Goal: Task Accomplishment & Management: Complete application form

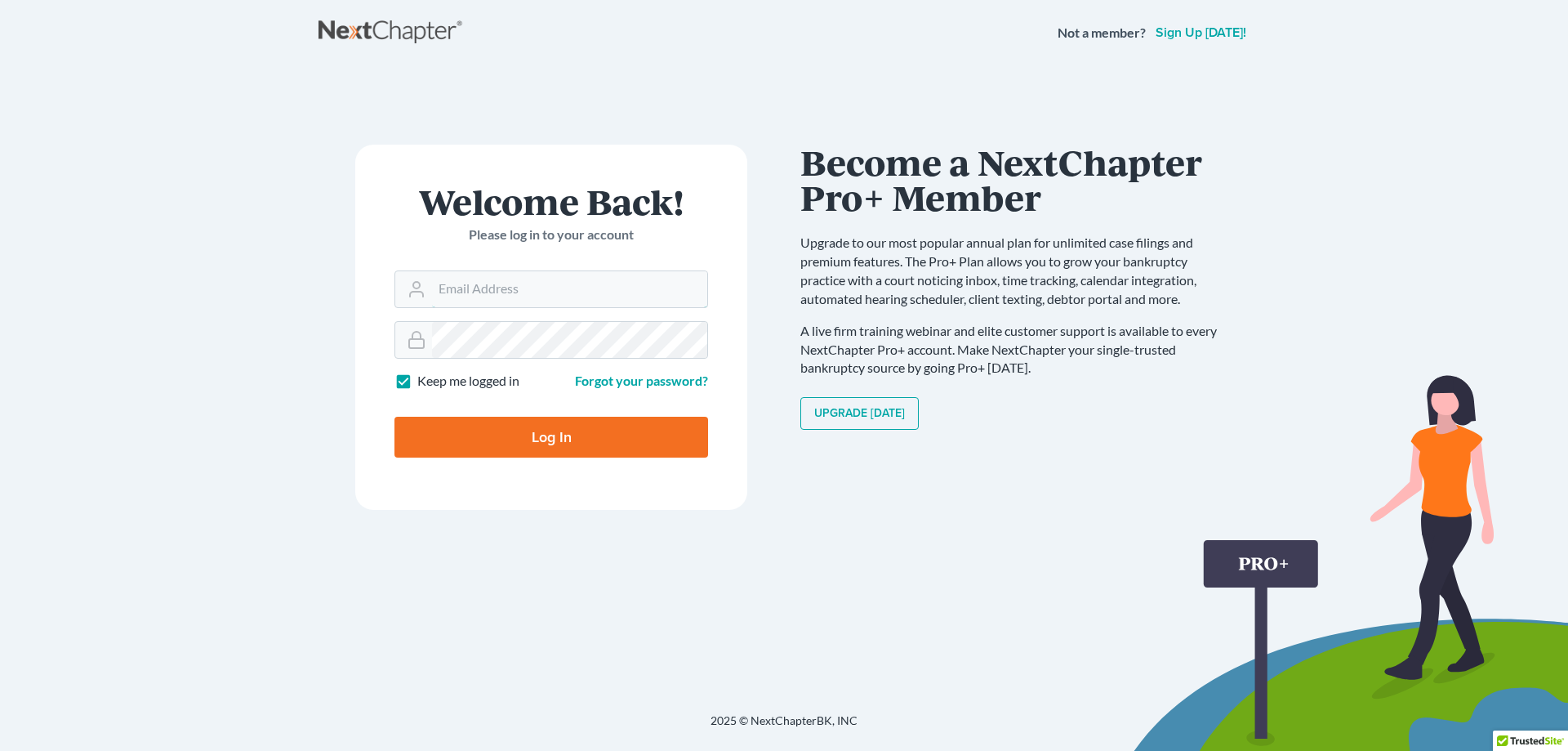
type input "[PERSON_NAME][EMAIL_ADDRESS][DOMAIN_NAME]"
click at [531, 433] on input "Log In" at bounding box center [551, 437] width 313 height 41
type input "Thinking..."
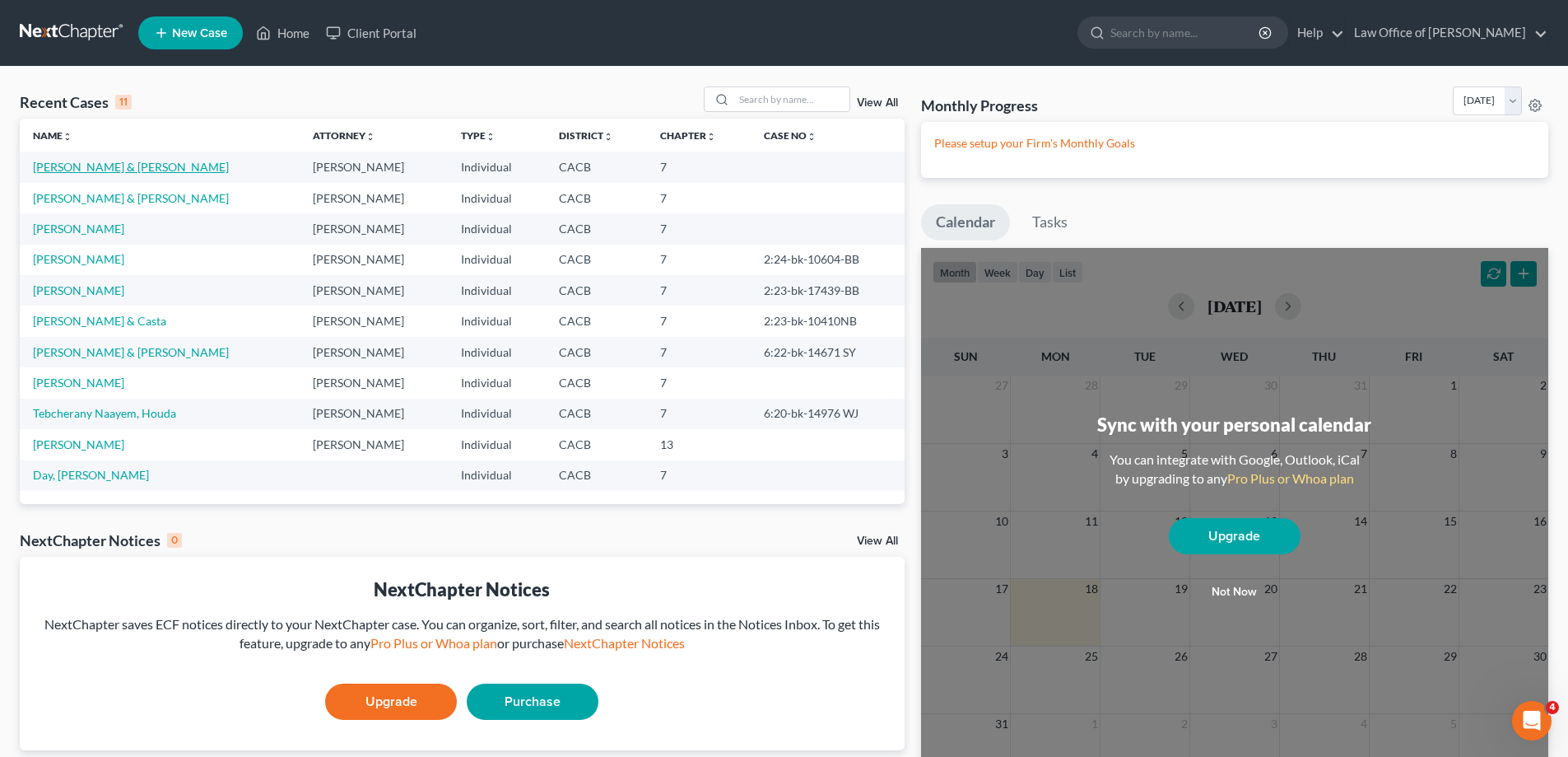
click at [108, 172] on link "[PERSON_NAME] & [PERSON_NAME]" at bounding box center [131, 167] width 196 height 14
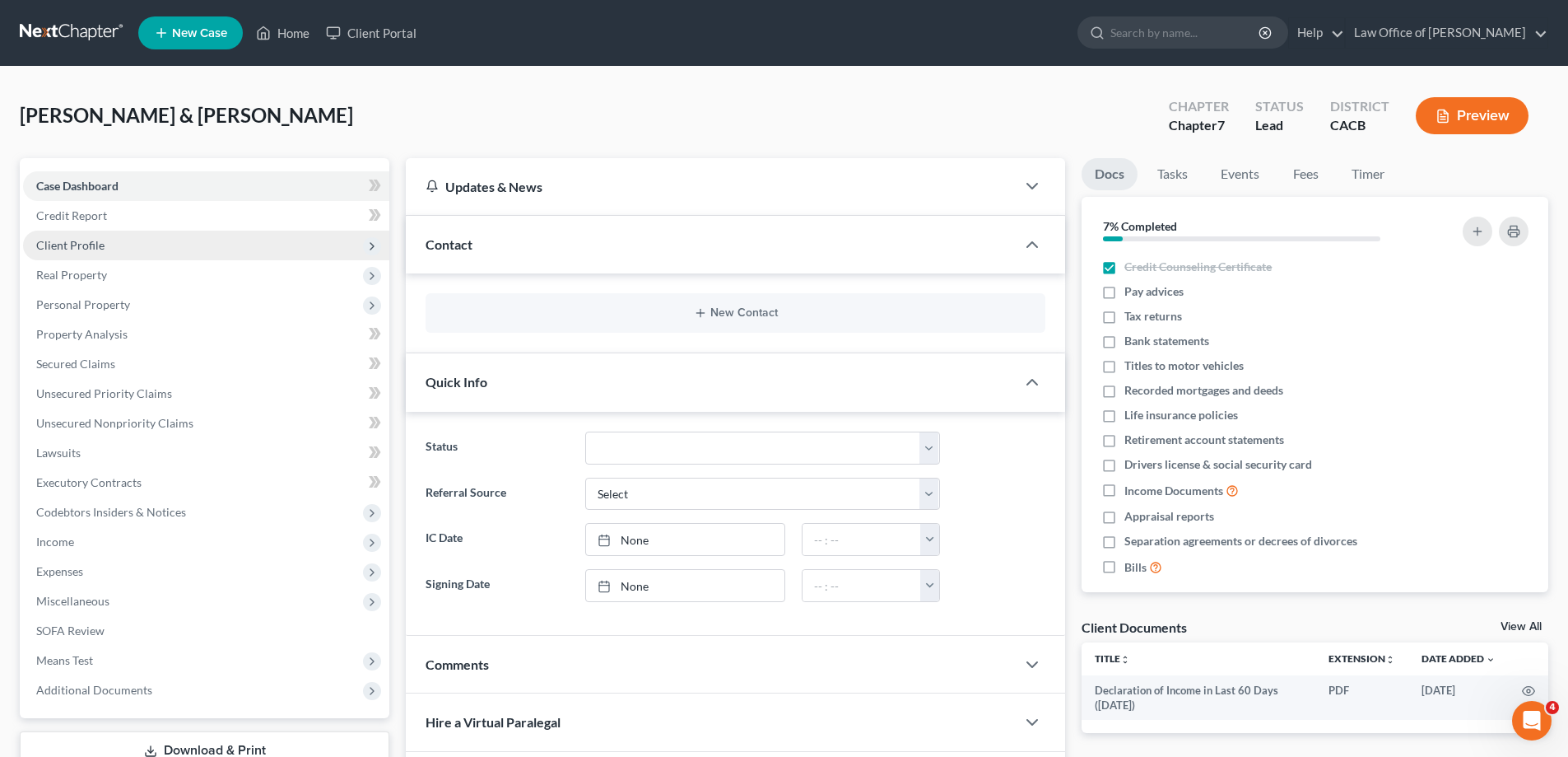
click at [85, 244] on span "Client Profile" at bounding box center [70, 245] width 68 height 14
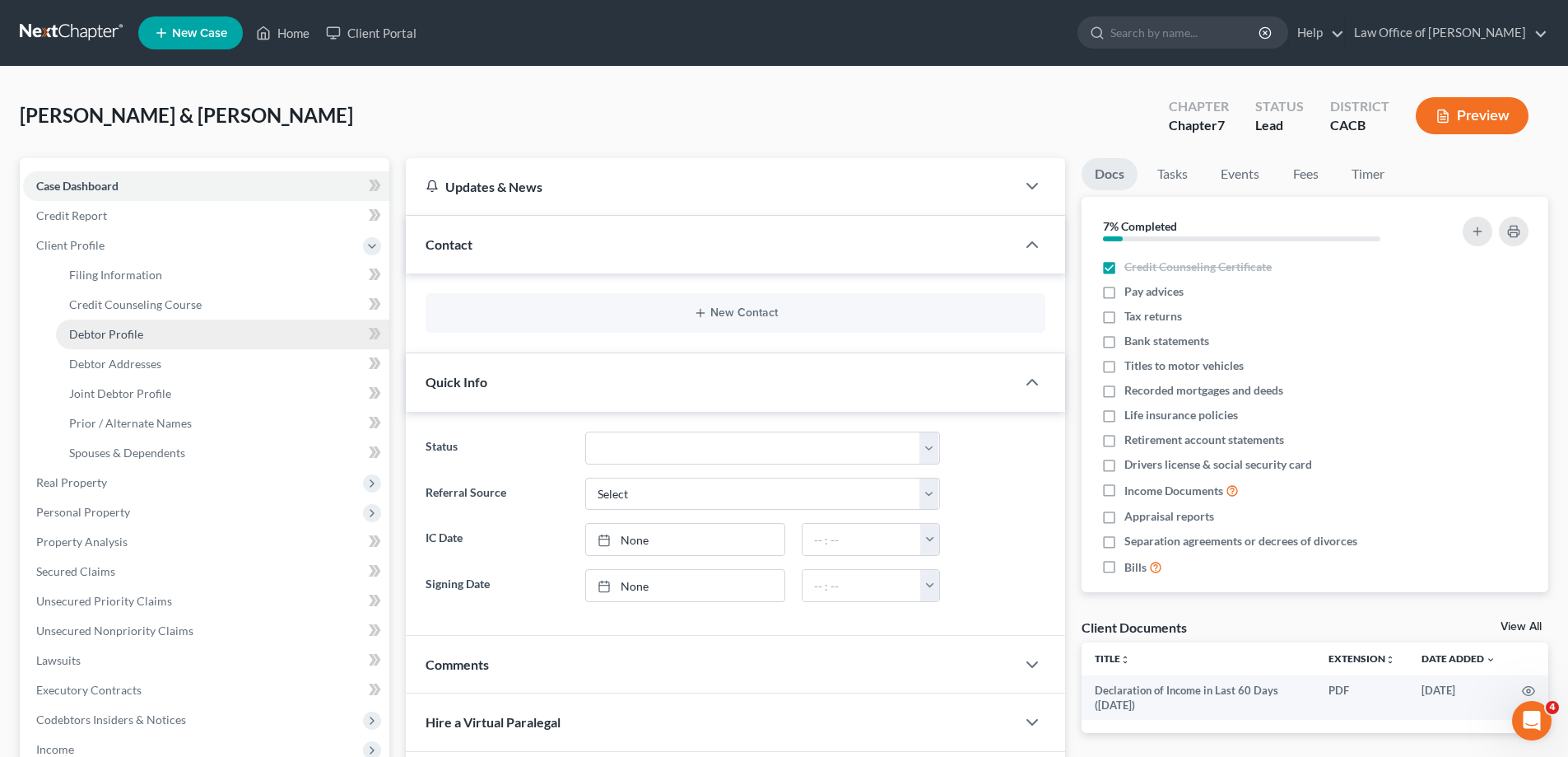
click at [130, 339] on span "Debtor Profile" at bounding box center [106, 334] width 74 height 14
select select "1"
select select "3"
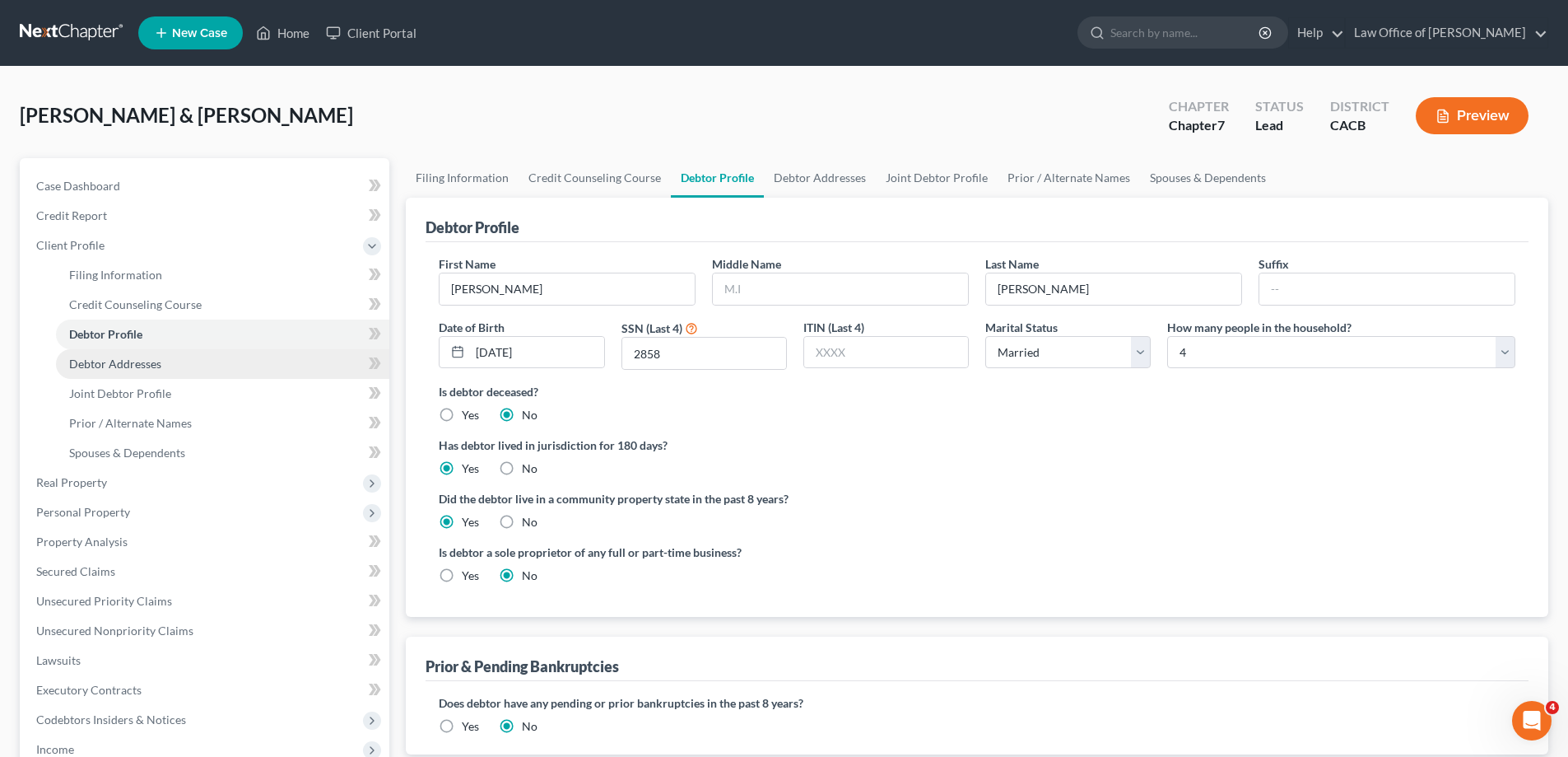
click at [119, 362] on span "Debtor Addresses" at bounding box center [115, 364] width 93 height 14
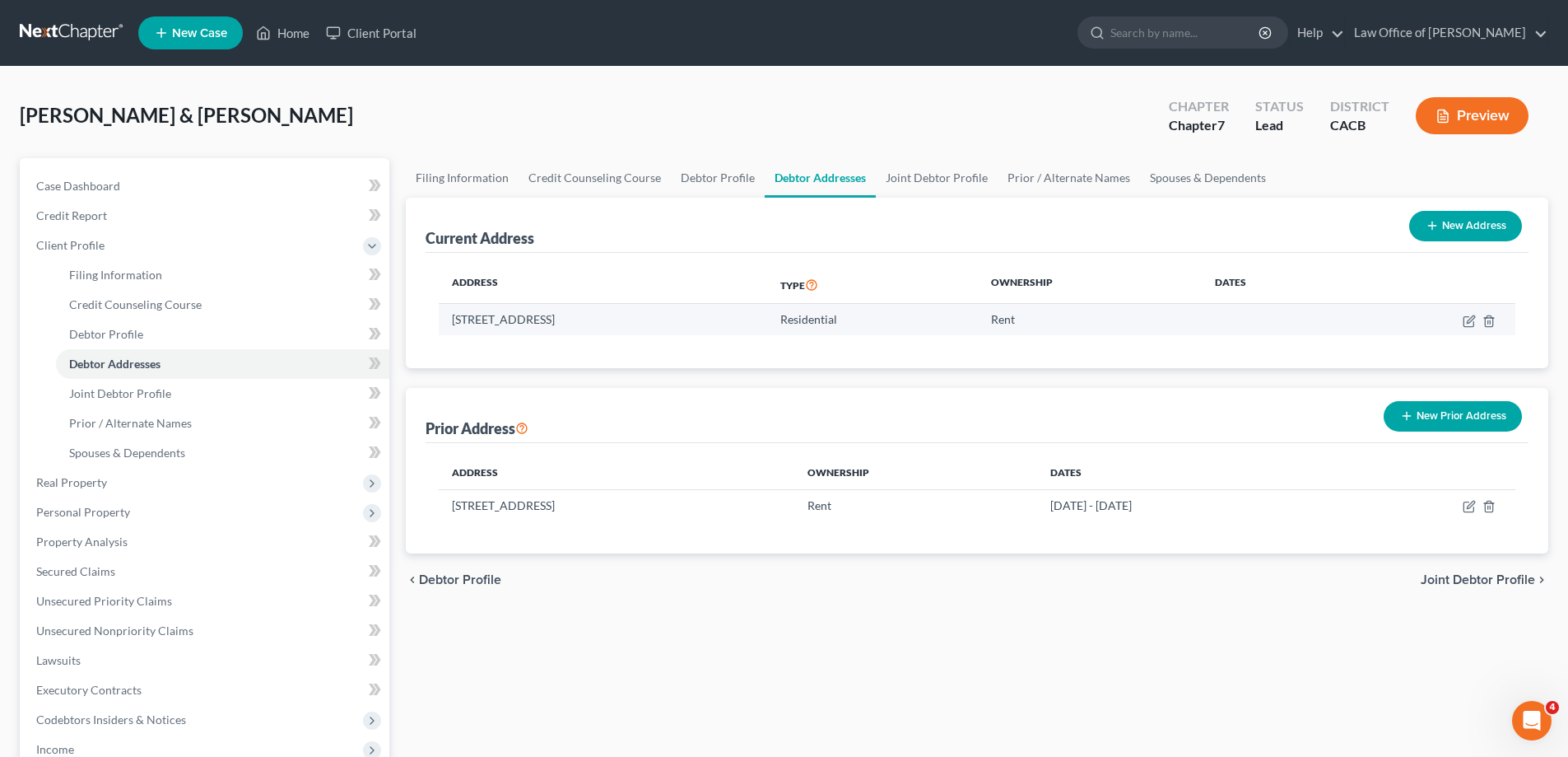
click at [516, 322] on td "[STREET_ADDRESS]" at bounding box center [603, 319] width 329 height 31
click at [527, 319] on td "[STREET_ADDRESS]" at bounding box center [603, 319] width 329 height 31
click at [528, 316] on td "[STREET_ADDRESS]" at bounding box center [603, 319] width 329 height 31
click at [767, 334] on td "[STREET_ADDRESS]" at bounding box center [603, 319] width 329 height 31
click at [1463, 320] on icon "button" at bounding box center [1470, 321] width 14 height 14
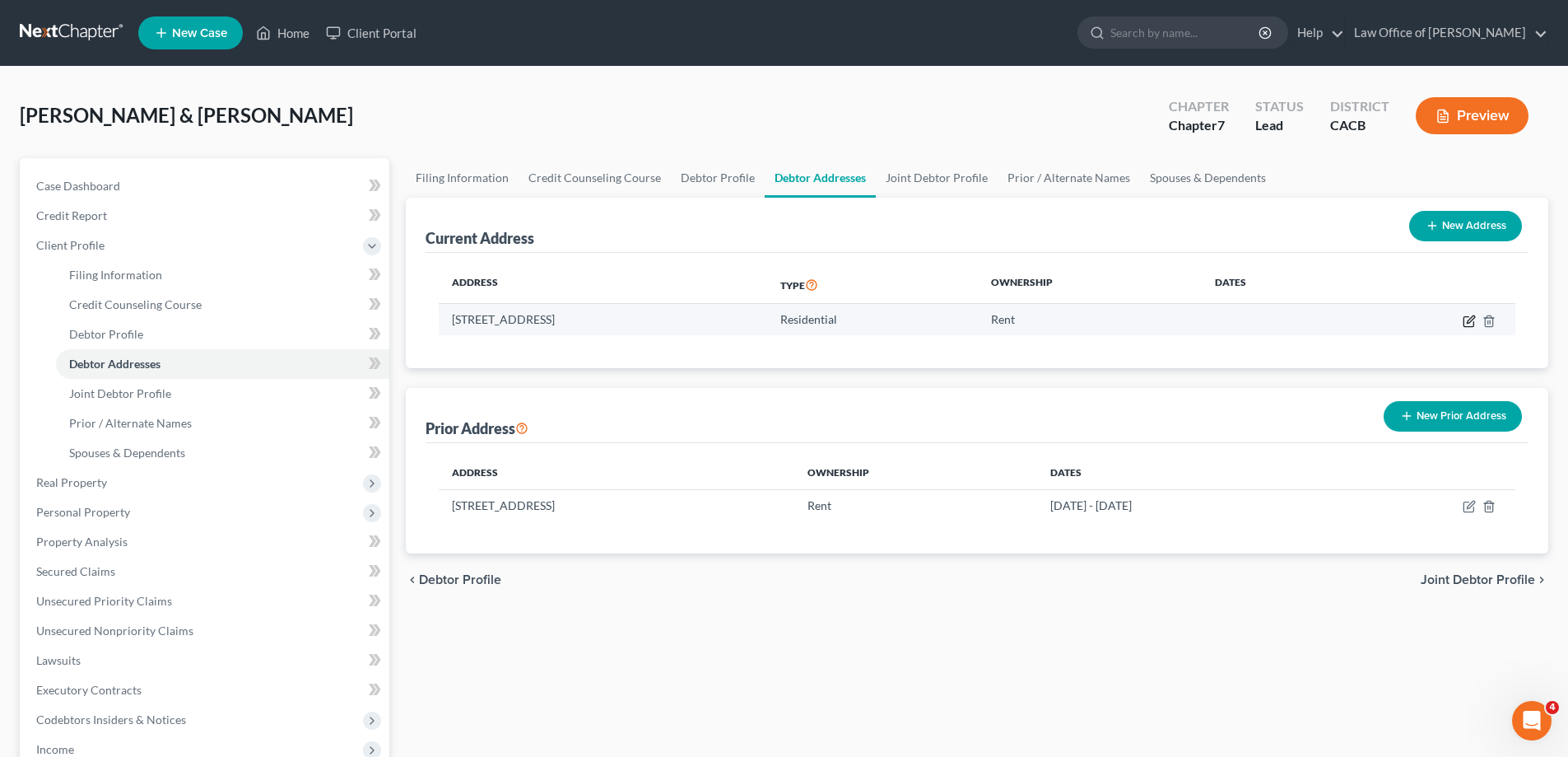
select select "4"
select select "18"
select select "0"
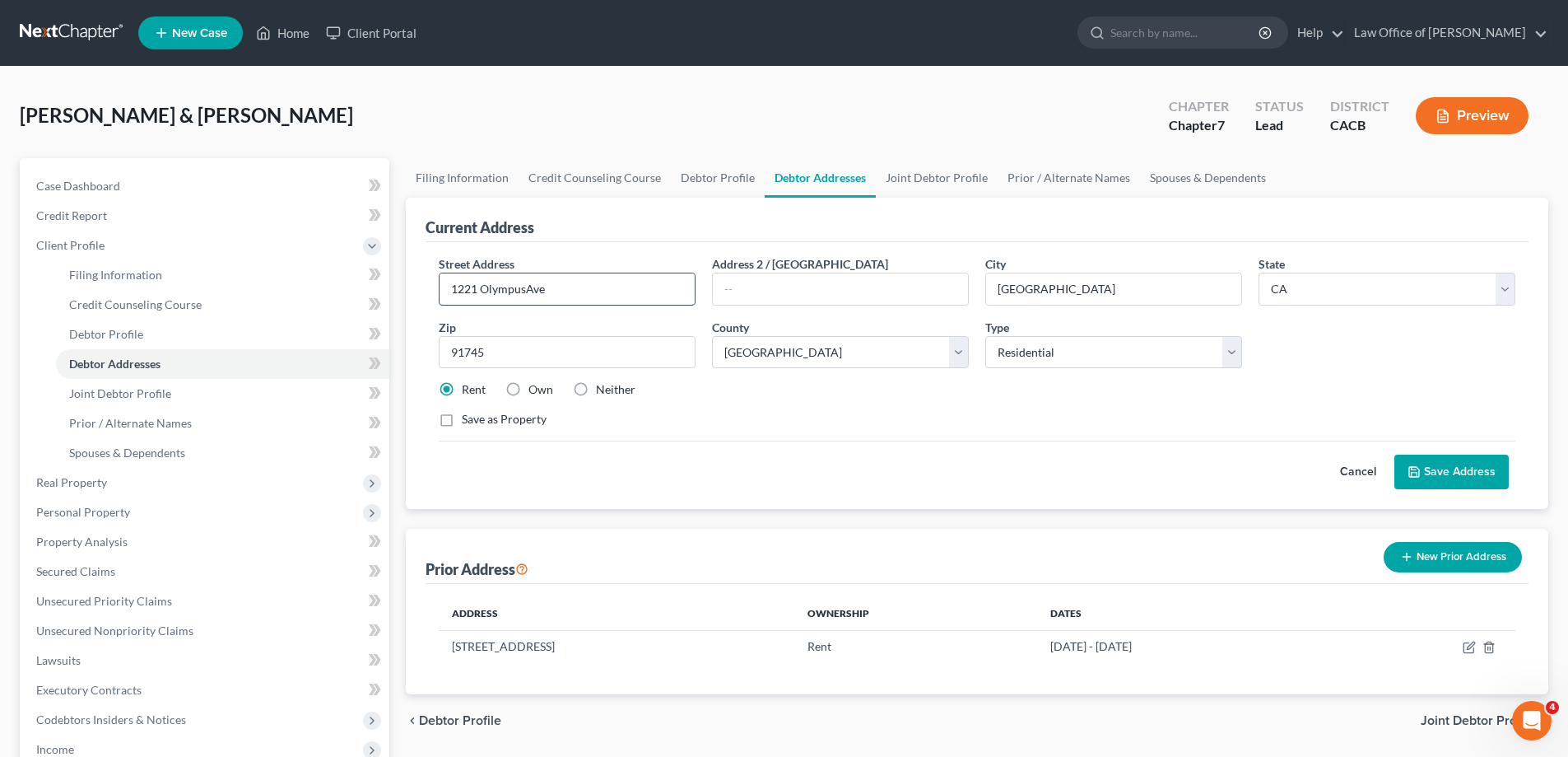
click at [525, 290] on input "1221 OlympusAve" at bounding box center [568, 289] width 255 height 31
click at [547, 288] on input "[STREET_ADDRESS]" at bounding box center [568, 289] width 255 height 31
type input "[STREET_ADDRESS]"
click at [1455, 470] on button "Save Address" at bounding box center [1451, 471] width 114 height 34
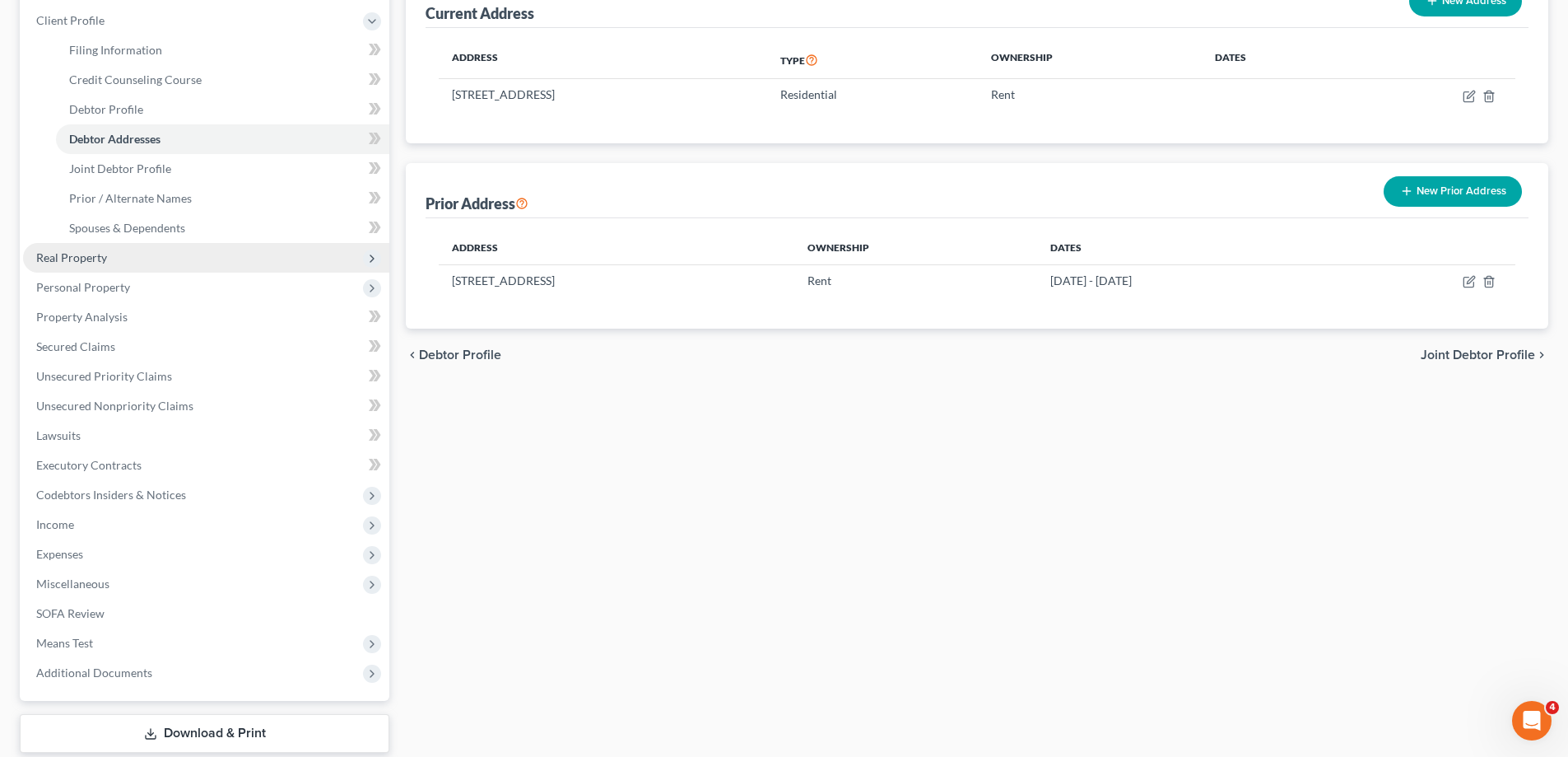
scroll to position [247, 0]
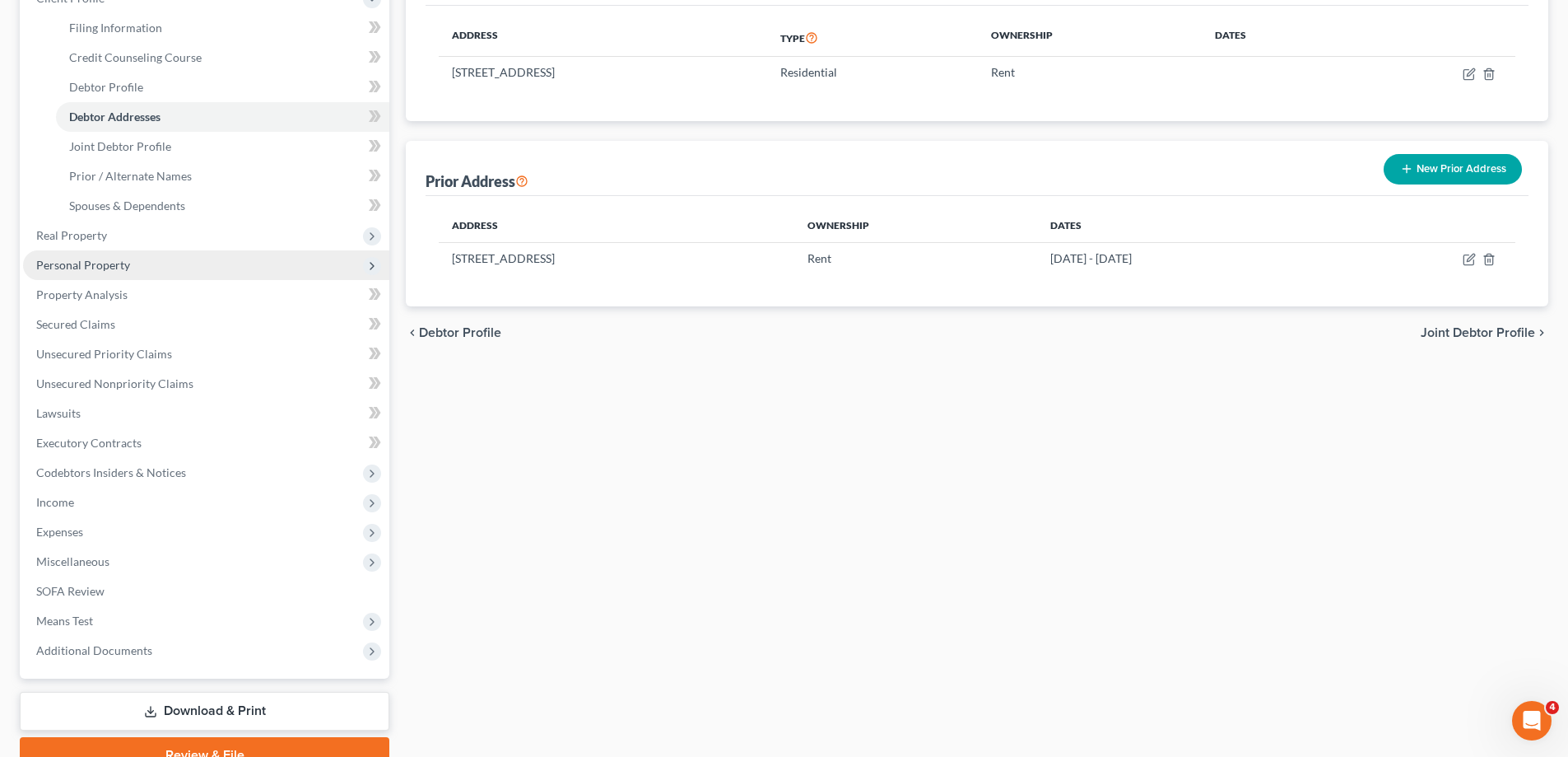
click at [114, 272] on span "Personal Property" at bounding box center [207, 265] width 367 height 29
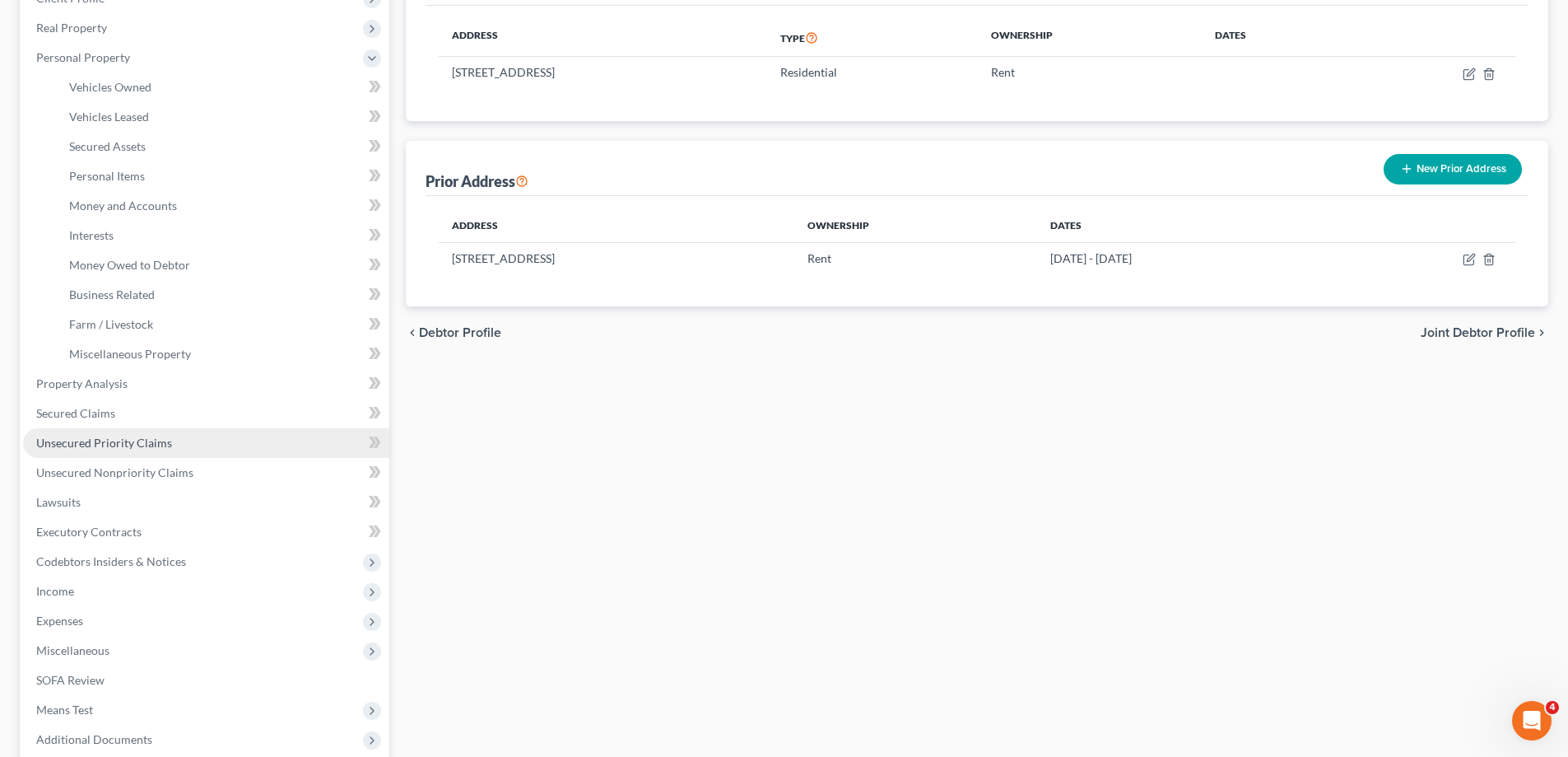
click at [119, 445] on span "Unsecured Priority Claims" at bounding box center [103, 443] width 136 height 14
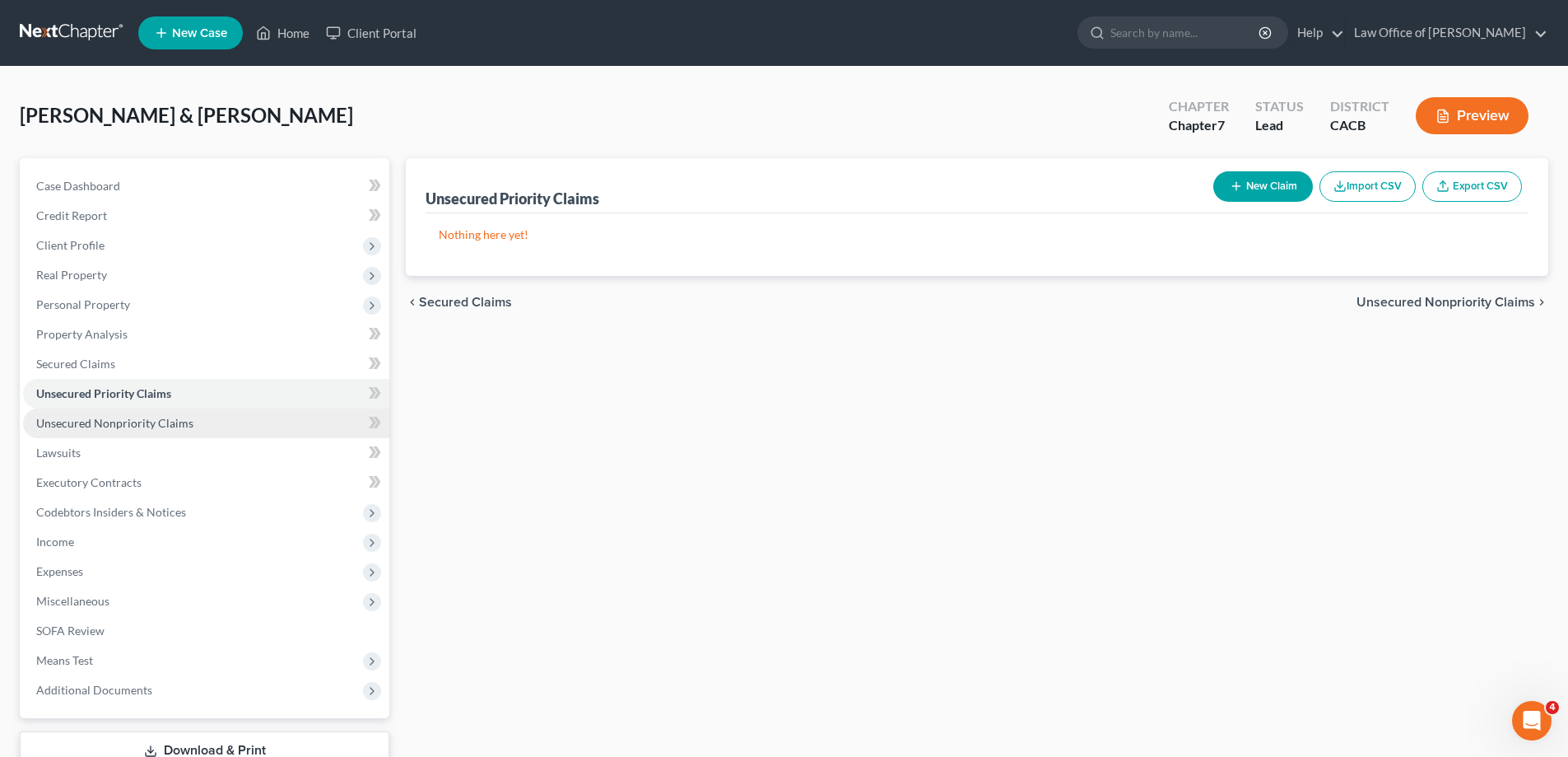
click at [128, 427] on span "Unsecured Nonpriority Claims" at bounding box center [114, 422] width 157 height 14
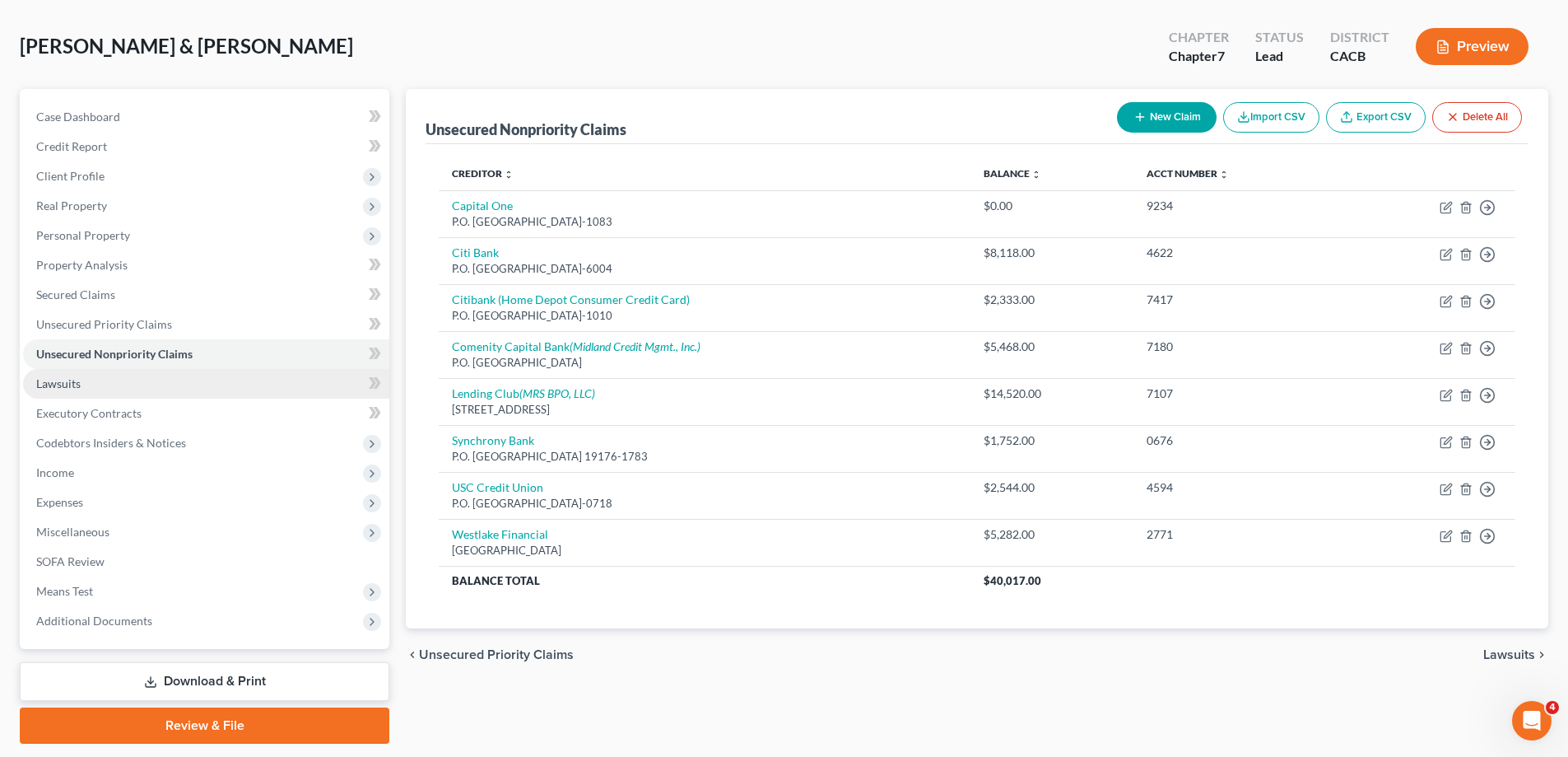
scroll to position [119, 0]
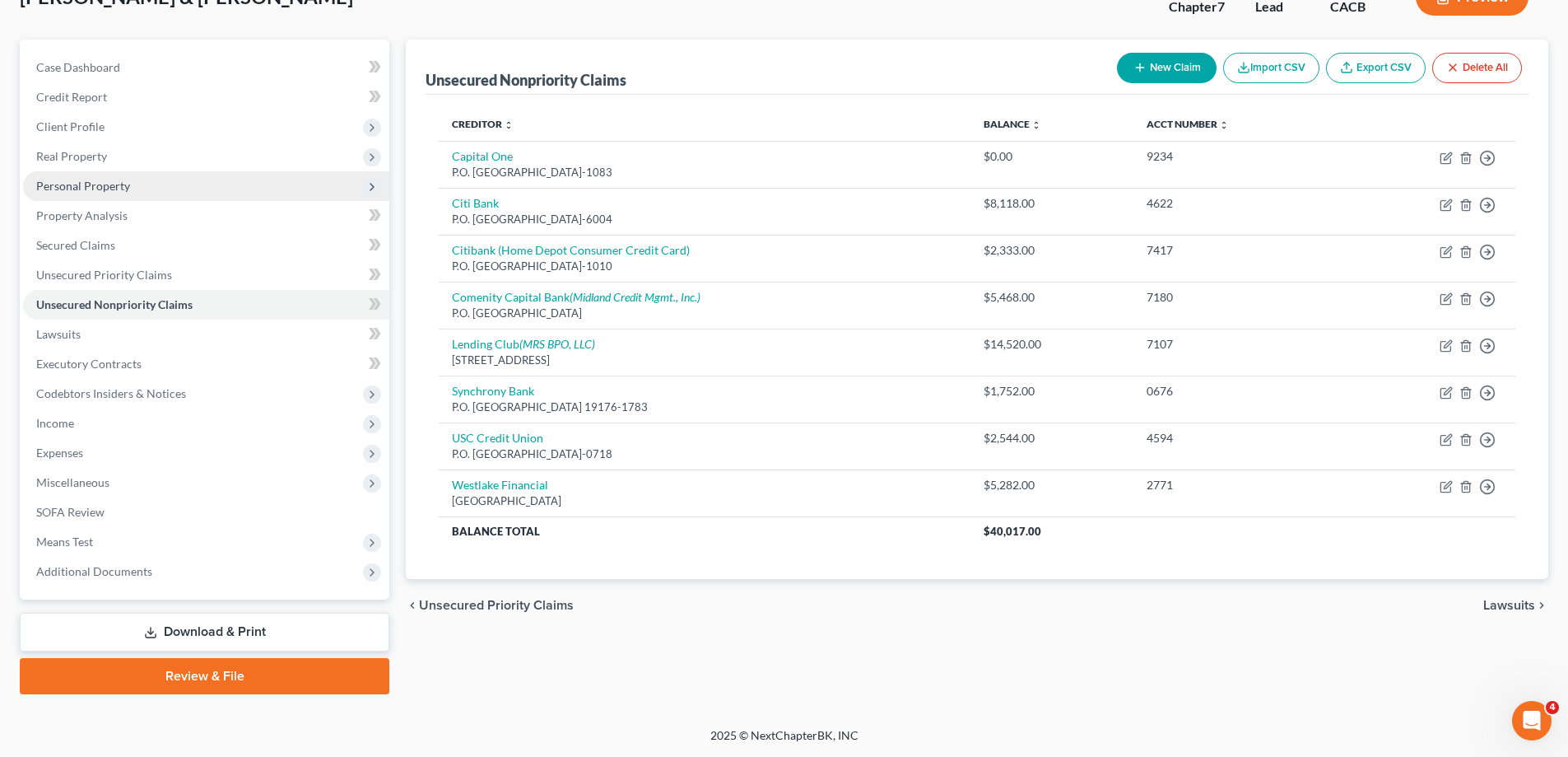
click at [92, 185] on span "Personal Property" at bounding box center [83, 185] width 94 height 14
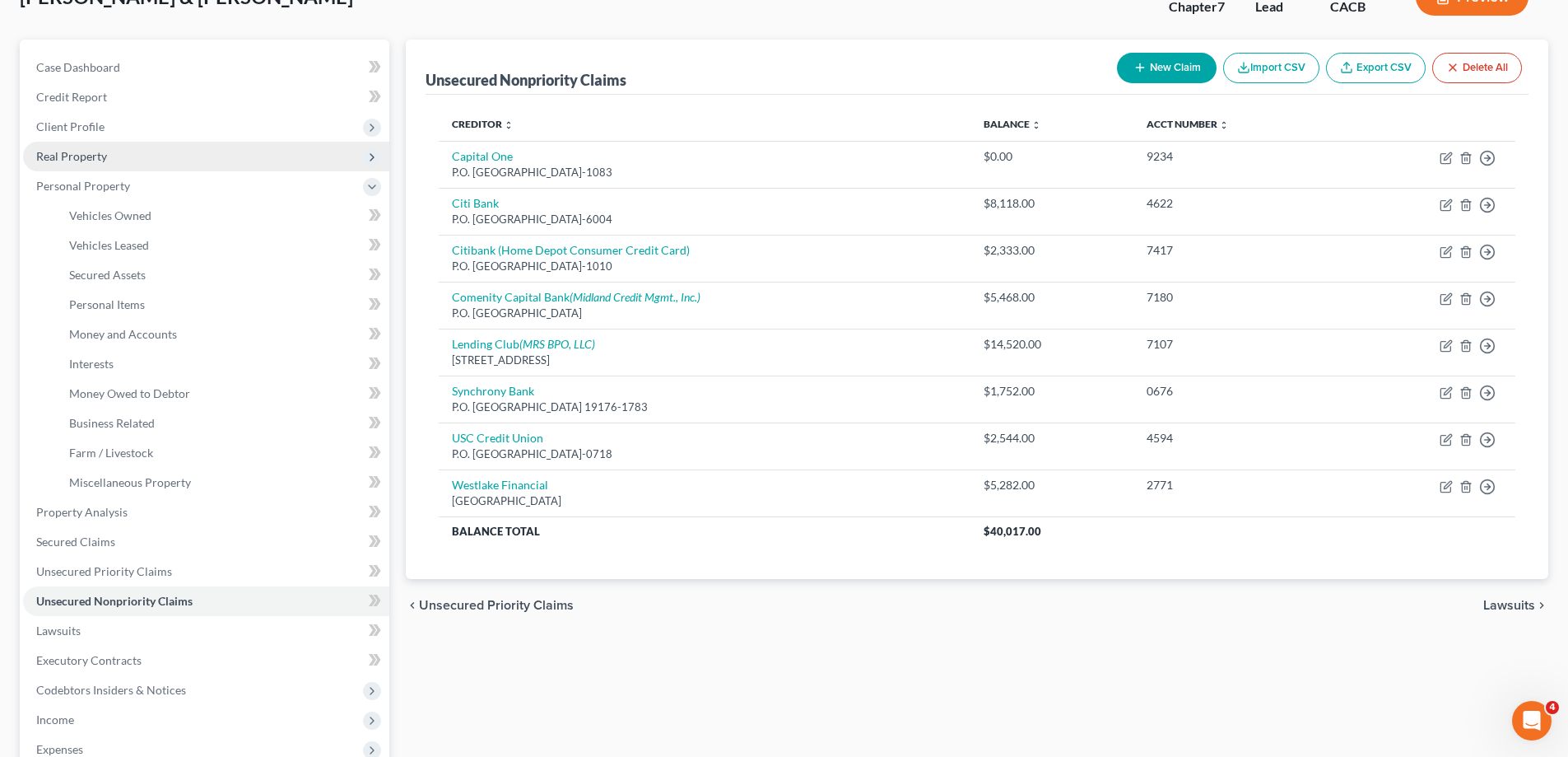
click at [89, 160] on span "Real Property" at bounding box center [71, 156] width 71 height 14
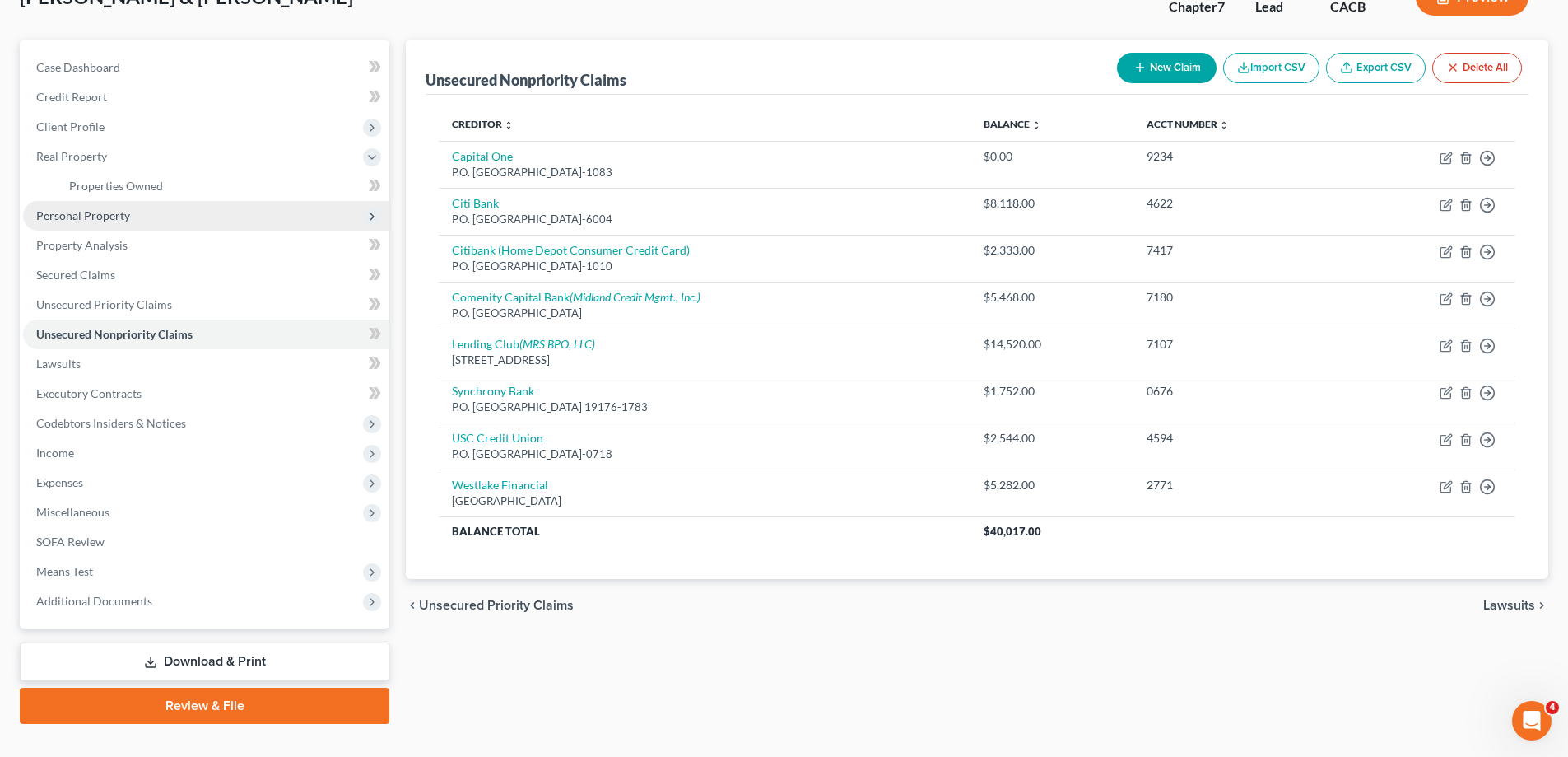
click at [112, 214] on span "Personal Property" at bounding box center [83, 216] width 94 height 14
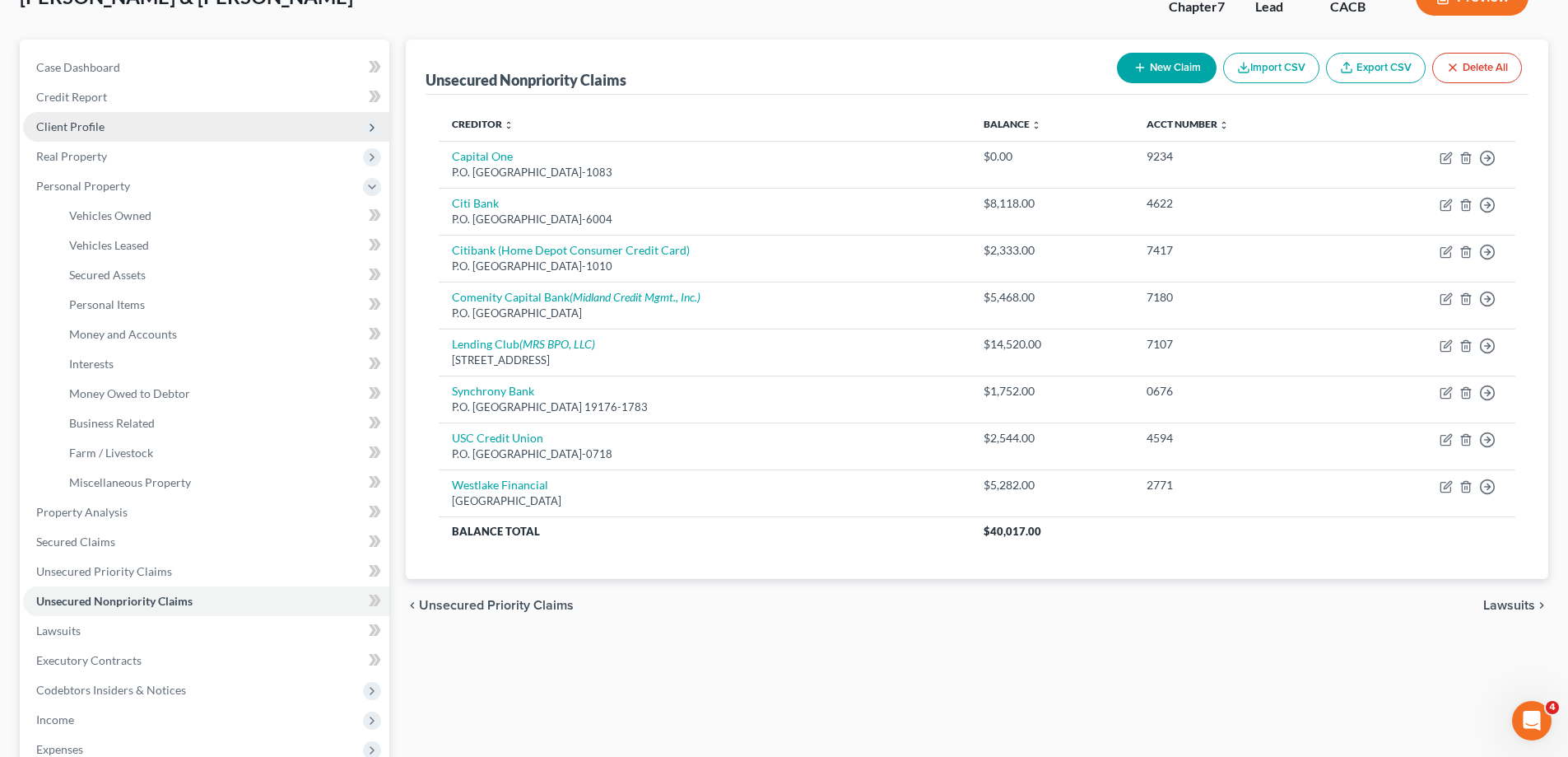
click at [67, 129] on span "Client Profile" at bounding box center [70, 126] width 68 height 14
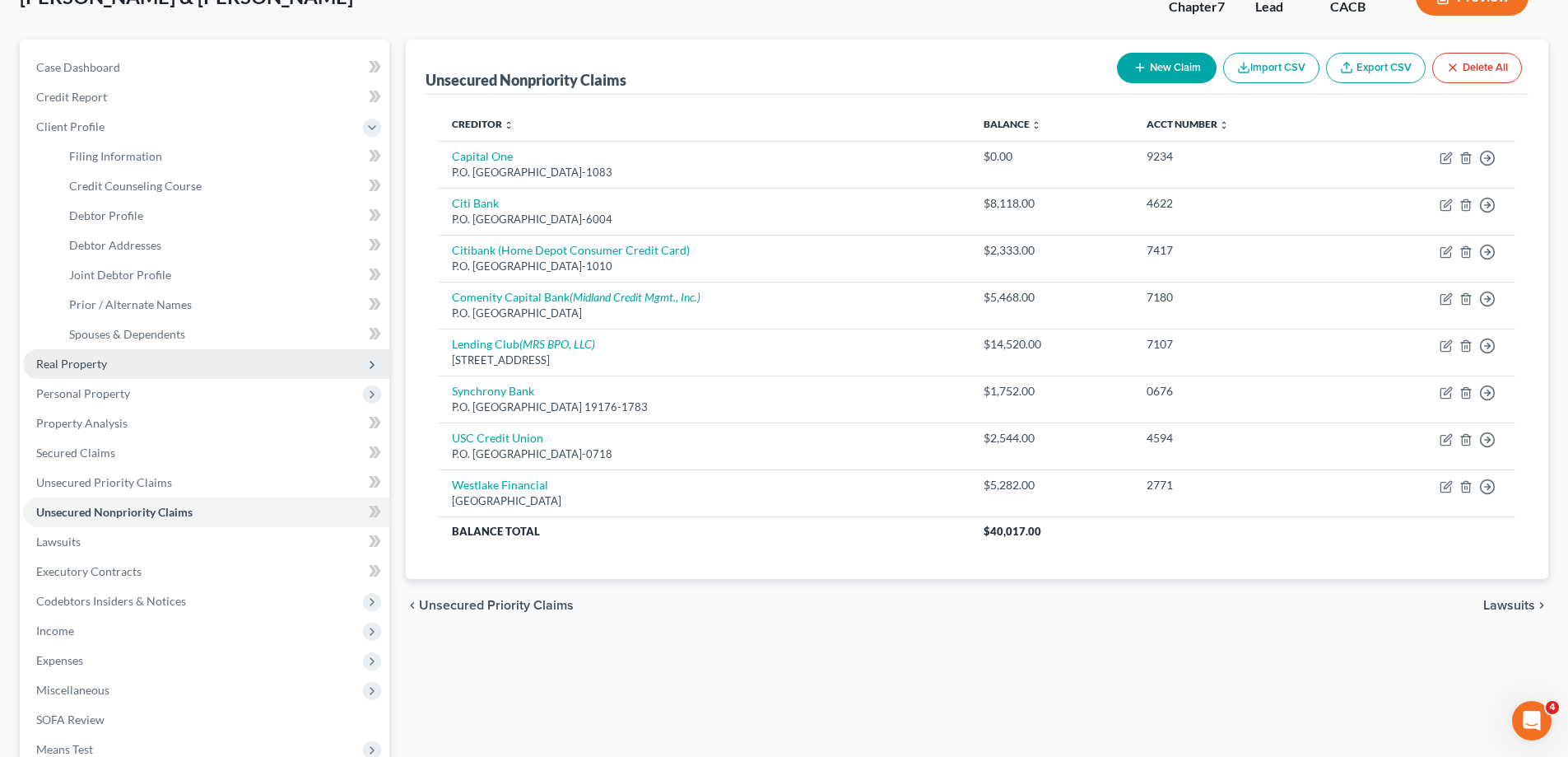
click at [76, 364] on span "Real Property" at bounding box center [71, 364] width 71 height 14
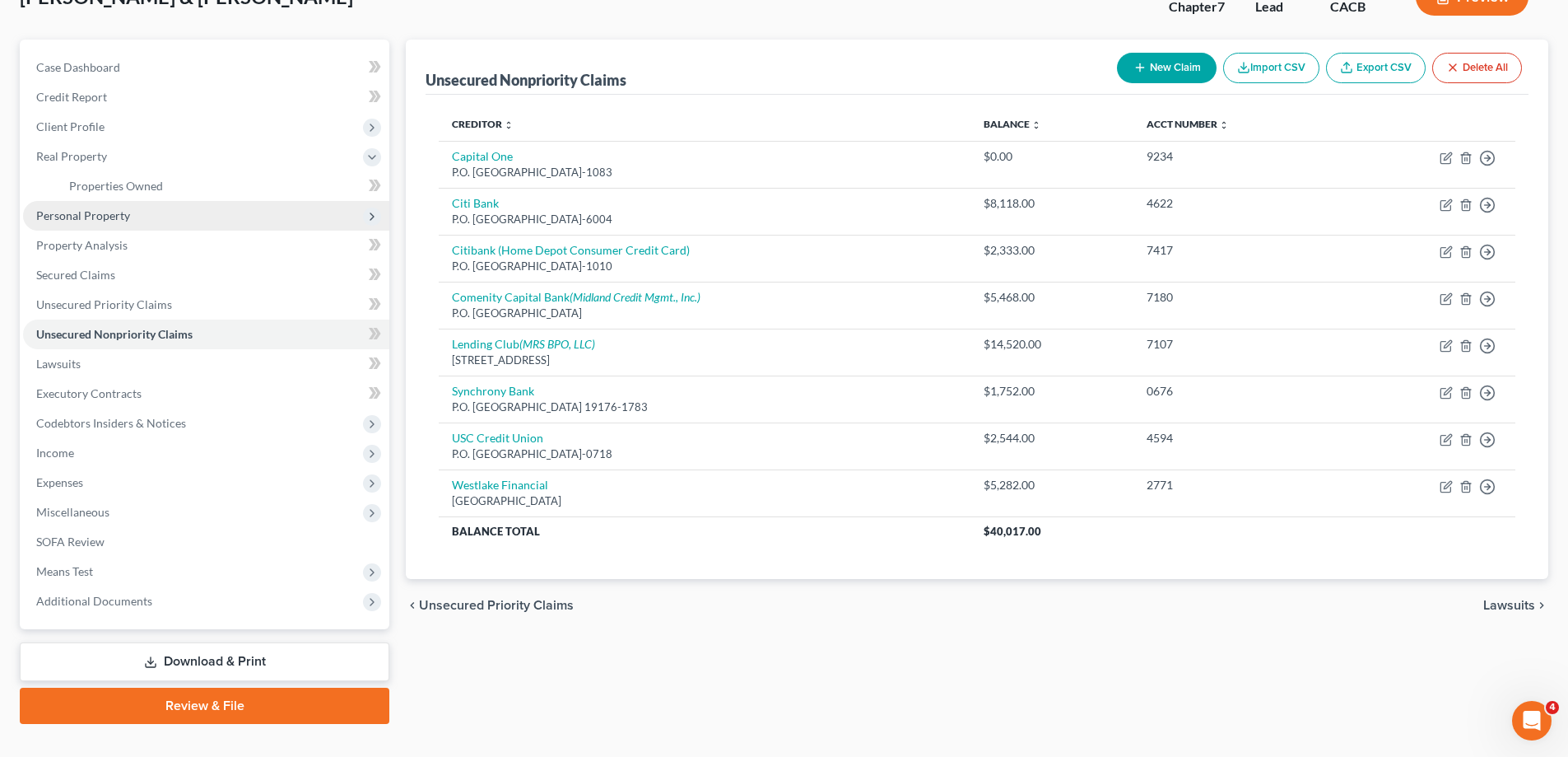
click at [71, 219] on span "Personal Property" at bounding box center [83, 216] width 94 height 14
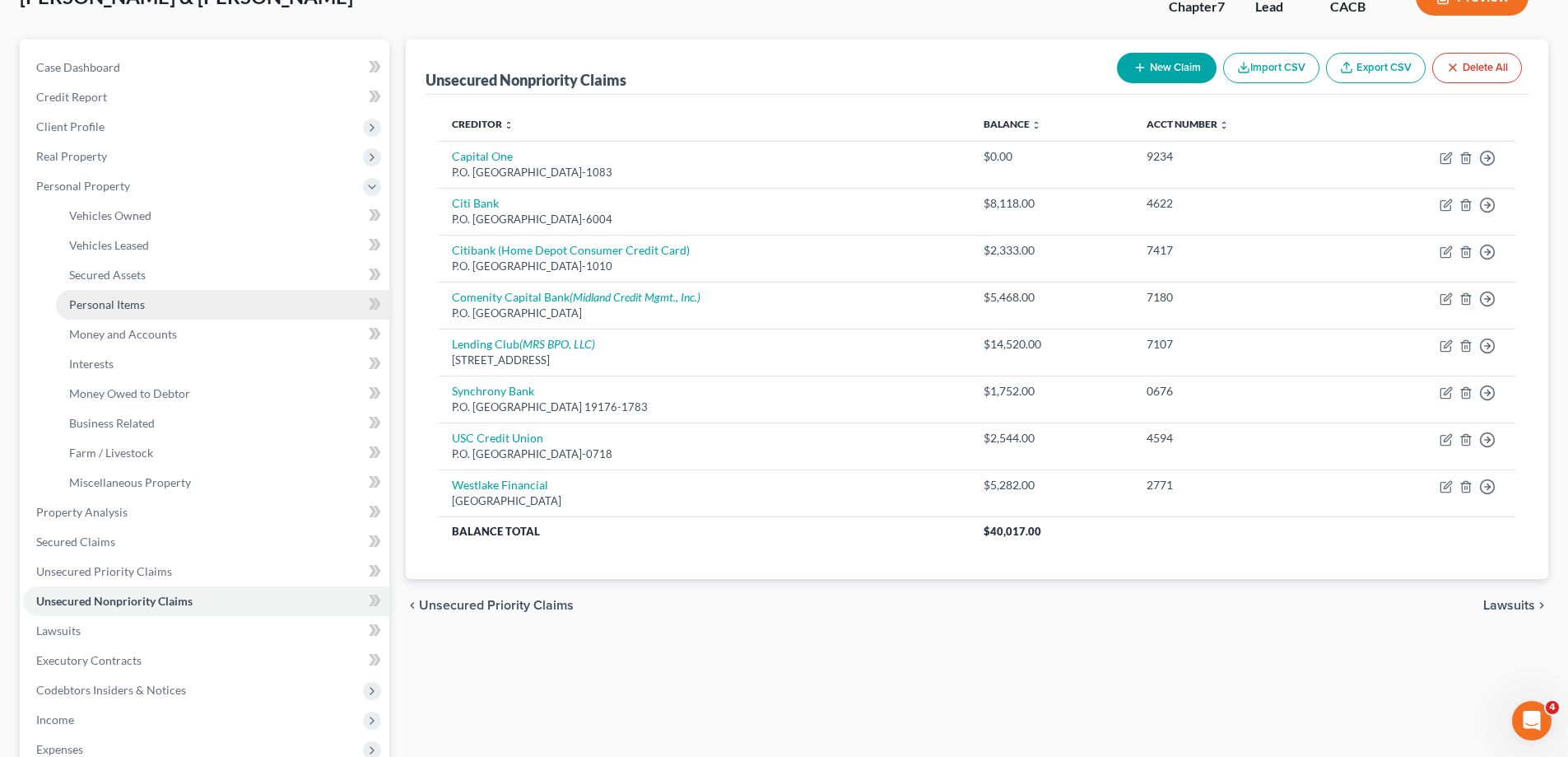
click at [132, 296] on link "Personal Items" at bounding box center [222, 304] width 333 height 29
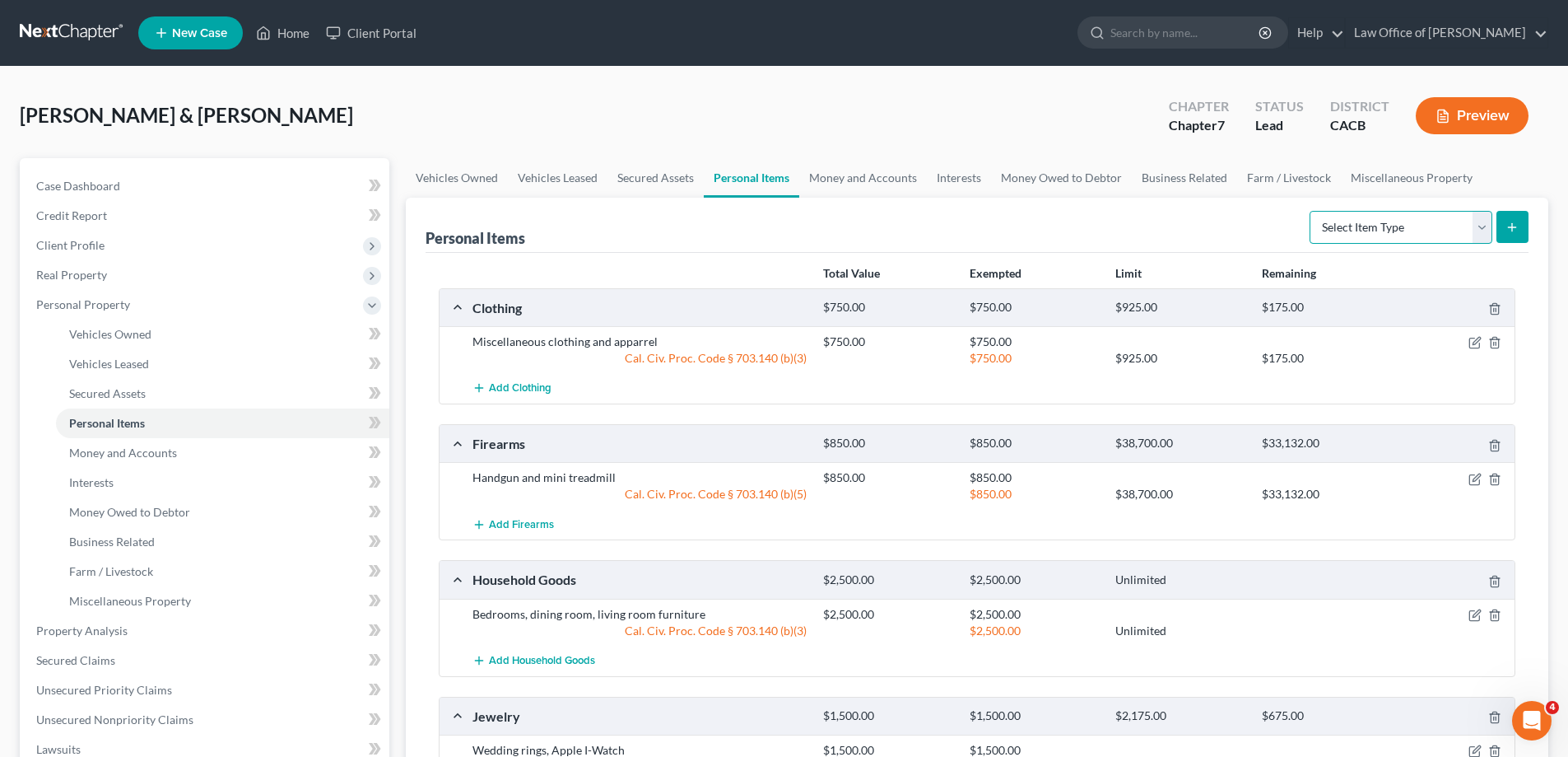
click at [1478, 223] on select "Select Item Type Clothing Collectibles Of Value Electronics Firearms Household …" at bounding box center [1400, 227] width 182 height 33
select select "electronics"
click at [1312, 211] on select "Select Item Type Clothing Collectibles Of Value Electronics Firearms Household …" at bounding box center [1400, 227] width 182 height 33
click at [1511, 228] on icon "submit" at bounding box center [1512, 227] width 14 height 14
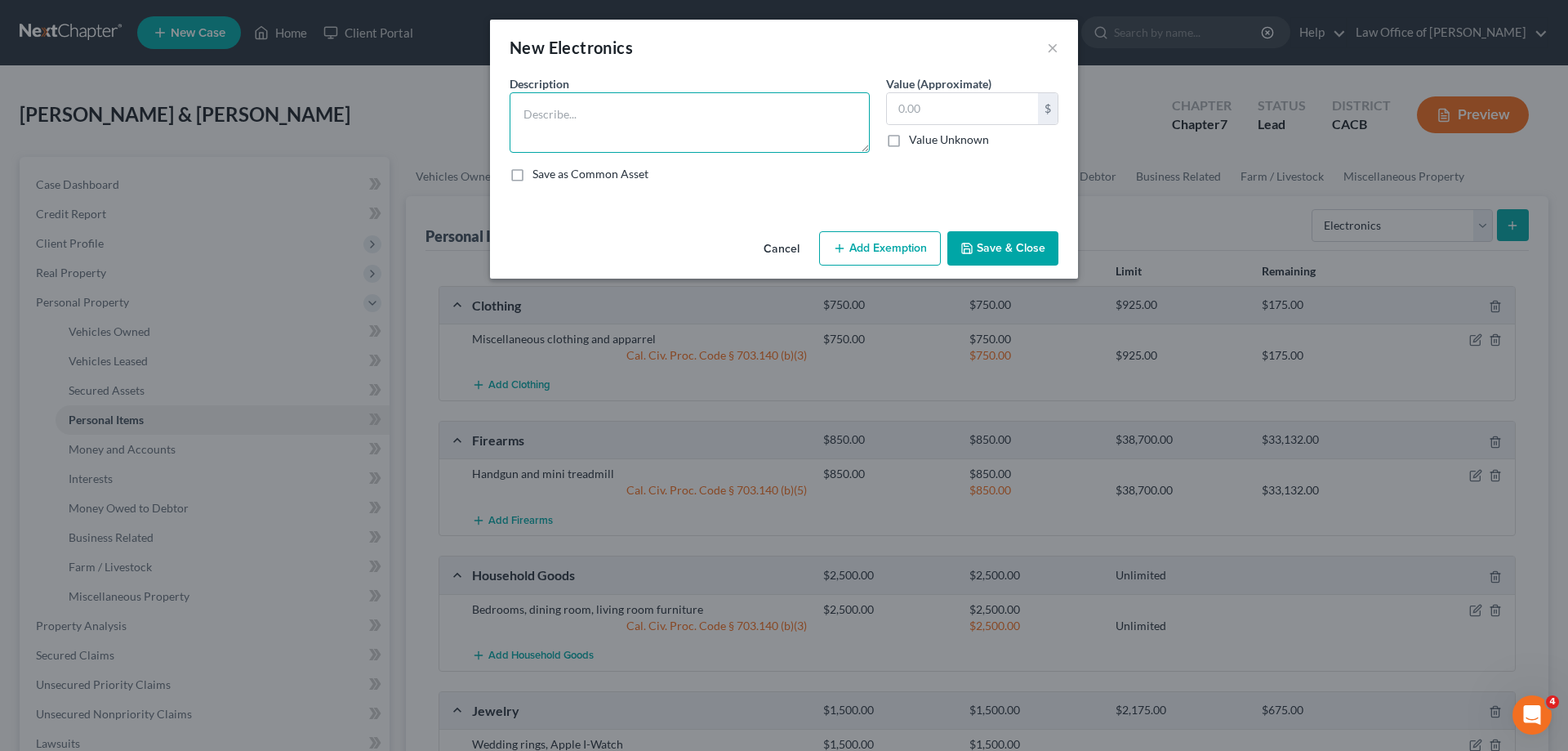
click at [547, 110] on textarea at bounding box center [690, 122] width 360 height 60
type textarea "Home electronics equipment"
click at [943, 116] on input "text" at bounding box center [962, 108] width 151 height 31
type input "2,000"
click at [863, 249] on button "Add Exemption" at bounding box center [880, 248] width 122 height 34
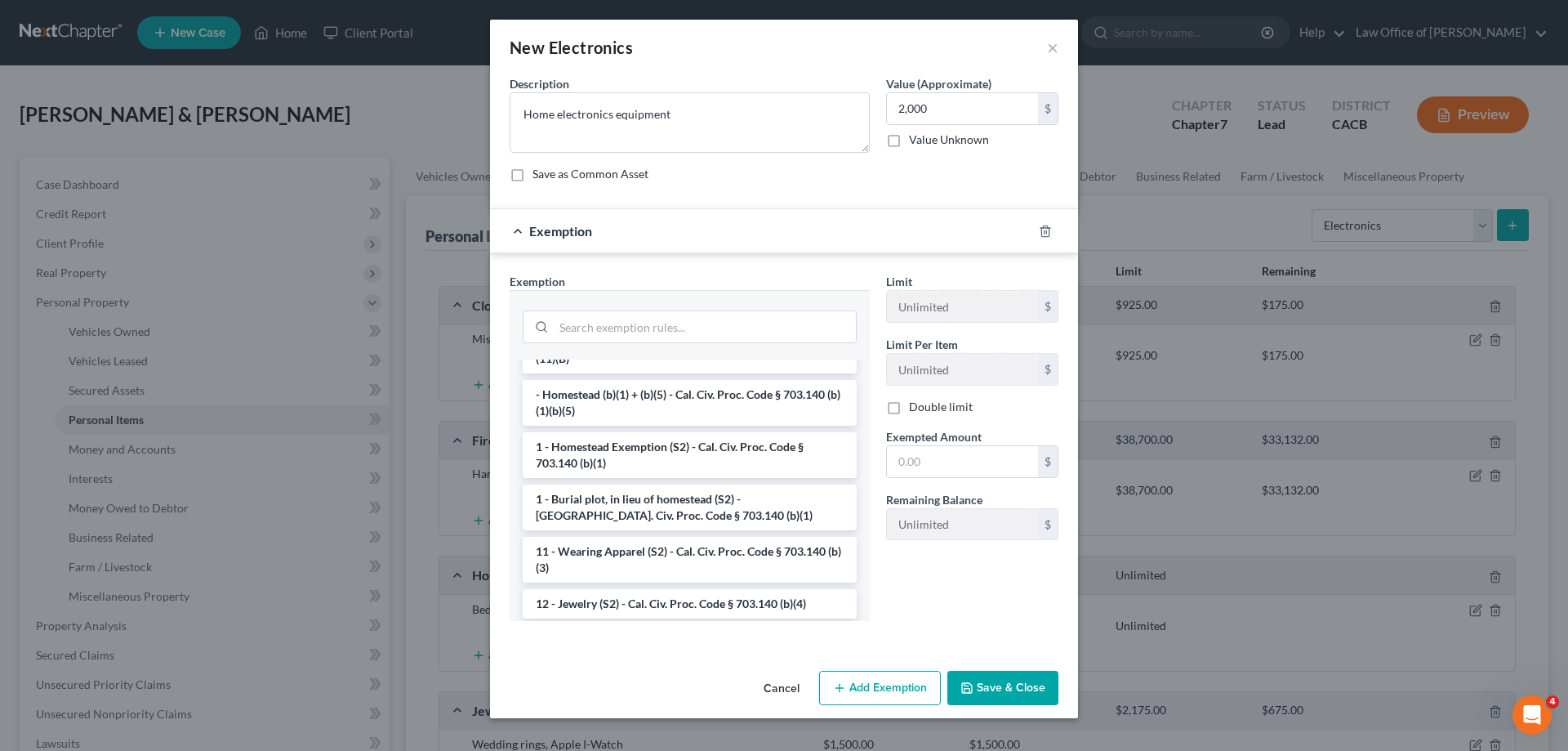
scroll to position [296, 0]
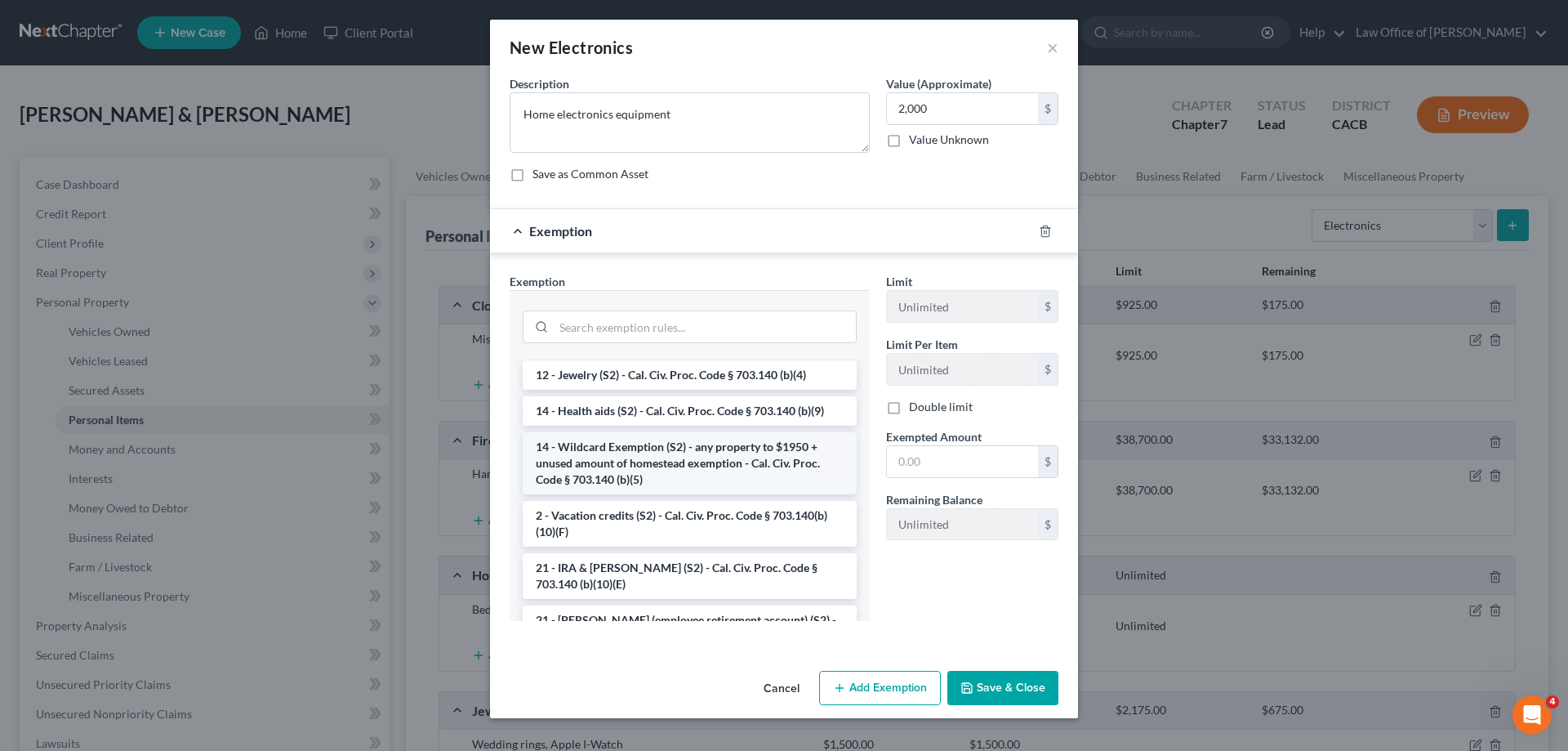
click at [642, 474] on li "14 - Wildcard Exemption (S2) - any property to $1950 + unused amount of homeste…" at bounding box center [689, 464] width 334 height 62
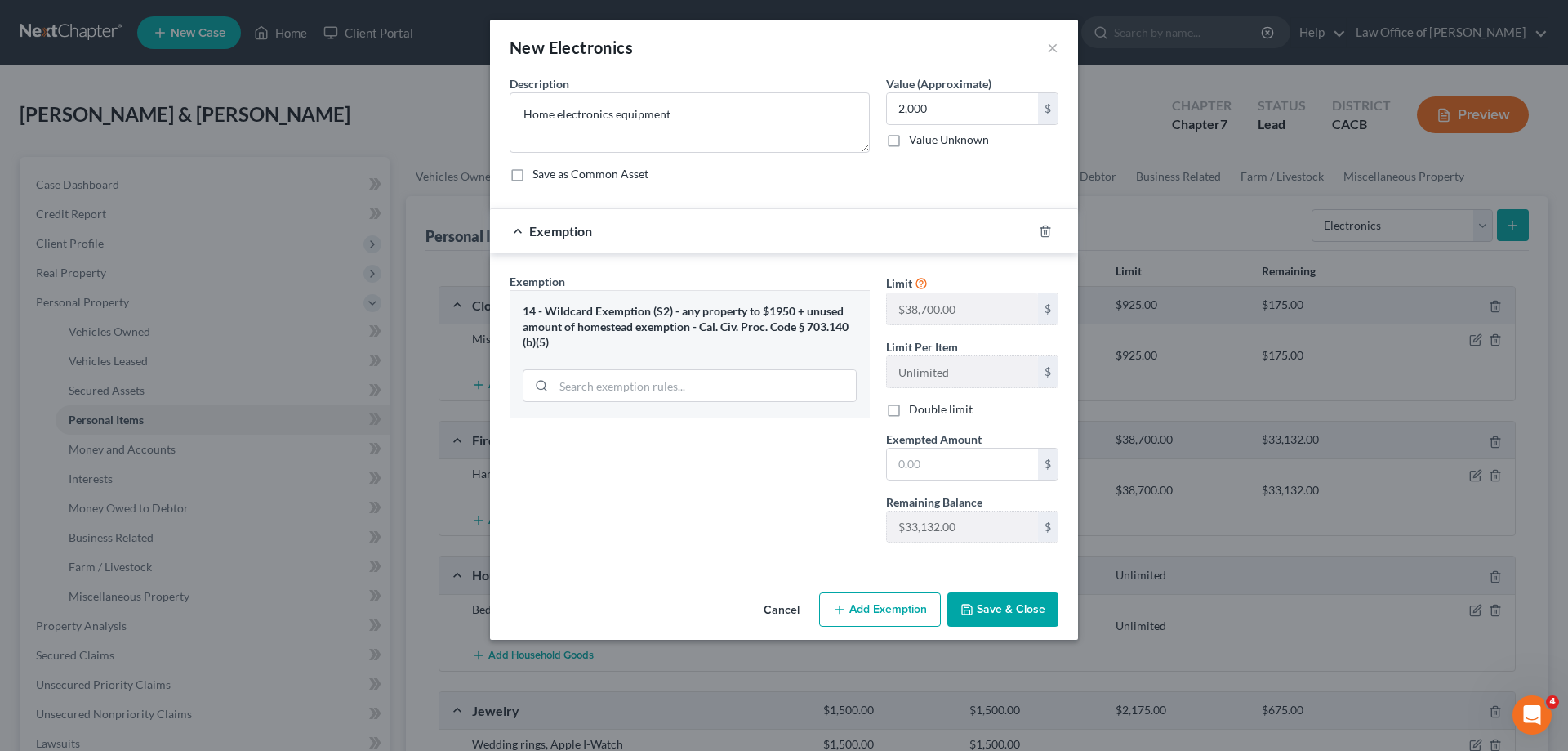
click at [1014, 616] on button "Save & Close" at bounding box center [1002, 609] width 111 height 34
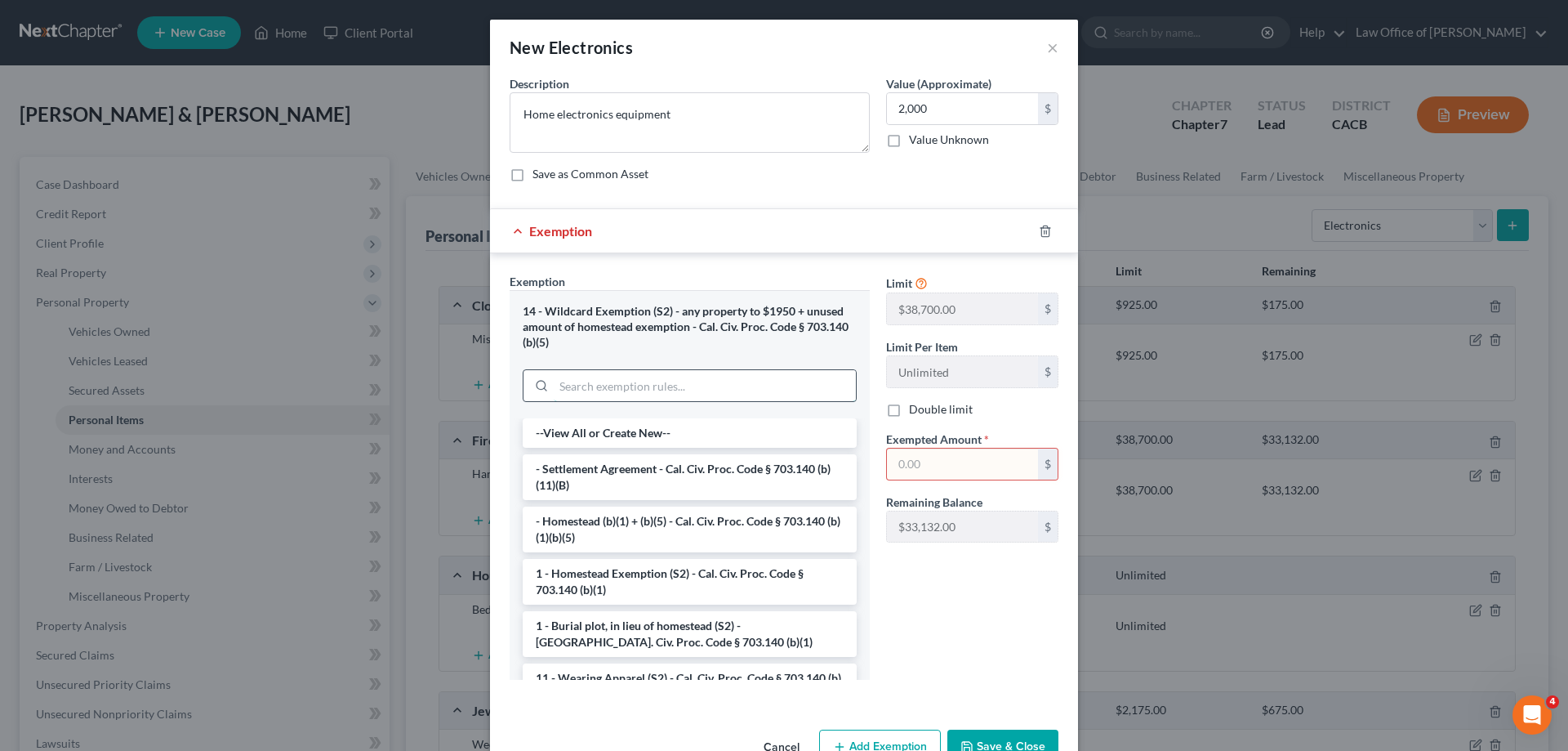
click at [590, 386] on input "search" at bounding box center [704, 385] width 302 height 31
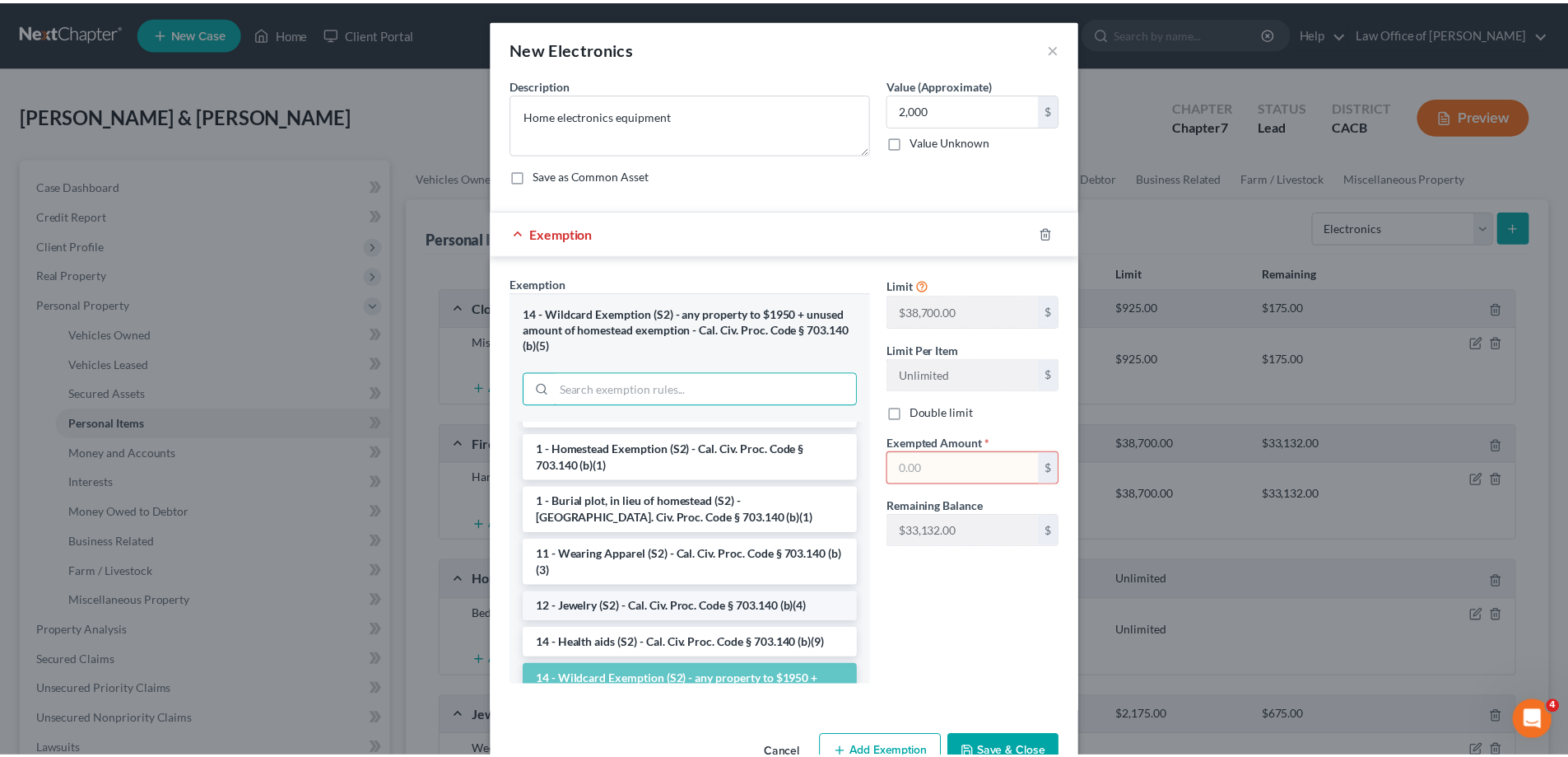
scroll to position [165, 0]
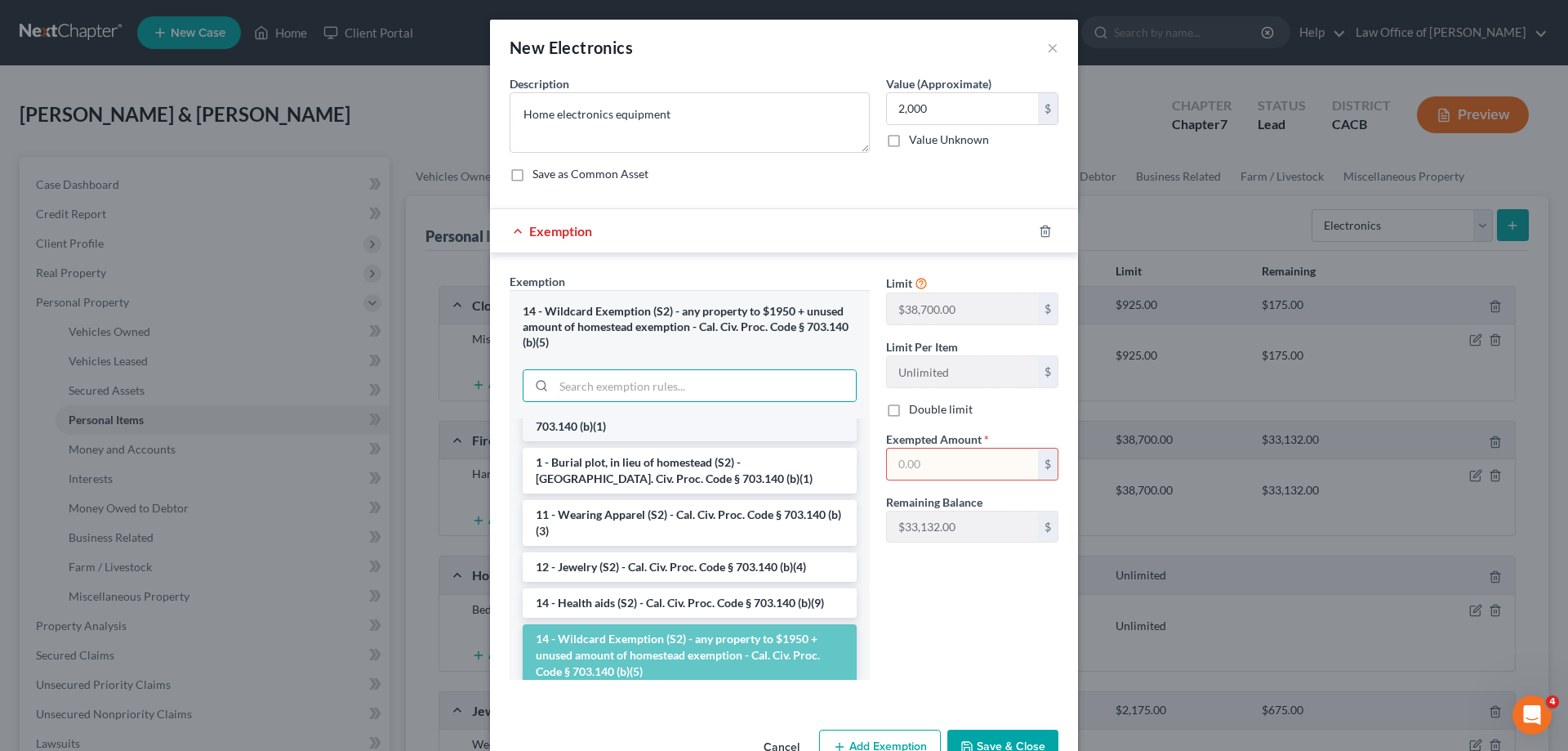
click at [611, 433] on li "1 - Homestead Exemption (S2) - Cal. Civ. Proc. Code § 703.140 (b)(1)" at bounding box center [689, 418] width 334 height 45
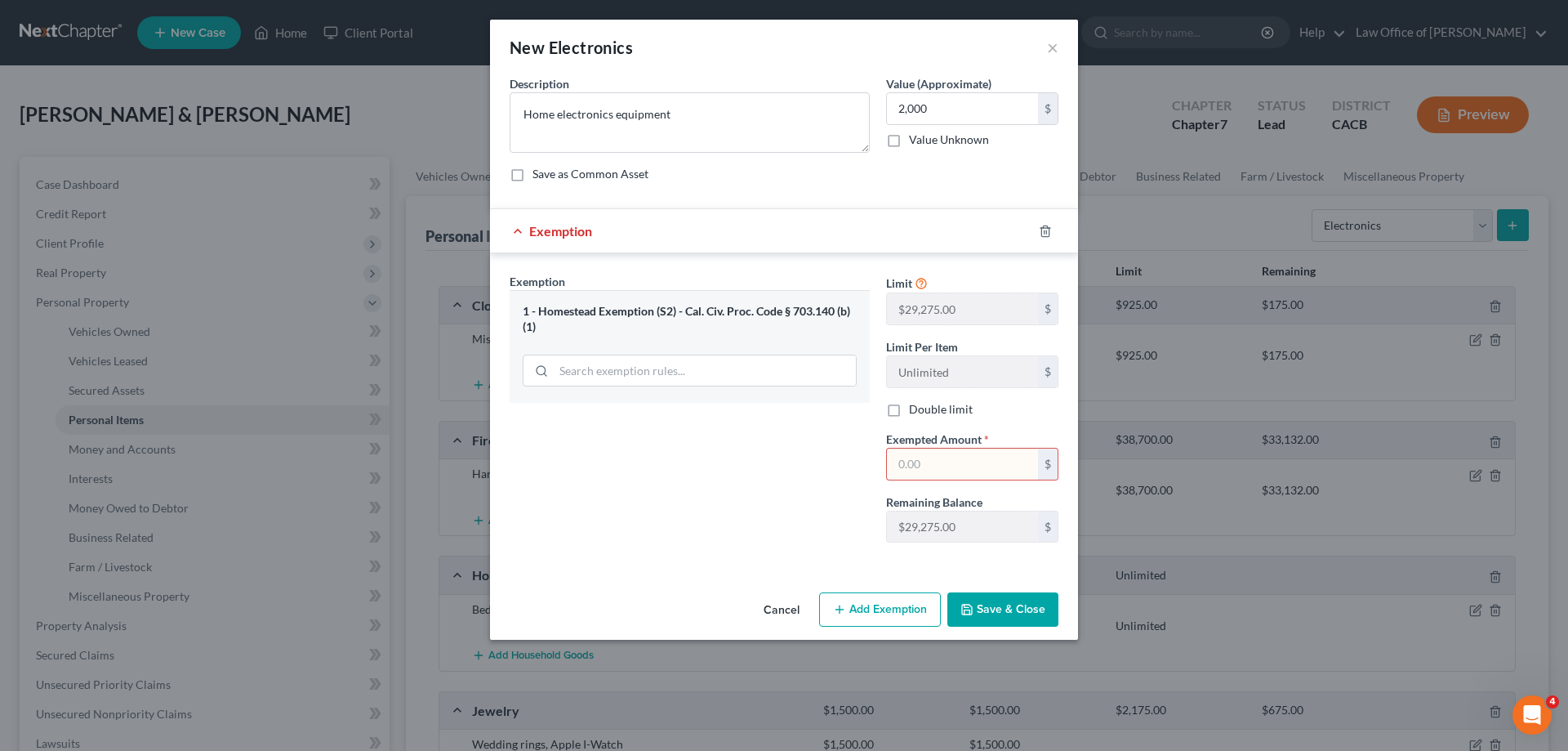
click at [932, 462] on input "text" at bounding box center [962, 464] width 151 height 31
type input "2,000"
click at [1001, 605] on button "Save & Close" at bounding box center [1002, 609] width 111 height 34
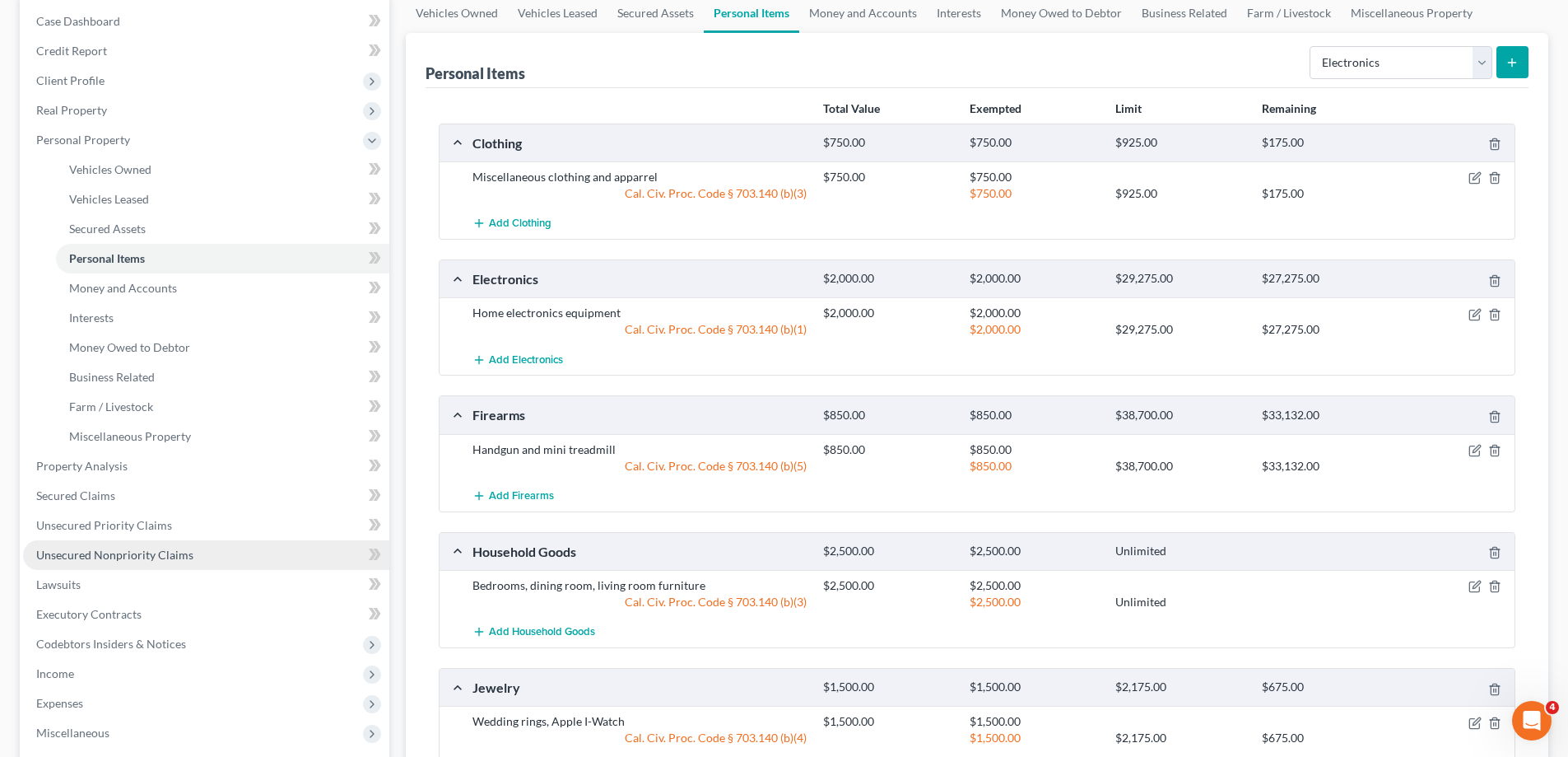
click at [140, 557] on span "Unsecured Nonpriority Claims" at bounding box center [114, 554] width 157 height 14
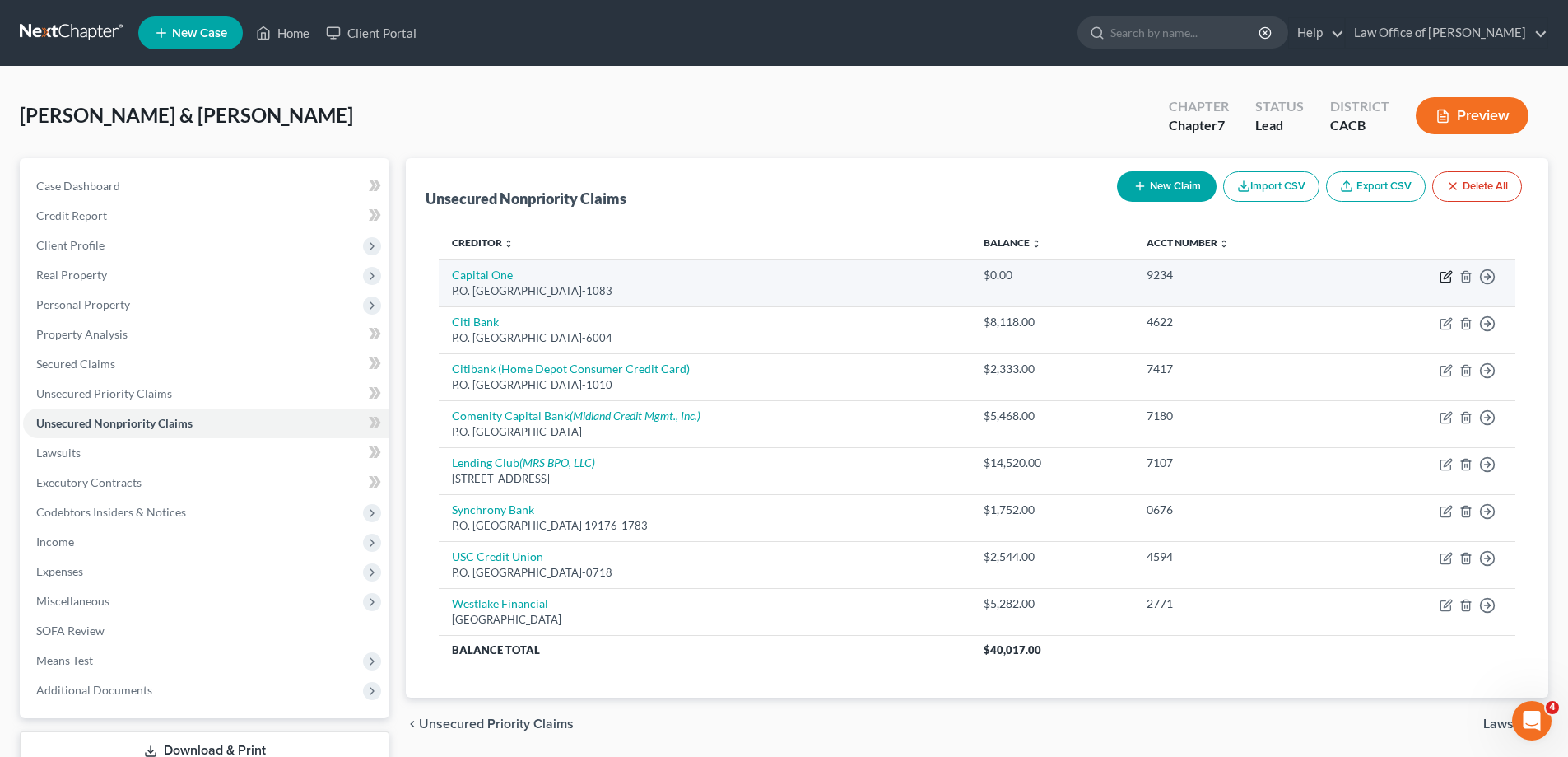
click at [1443, 275] on icon "button" at bounding box center [1446, 277] width 14 height 14
select select "28"
select select "2"
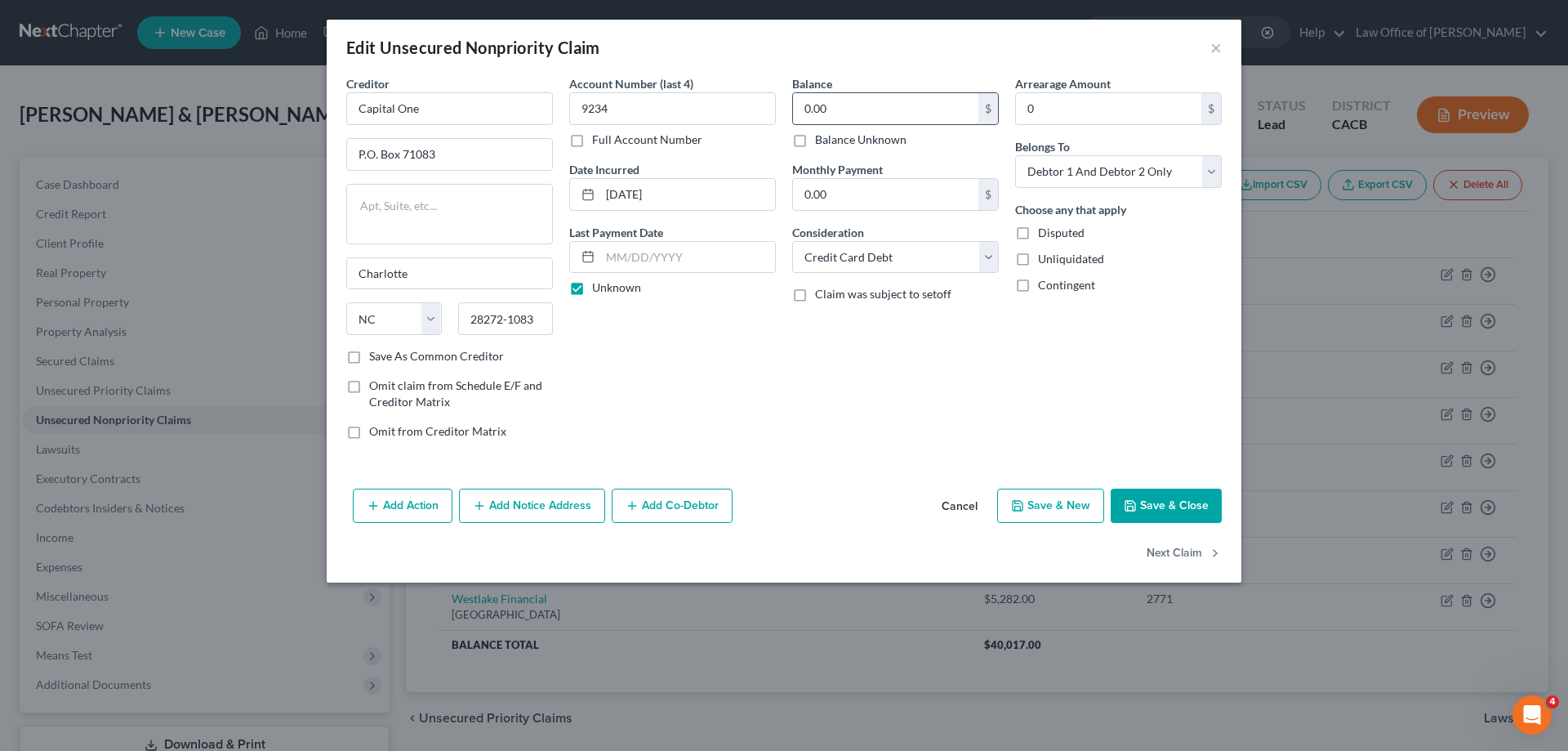
click at [842, 112] on input "0.00" at bounding box center [886, 108] width 186 height 31
type input "4,200"
click at [747, 378] on div "Account Number (last 4) 9234 Full Account Number Date Incurred [DATE] Last Paym…" at bounding box center [672, 264] width 222 height 377
click at [551, 510] on button "Add Notice Address" at bounding box center [531, 505] width 146 height 34
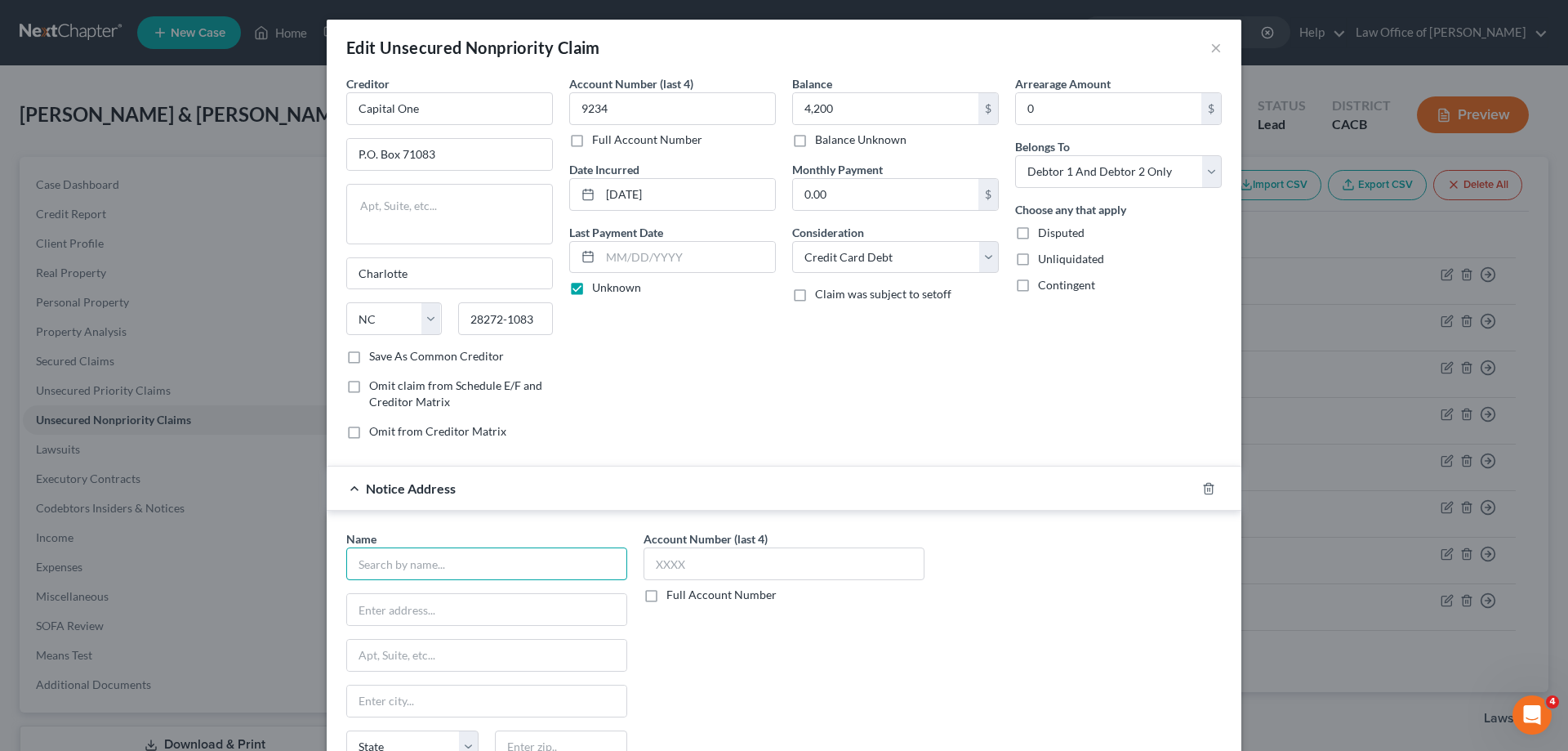
click at [522, 571] on input "text" at bounding box center [487, 564] width 281 height 33
type input "[PERSON_NAME], Esq."
type input "P.O. Box 109032"
type input "[GEOGRAPHIC_DATA]"
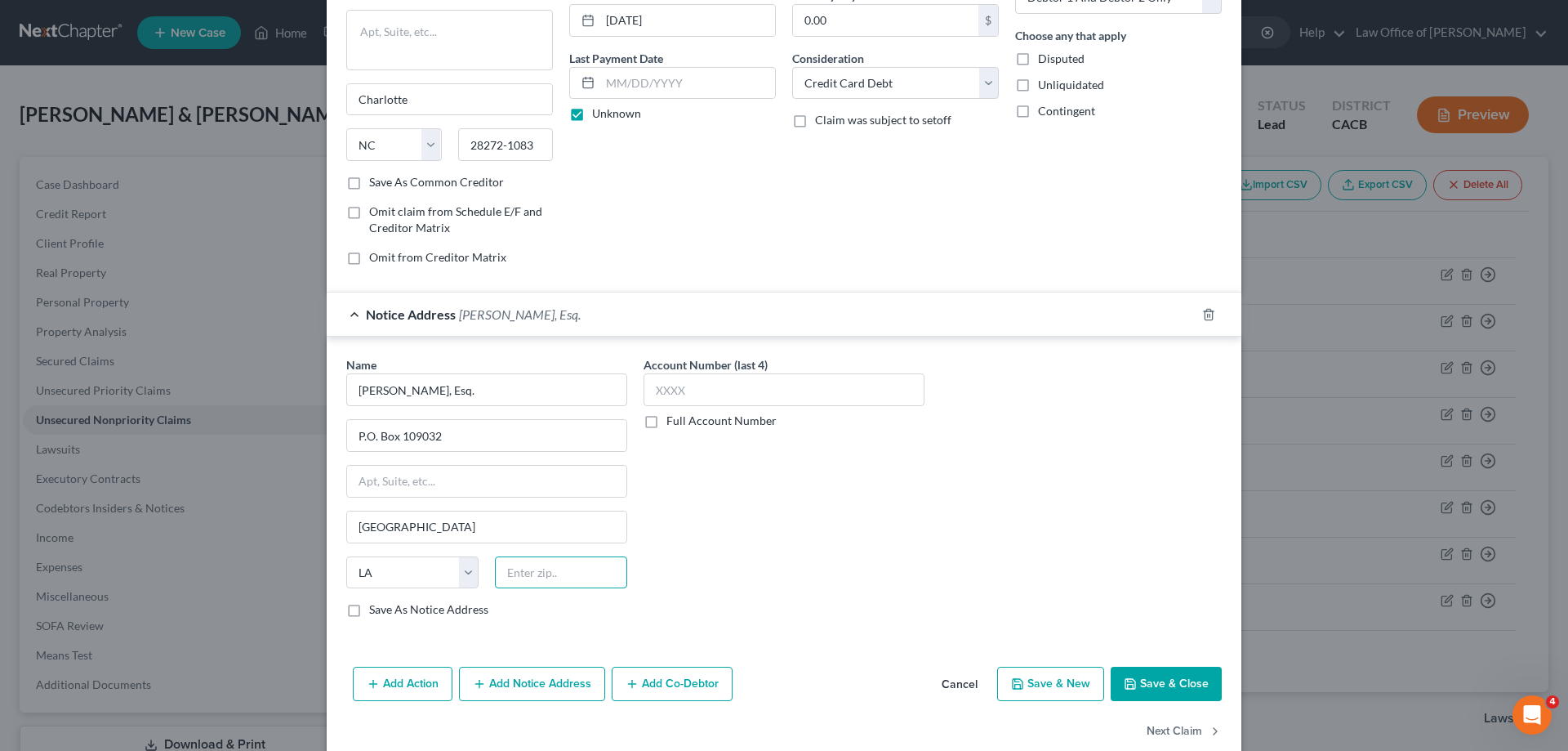
scroll to position [175, 0]
click at [398, 579] on select "State [US_STATE] AK AR AZ CA CO CT DE DC [GEOGRAPHIC_DATA] [GEOGRAPHIC_DATA] GU…" at bounding box center [412, 572] width 133 height 33
select select "14"
click at [346, 556] on select "State [US_STATE] AK AR AZ CA CO CT DE DC [GEOGRAPHIC_DATA] [GEOGRAPHIC_DATA] GU…" at bounding box center [412, 572] width 133 height 33
click at [566, 581] on input "text" at bounding box center [561, 572] width 133 height 33
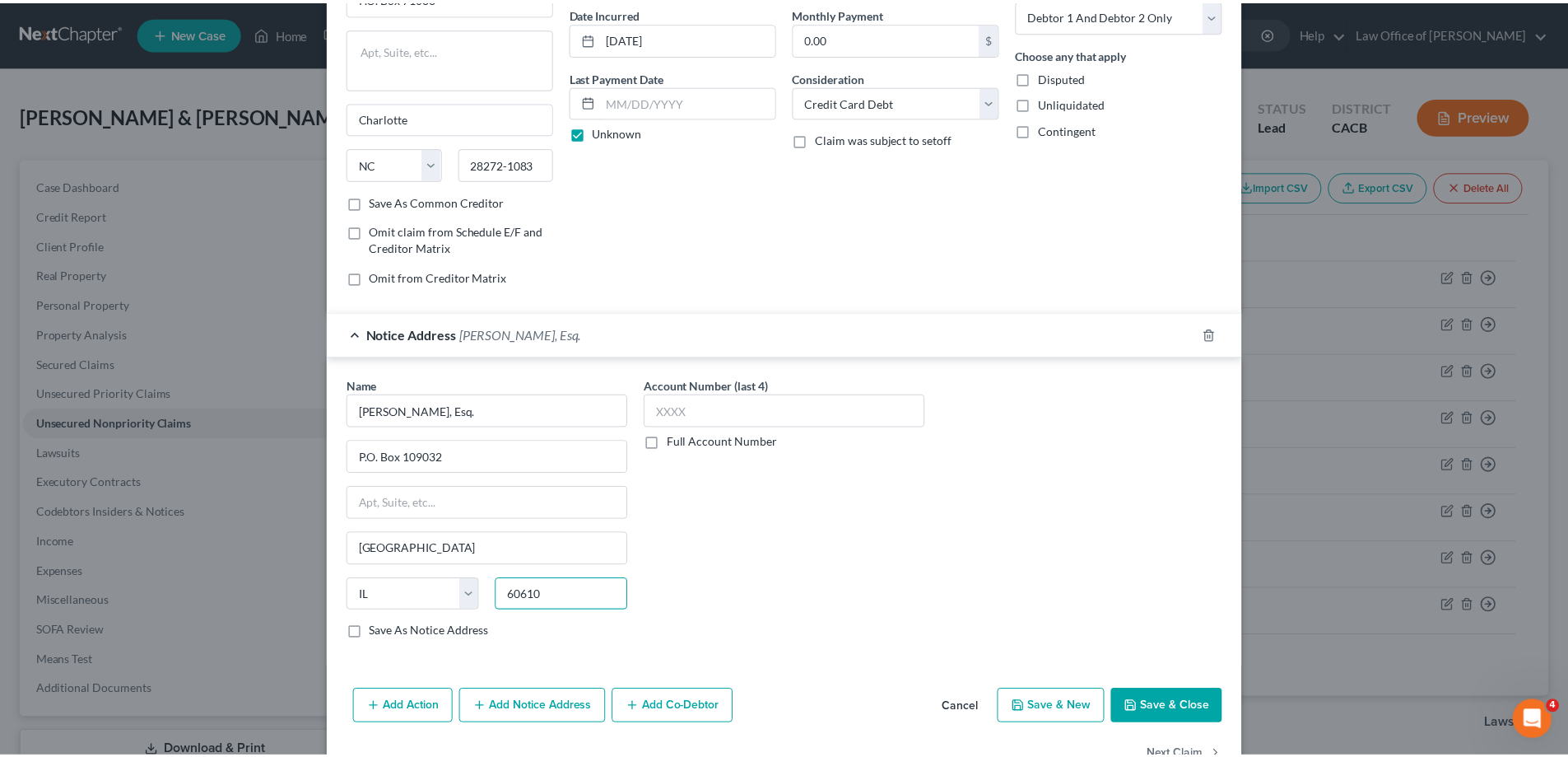
scroll to position [206, 0]
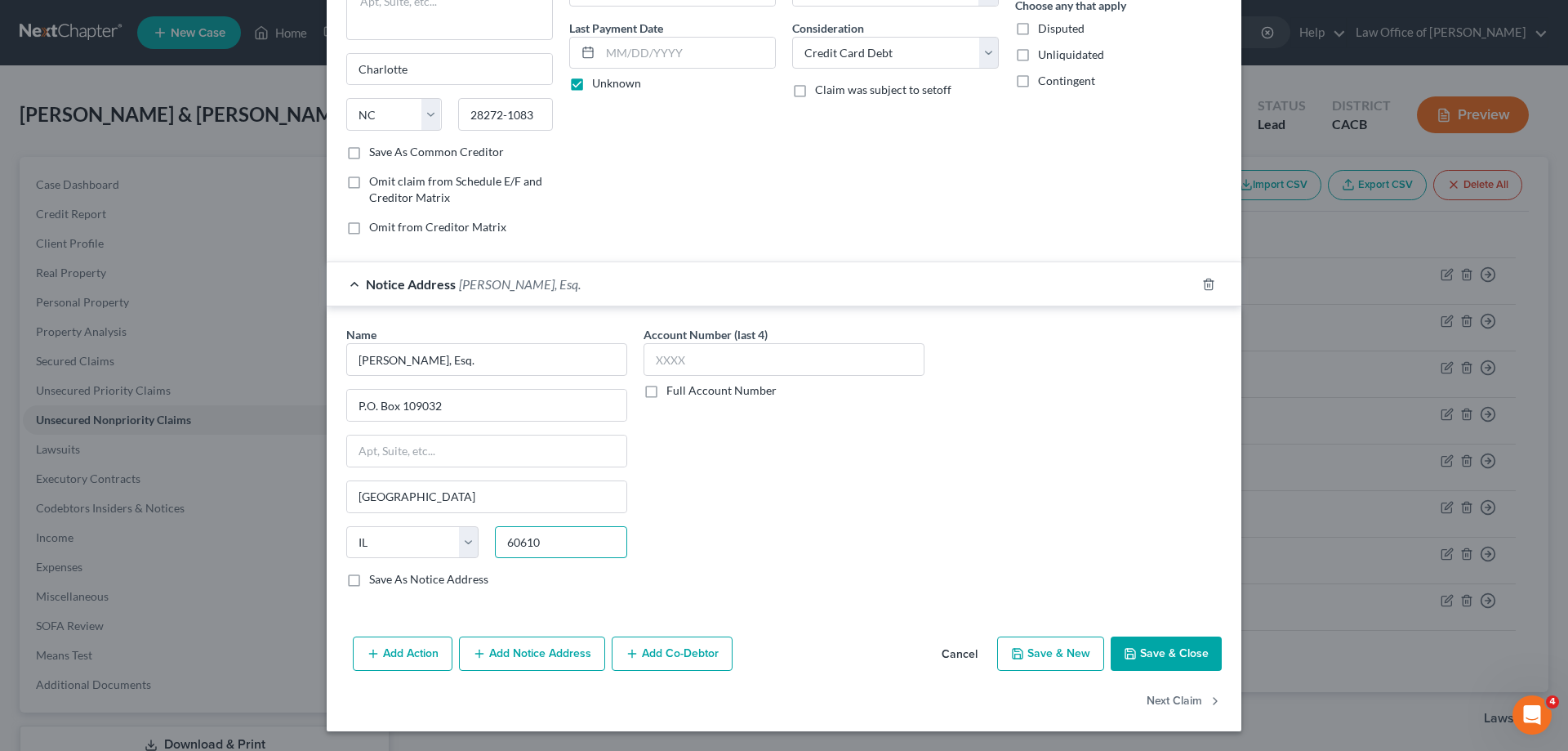
type input "60610"
click at [1152, 646] on button "Save & Close" at bounding box center [1166, 653] width 111 height 34
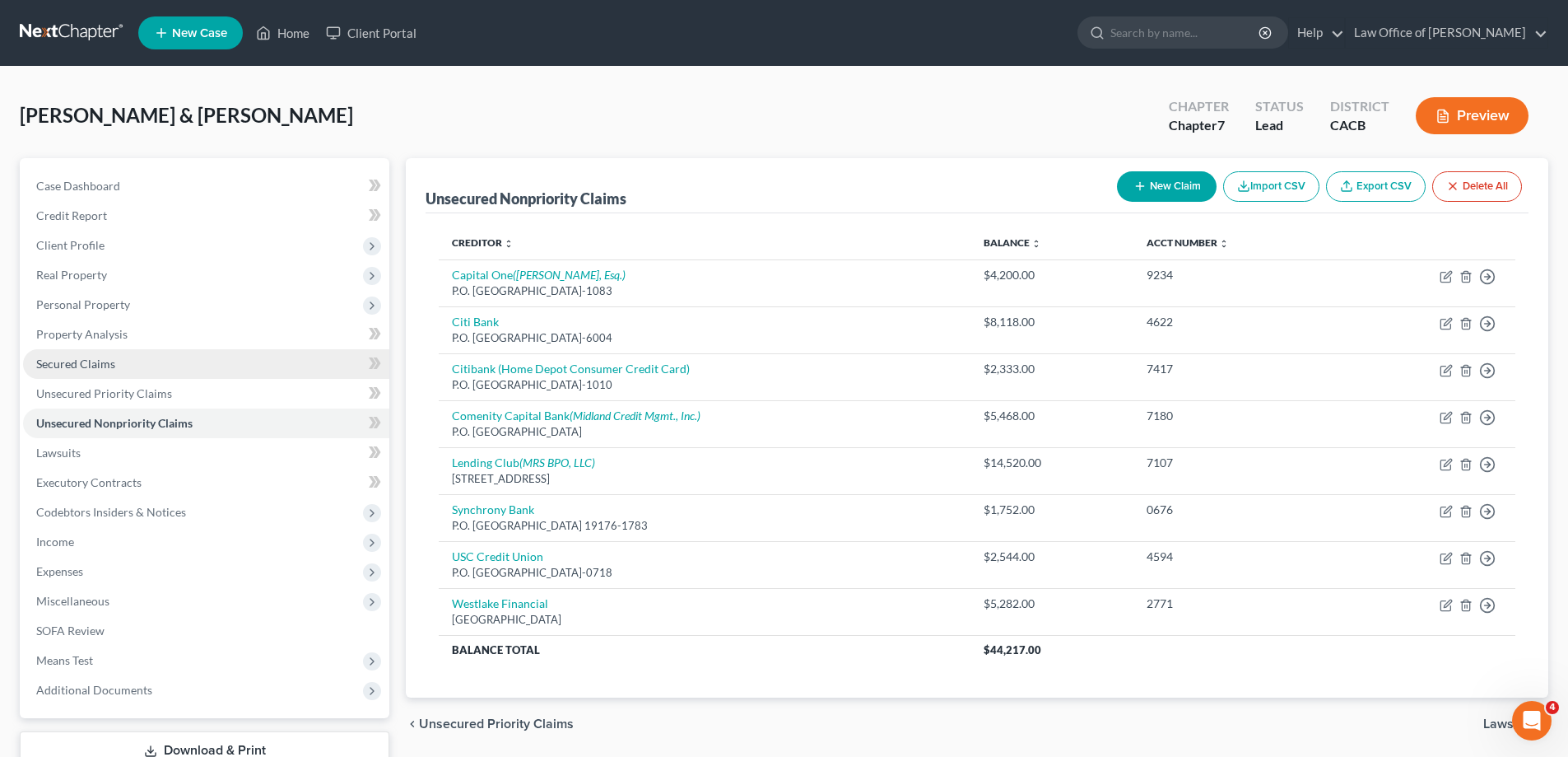
click at [92, 362] on span "Secured Claims" at bounding box center [75, 364] width 79 height 14
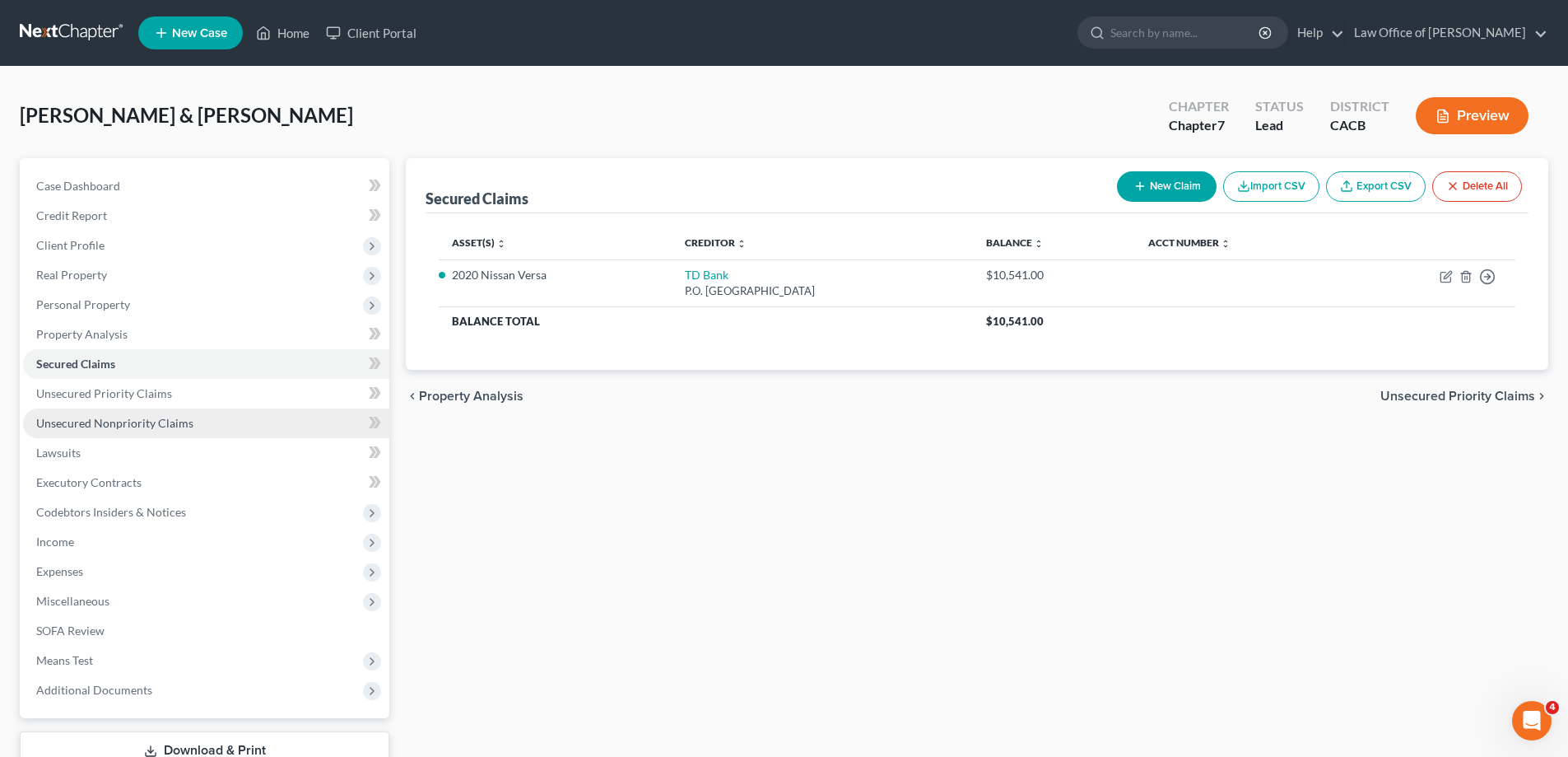
click at [137, 421] on span "Unsecured Nonpriority Claims" at bounding box center [114, 422] width 157 height 14
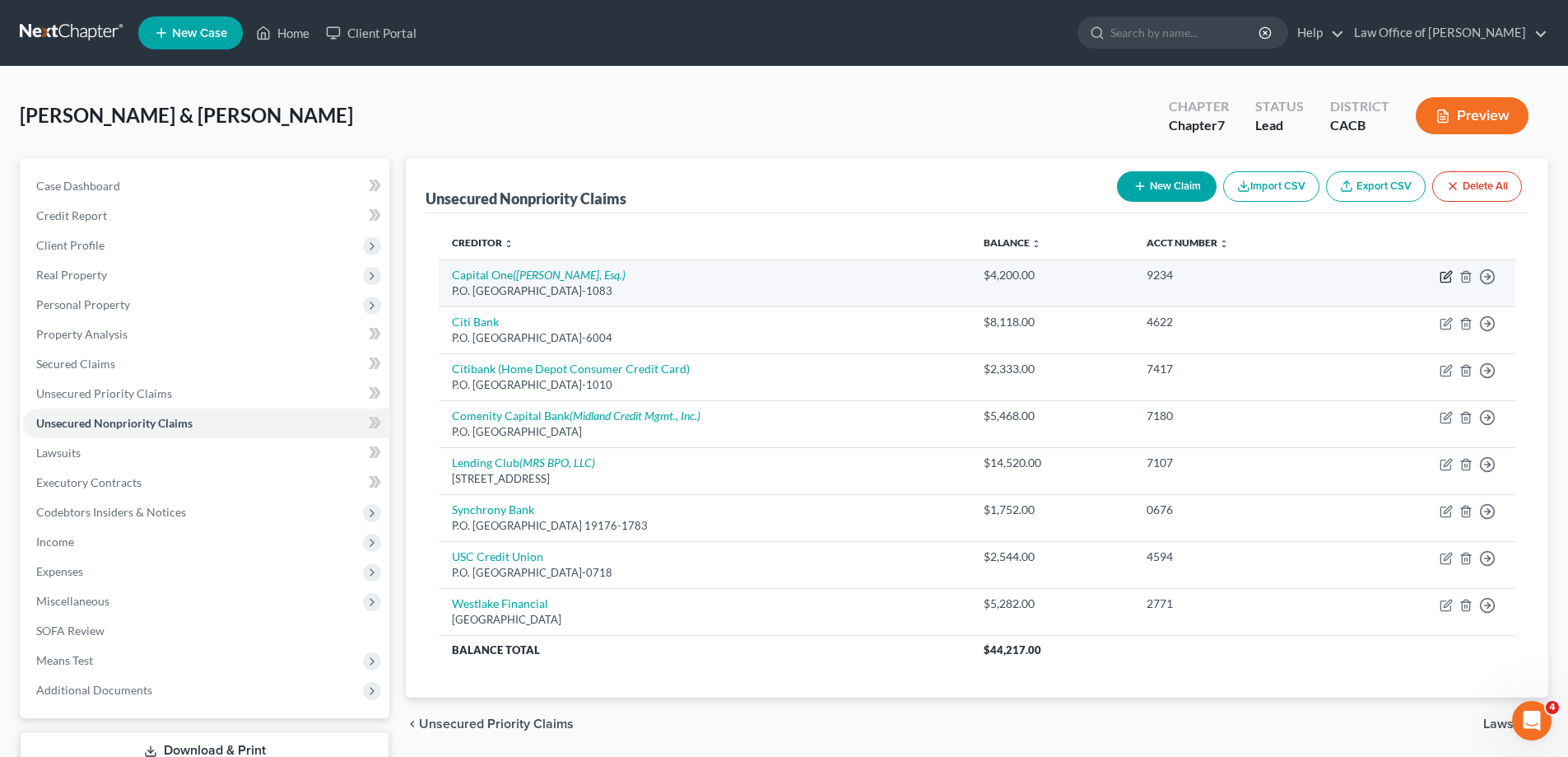
click at [1444, 273] on icon "button" at bounding box center [1446, 277] width 14 height 14
select select "28"
select select "2"
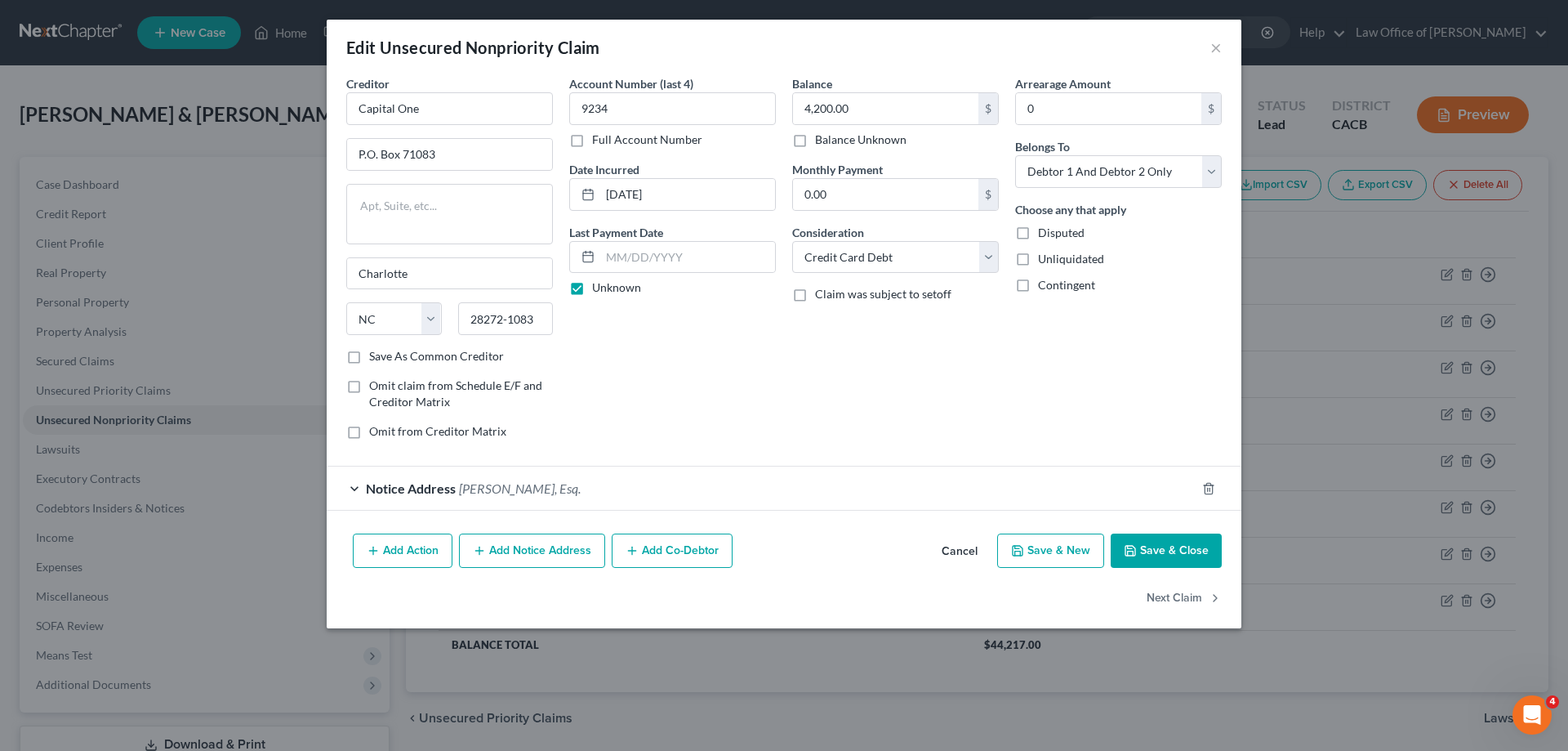
click at [393, 484] on span "Notice Address" at bounding box center [410, 488] width 90 height 15
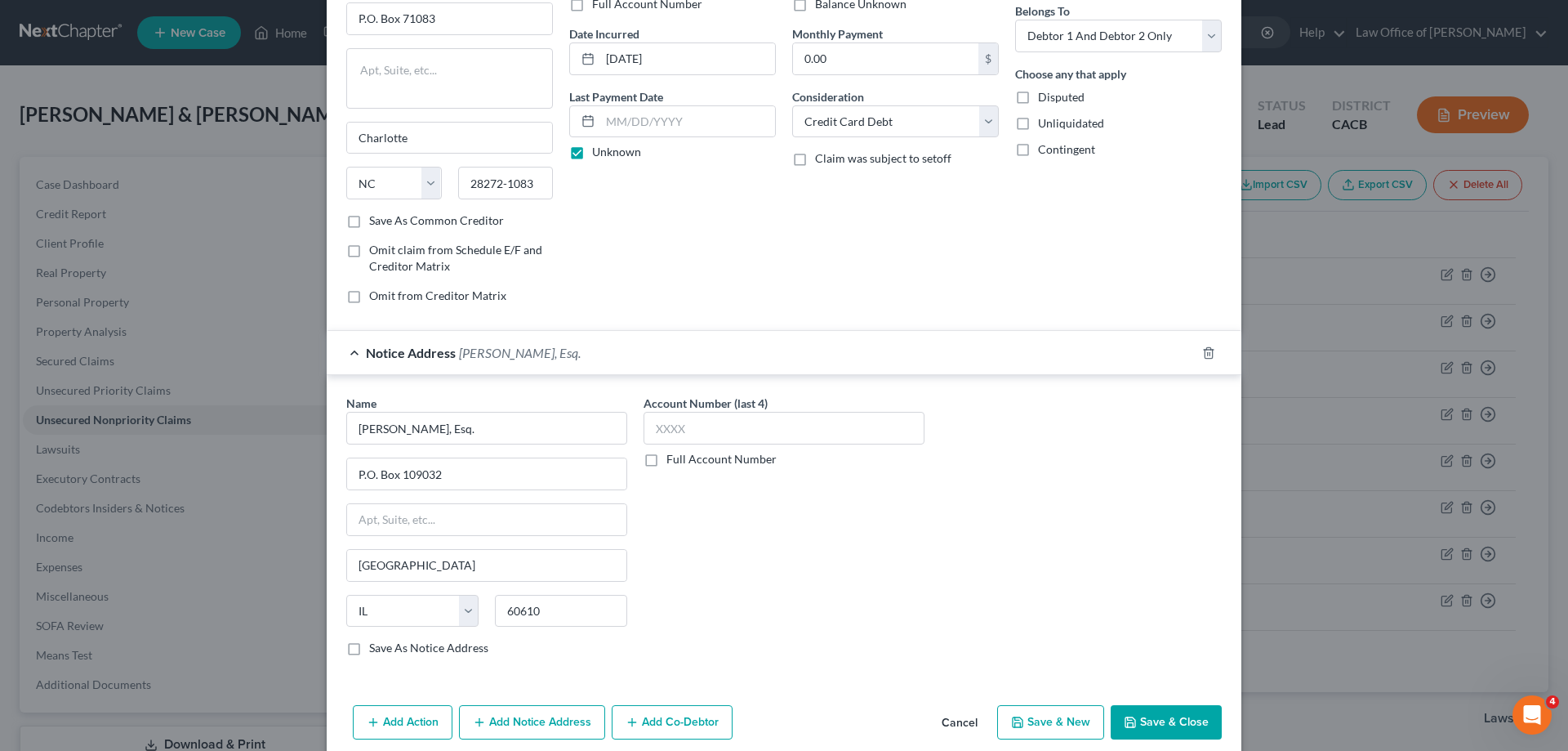
scroll to position [164, 0]
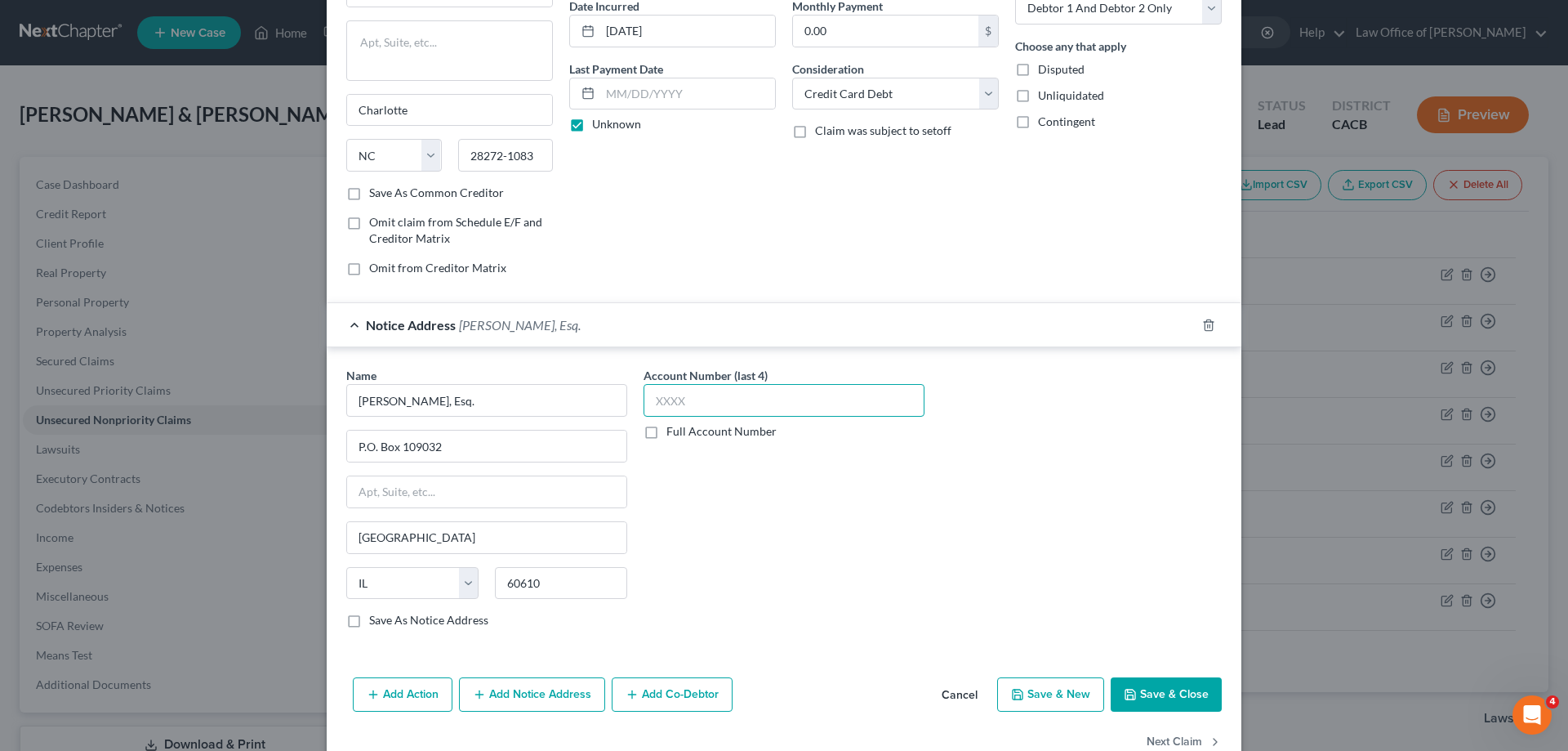
click at [689, 406] on input "text" at bounding box center [784, 401] width 281 height 33
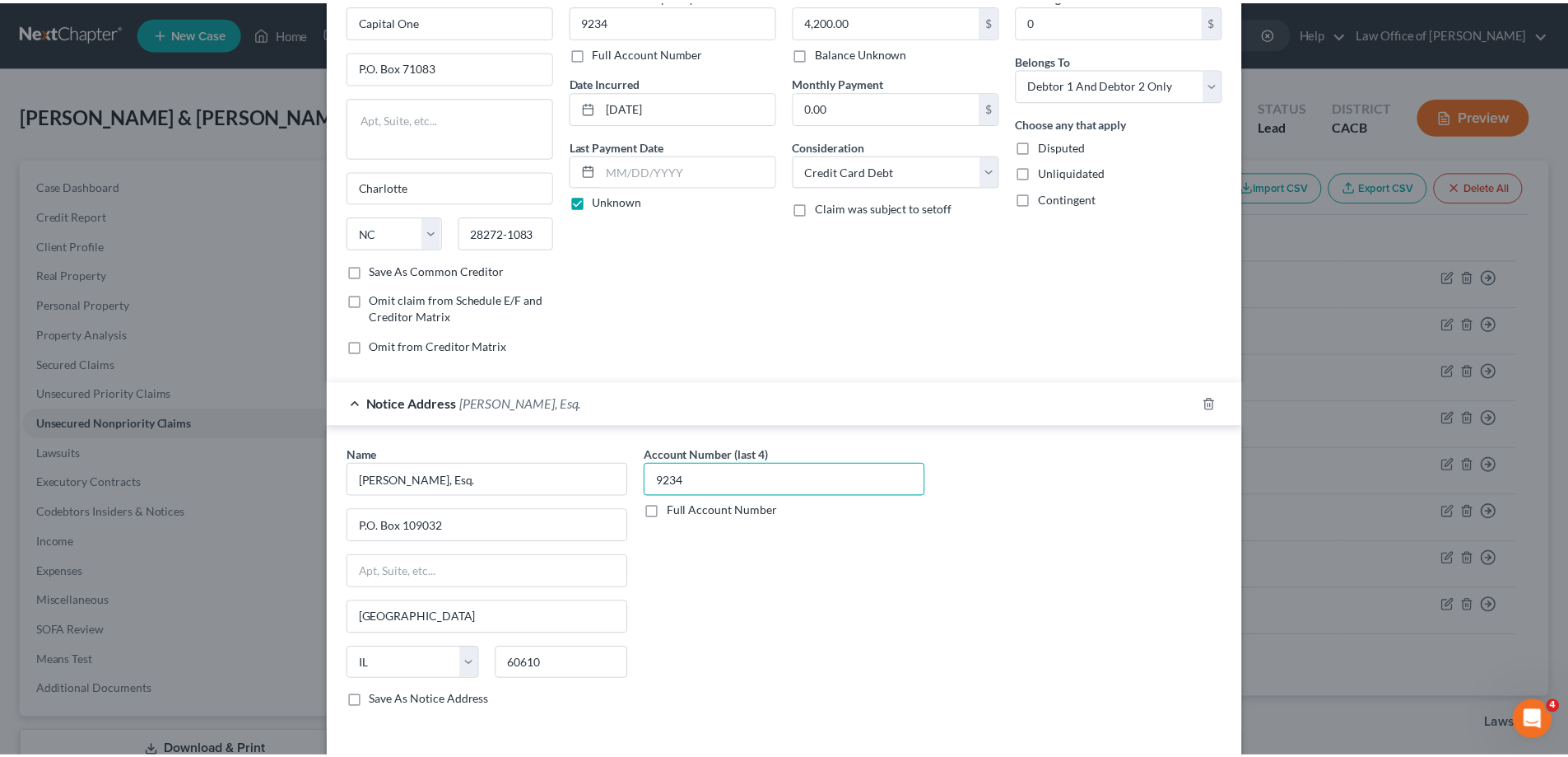
scroll to position [206, 0]
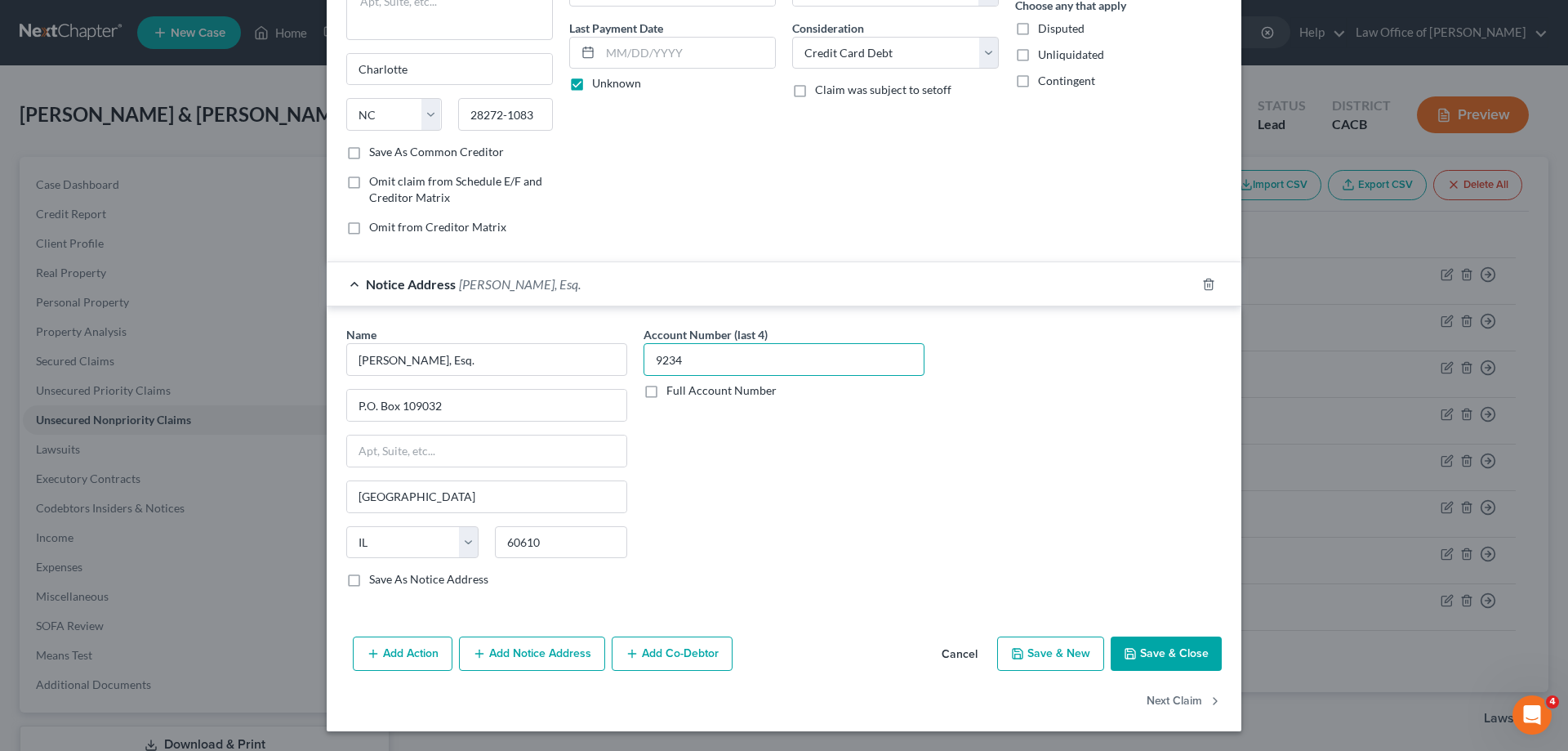
type input "9234"
click at [1149, 652] on button "Save & Close" at bounding box center [1166, 653] width 111 height 34
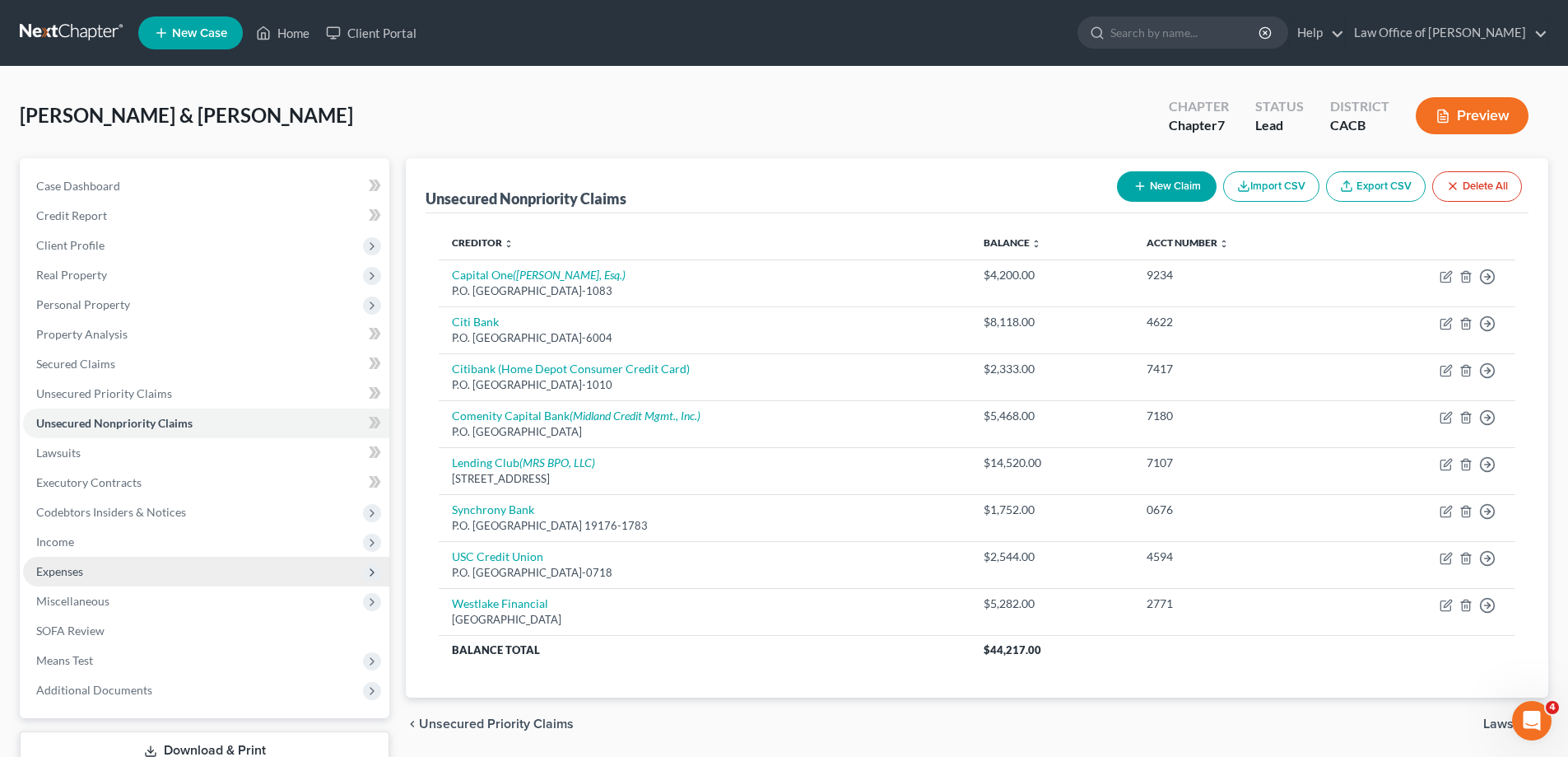
click at [81, 572] on span "Expenses" at bounding box center [59, 571] width 47 height 14
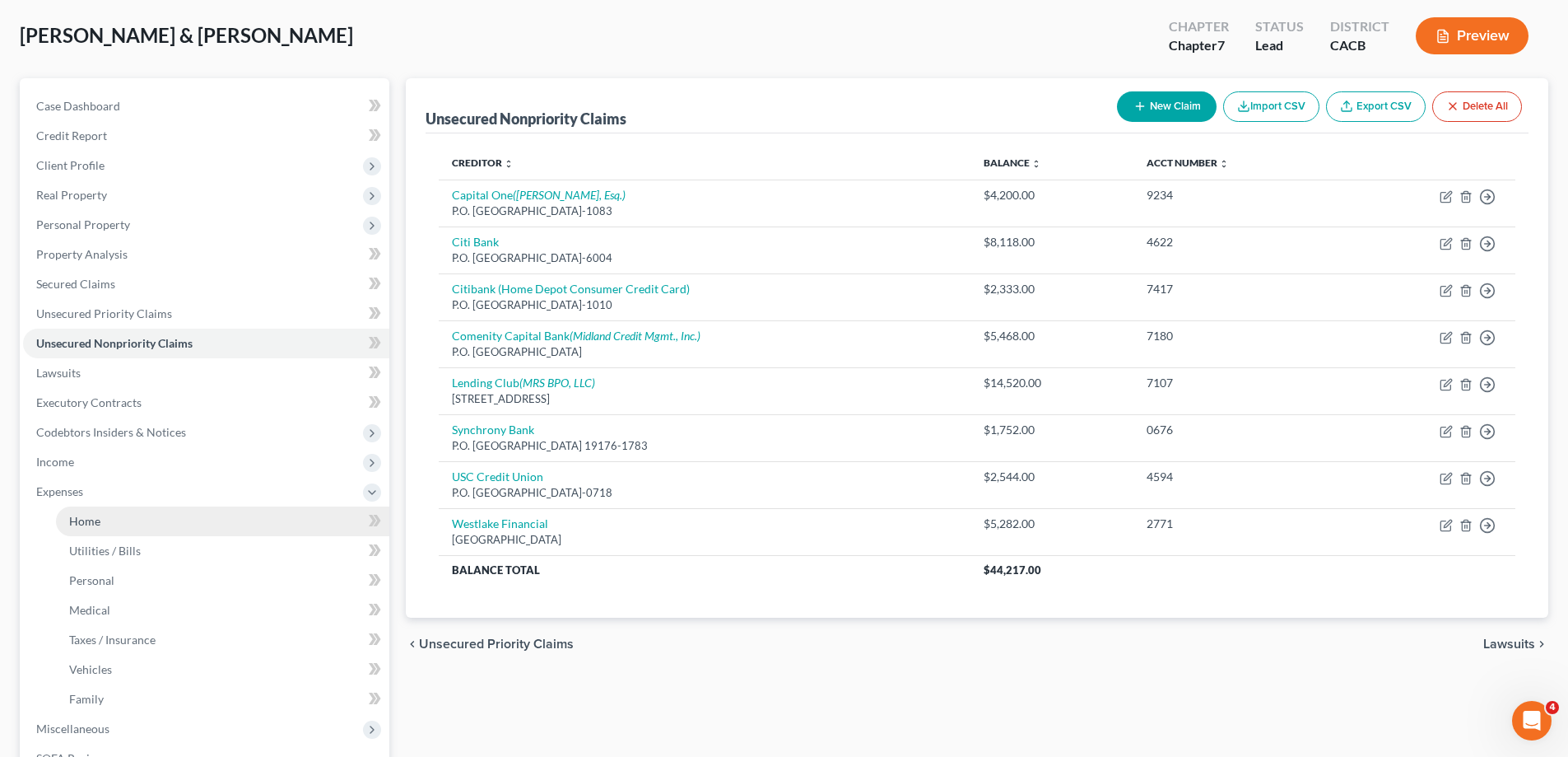
scroll to position [165, 0]
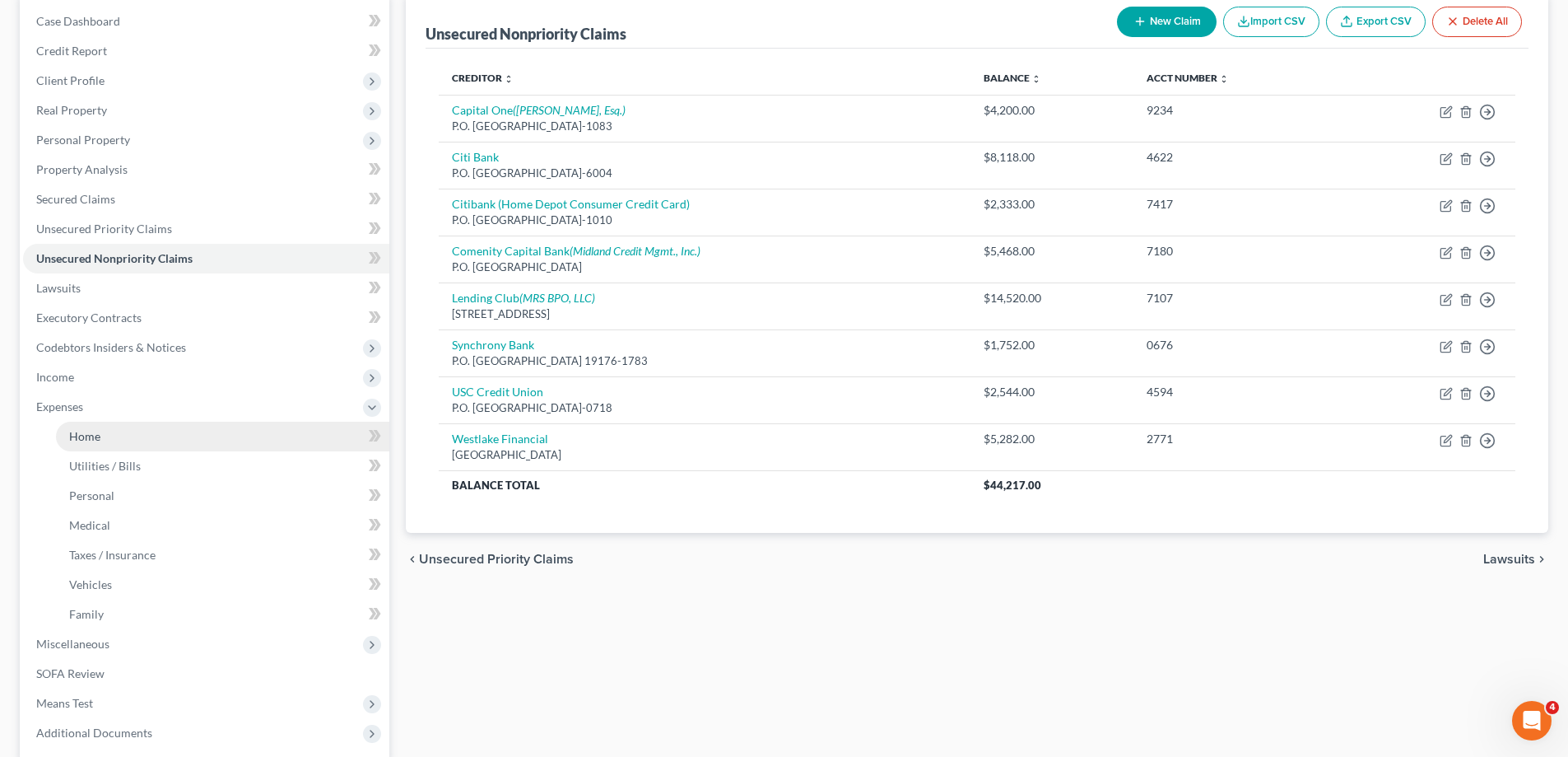
click at [88, 440] on span "Home" at bounding box center [85, 436] width 31 height 14
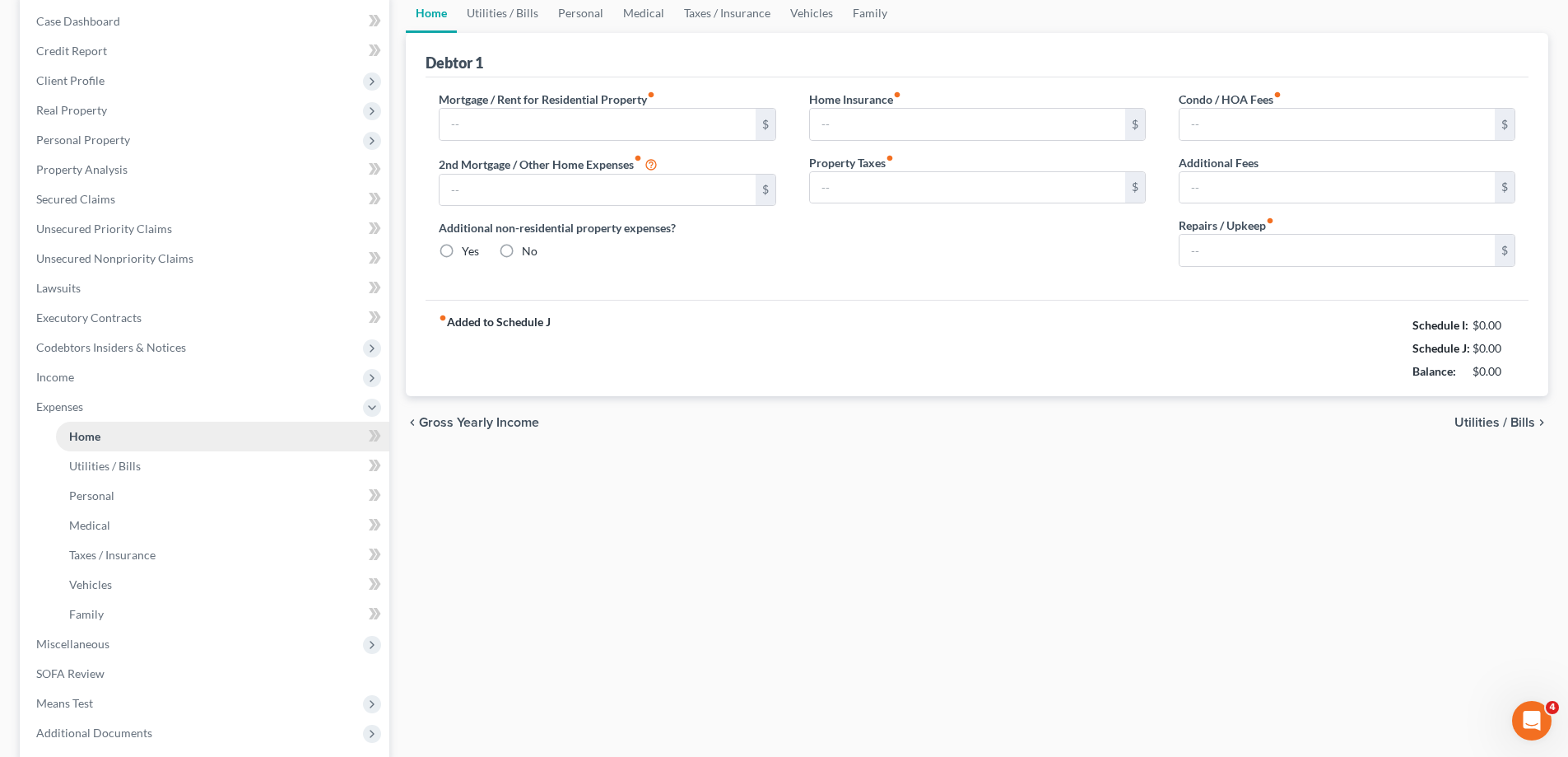
scroll to position [34, 0]
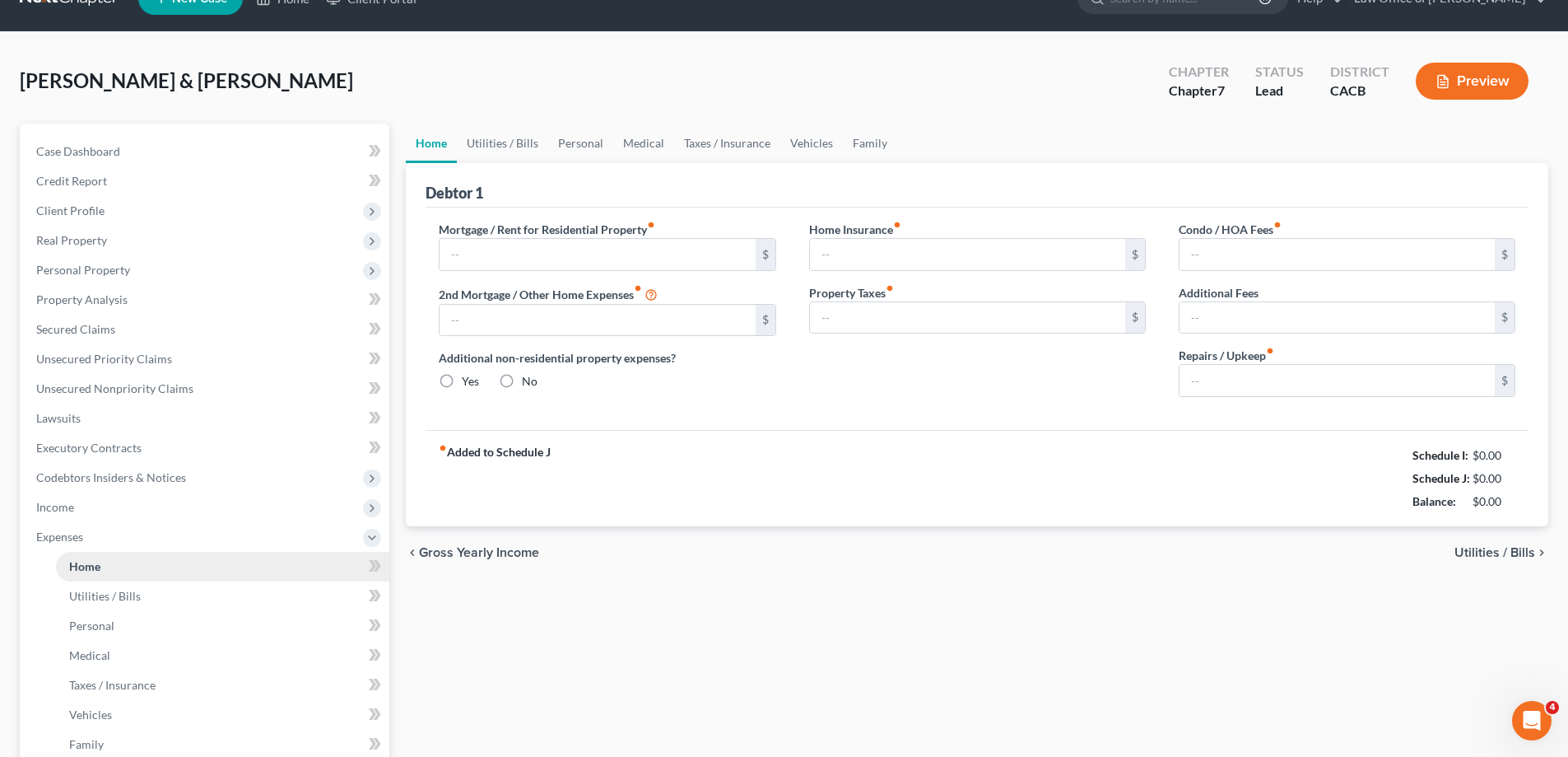
type input "2,668.00"
type input "0.00"
radio input "true"
type input "0.00"
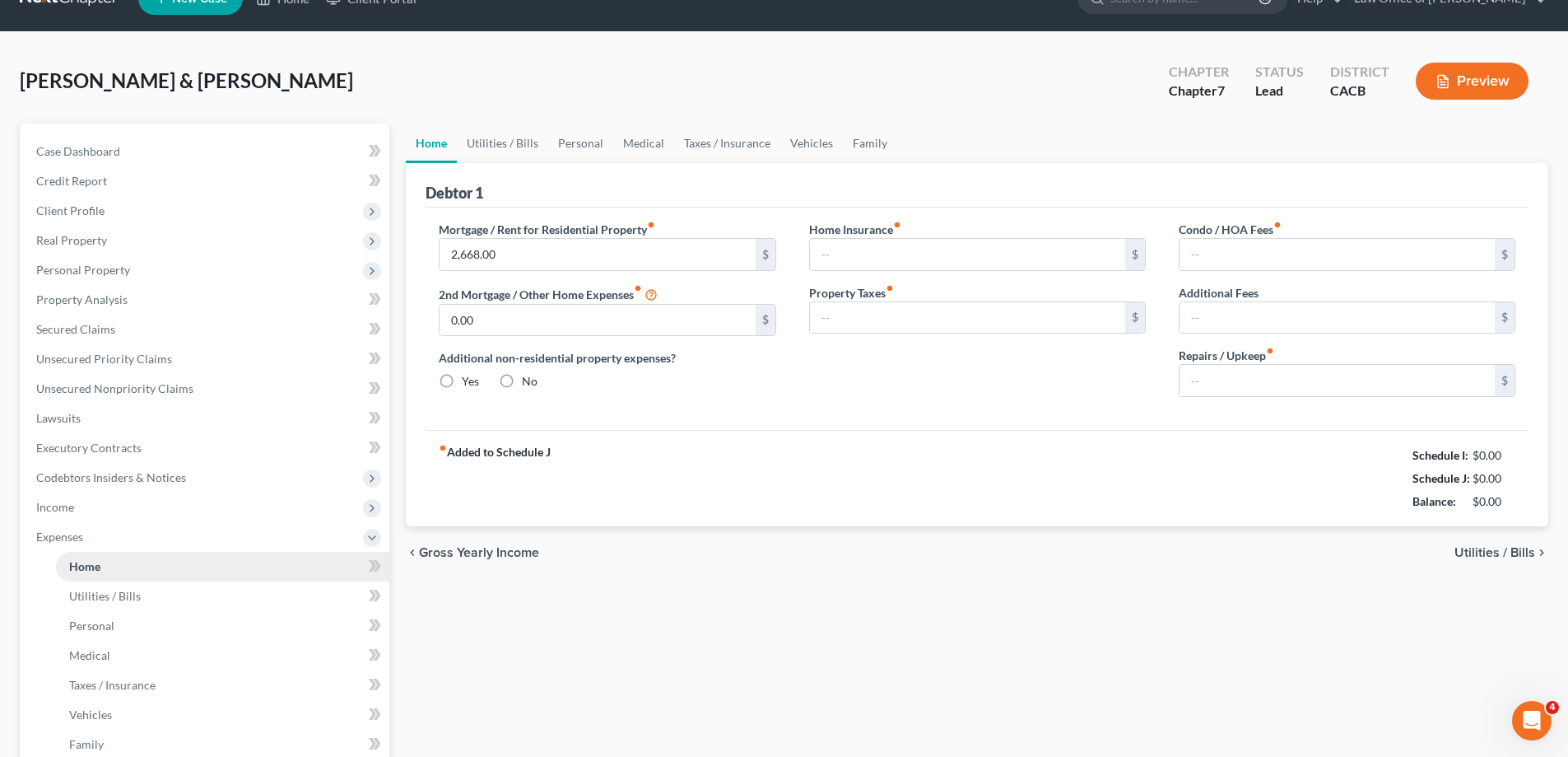
type input "0.00"
type input "50.00"
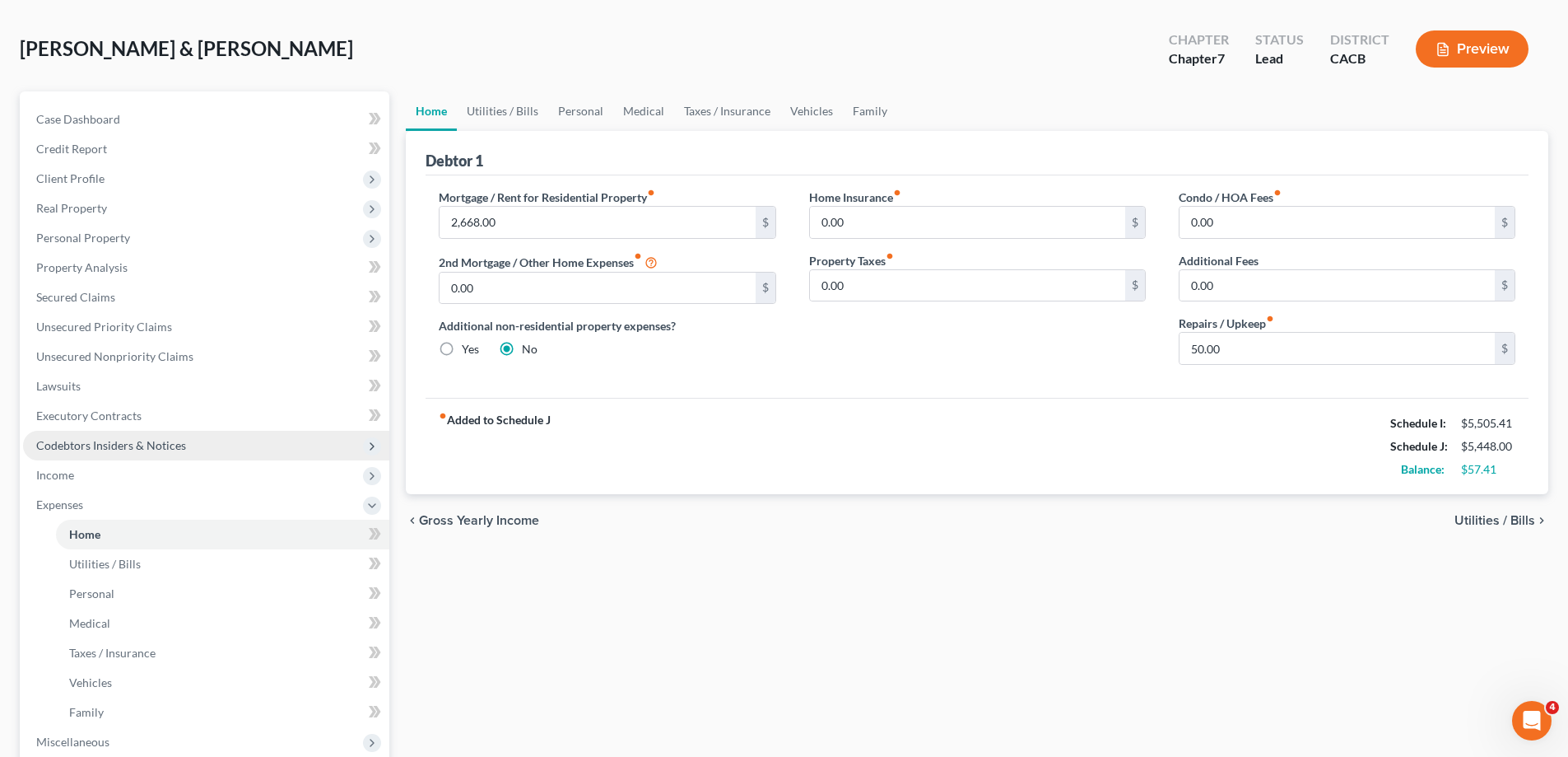
scroll to position [247, 0]
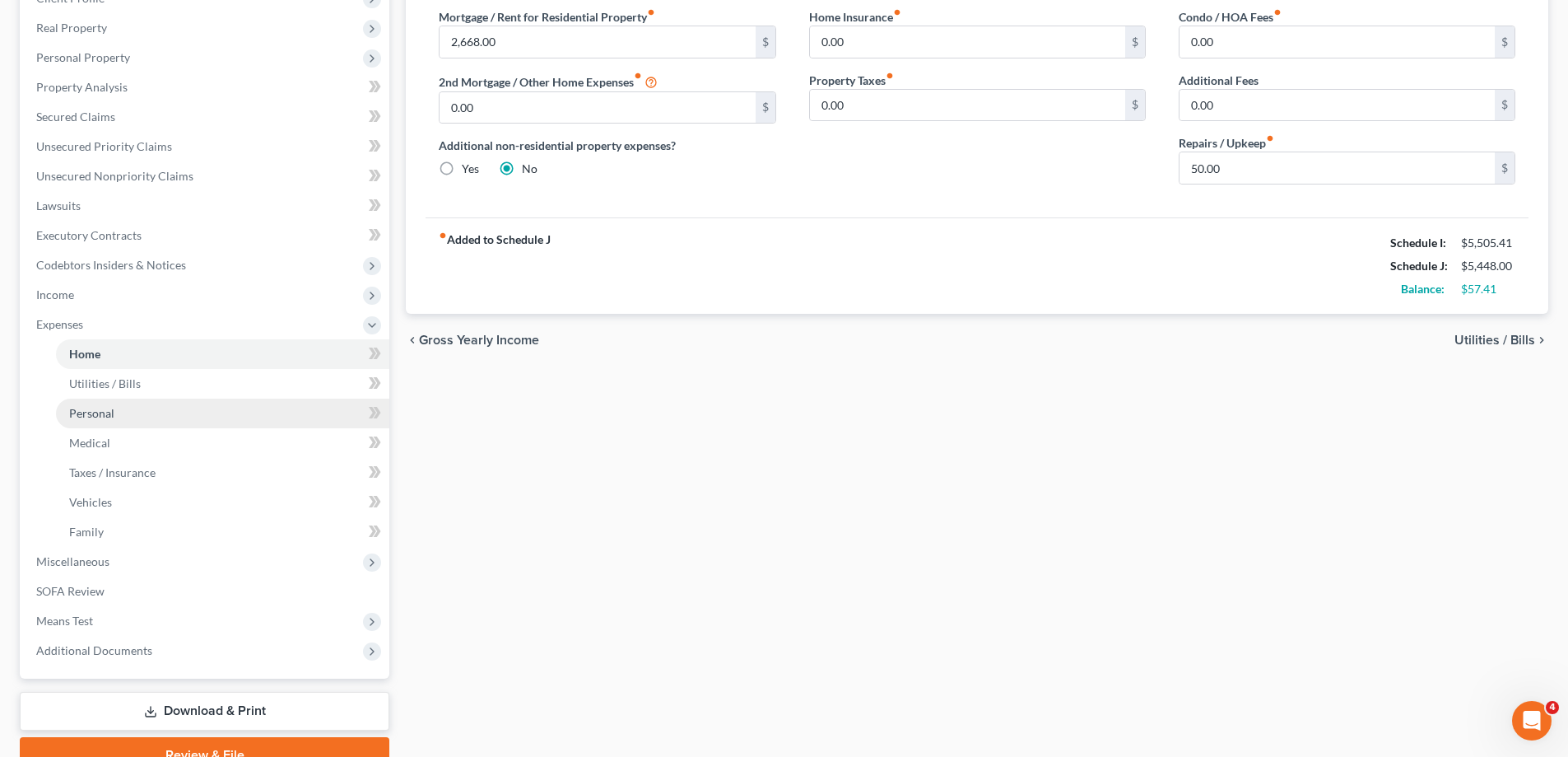
click at [93, 411] on span "Personal" at bounding box center [92, 413] width 45 height 14
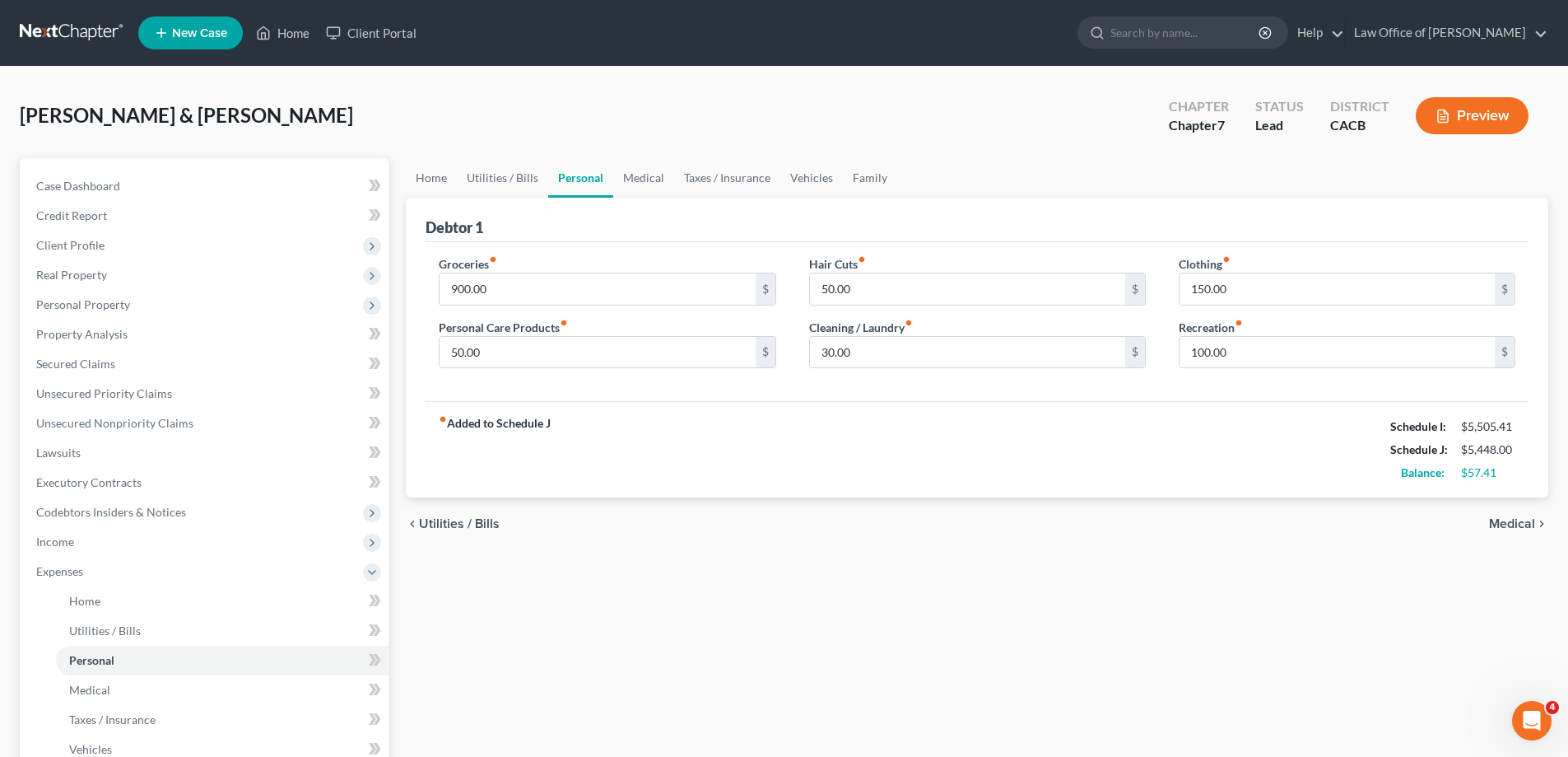
click at [419, 517] on span "Utilities / Bills" at bounding box center [459, 524] width 81 height 14
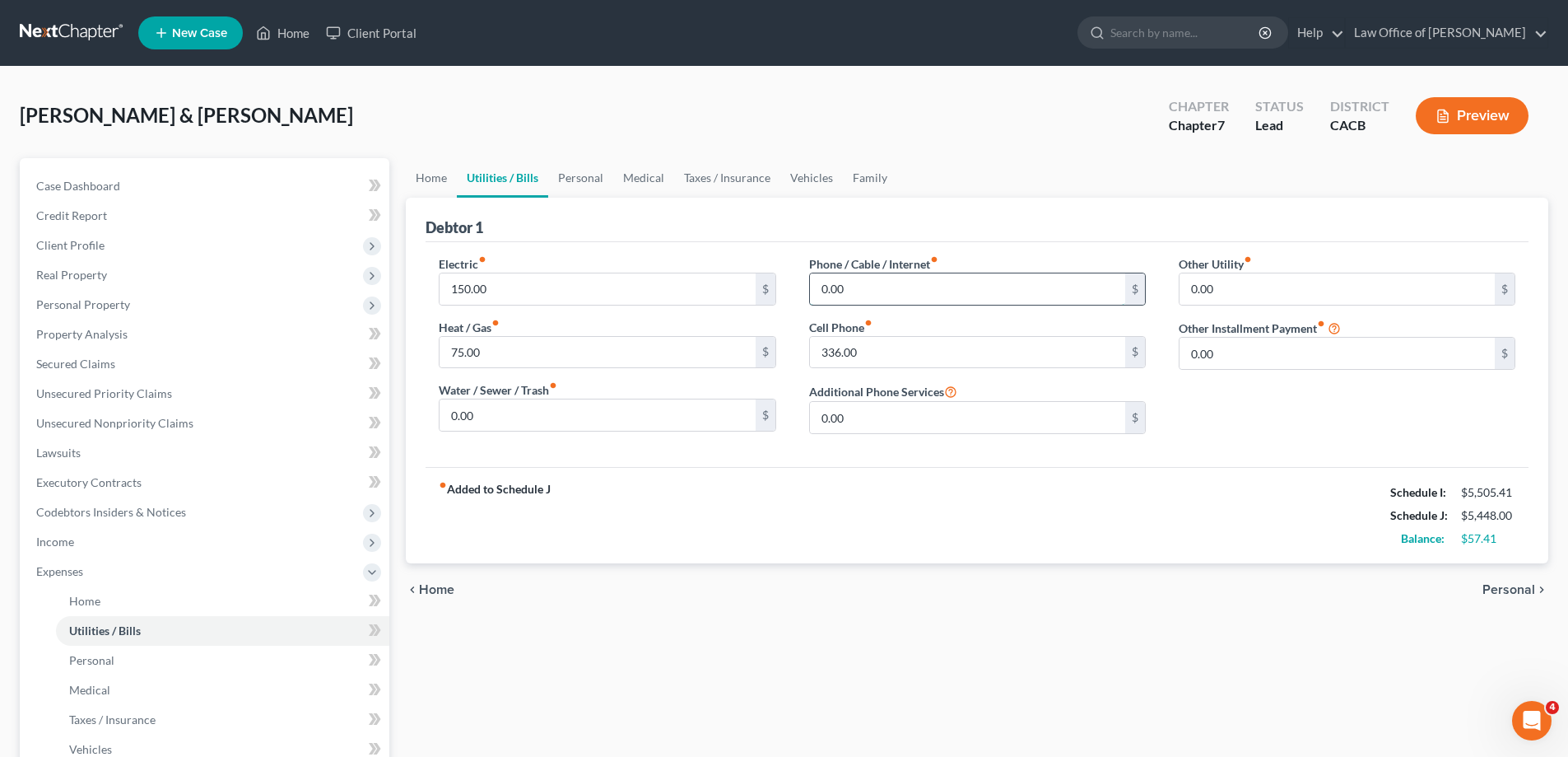
click at [853, 288] on input "0.00" at bounding box center [967, 289] width 315 height 31
click at [853, 287] on input "100" at bounding box center [967, 289] width 315 height 31
click at [853, 286] on input "100" at bounding box center [967, 289] width 315 height 31
type input "100.00"
click at [880, 344] on input "336.00" at bounding box center [967, 352] width 315 height 31
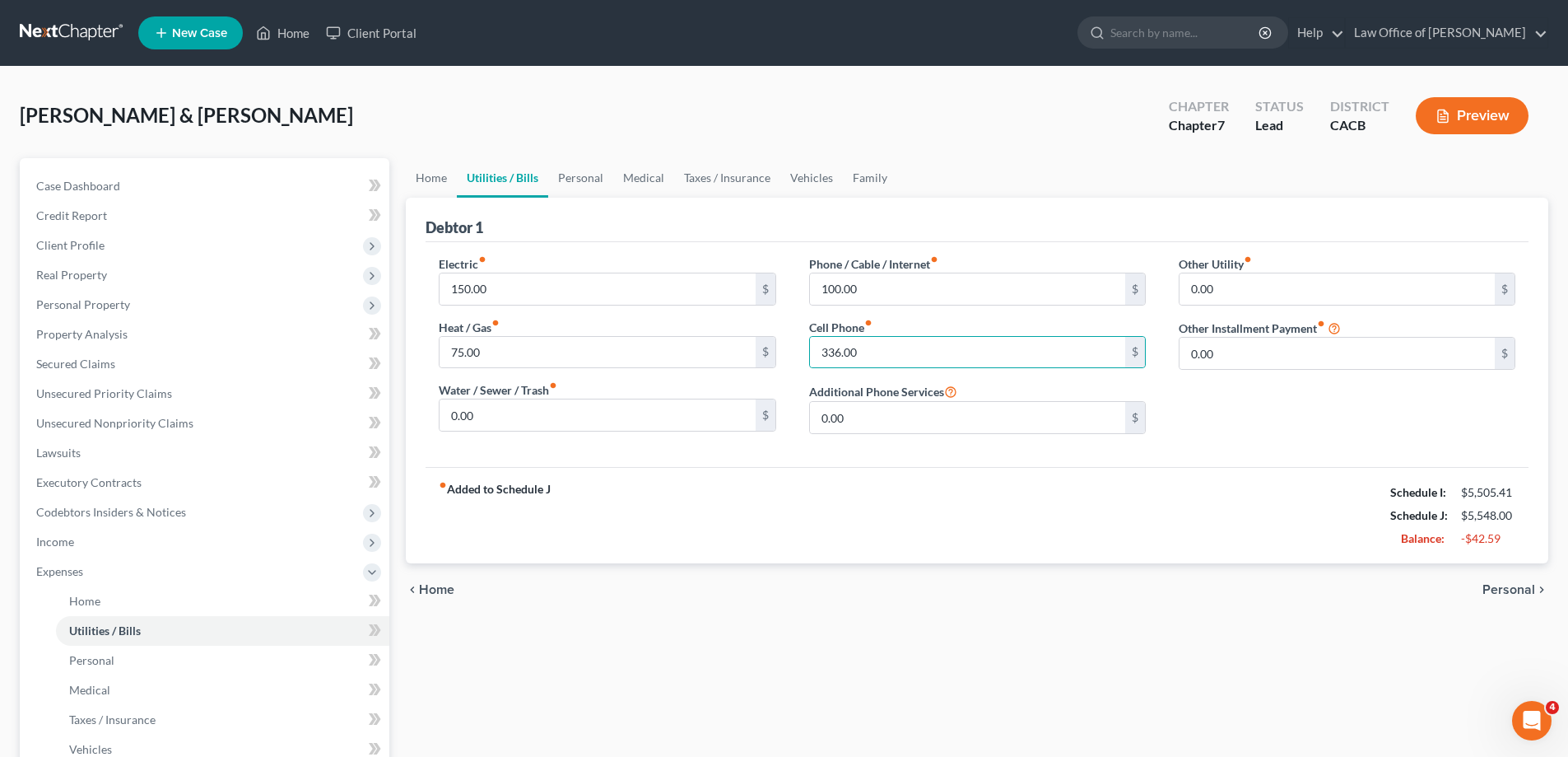
click at [1222, 637] on div "Home Utilities / Bills Personal Medical Taxes / Insurance Vehicles Family Debto…" at bounding box center [977, 589] width 1159 height 862
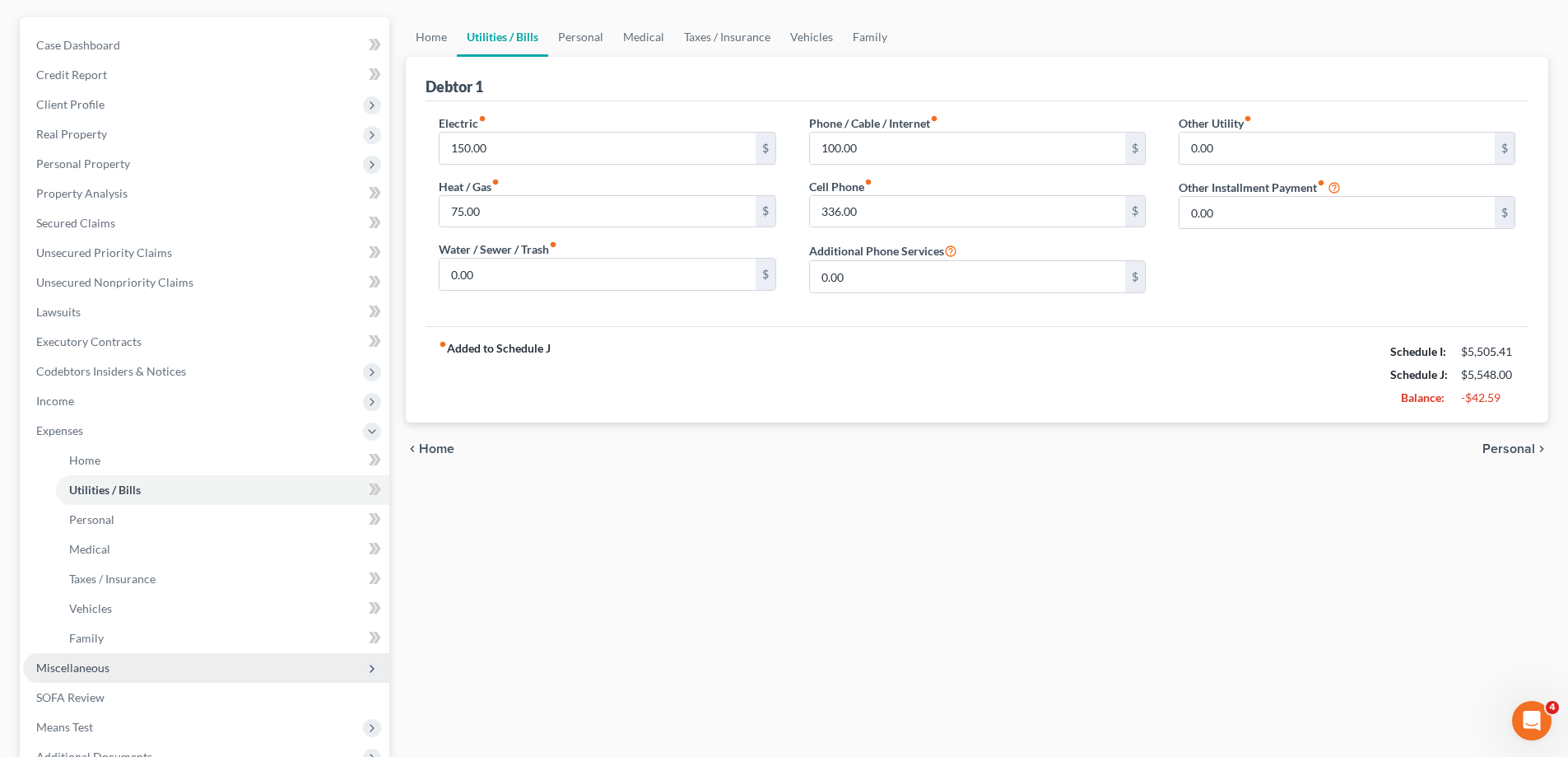
scroll to position [326, 0]
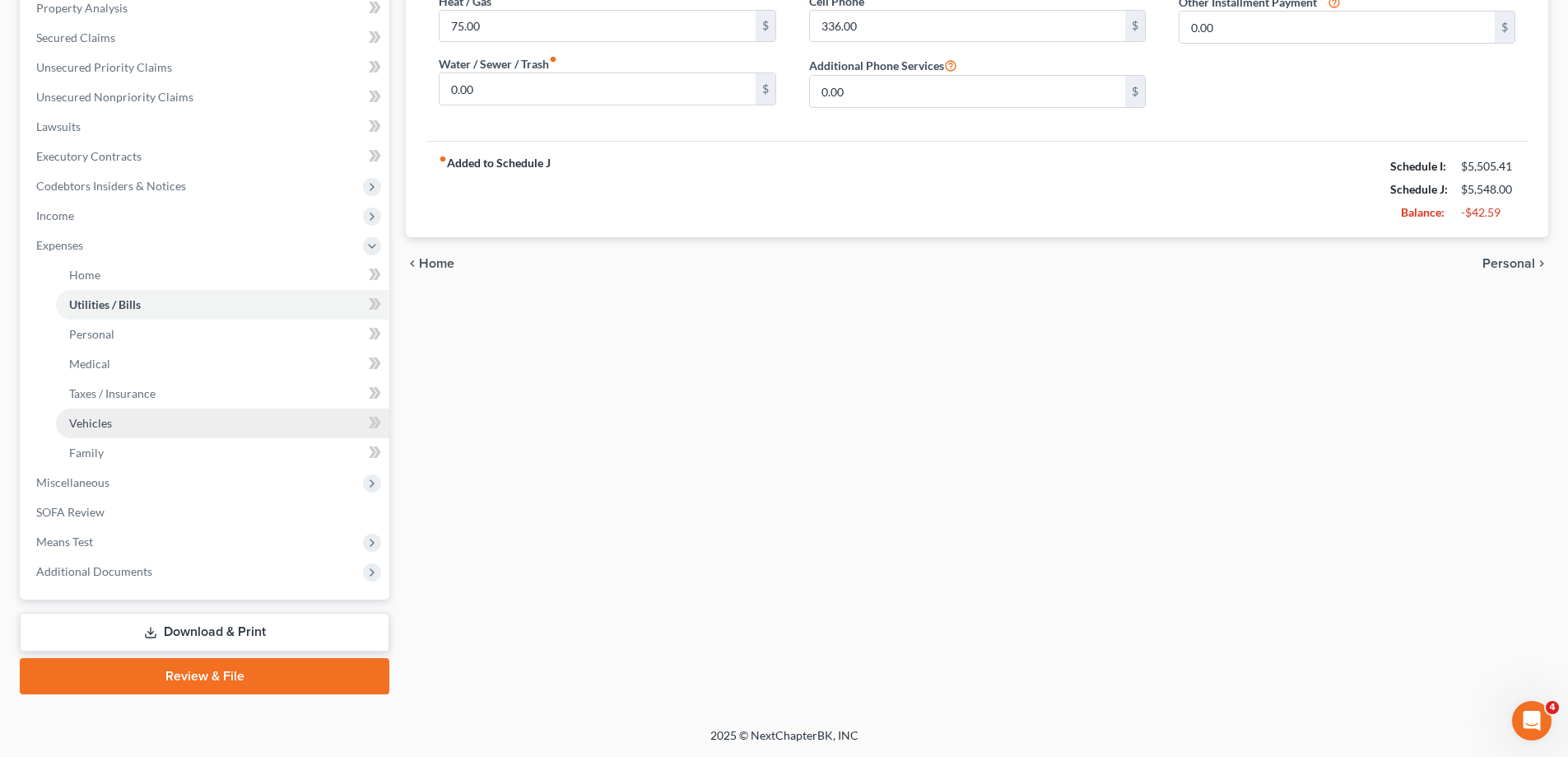
click at [92, 423] on span "Vehicles" at bounding box center [91, 422] width 43 height 14
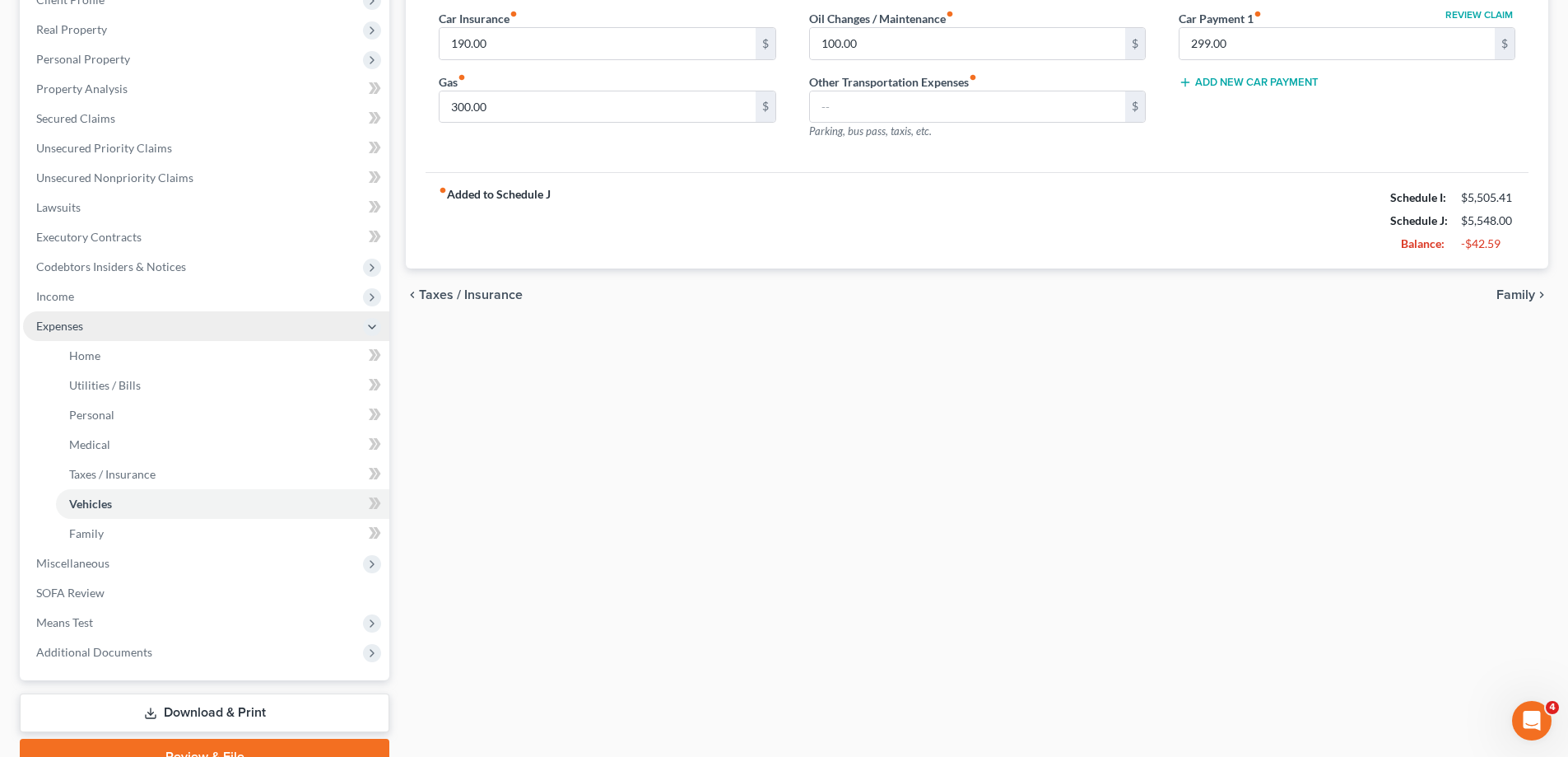
scroll to position [247, 0]
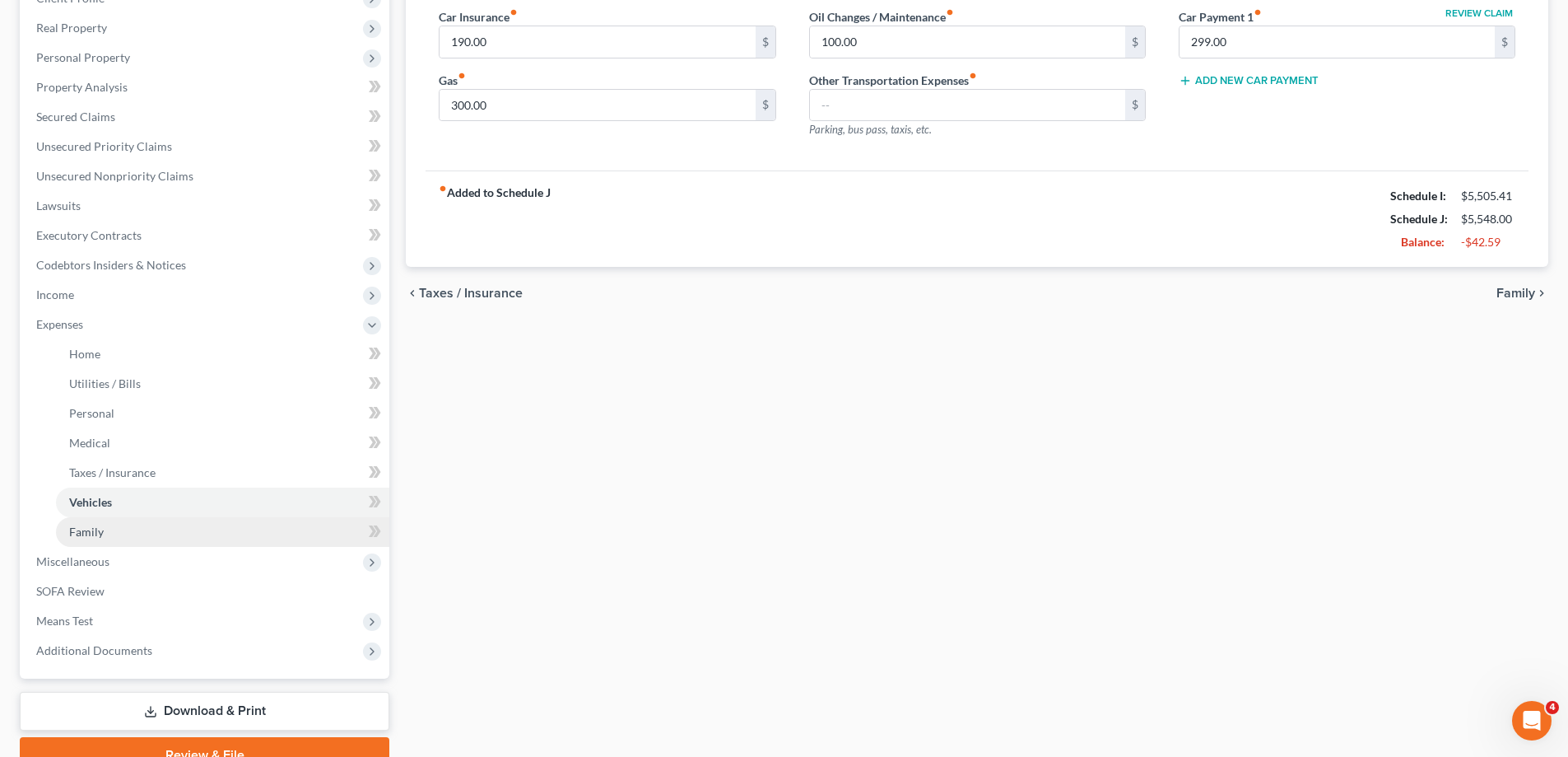
click at [86, 534] on span "Family" at bounding box center [86, 532] width 34 height 14
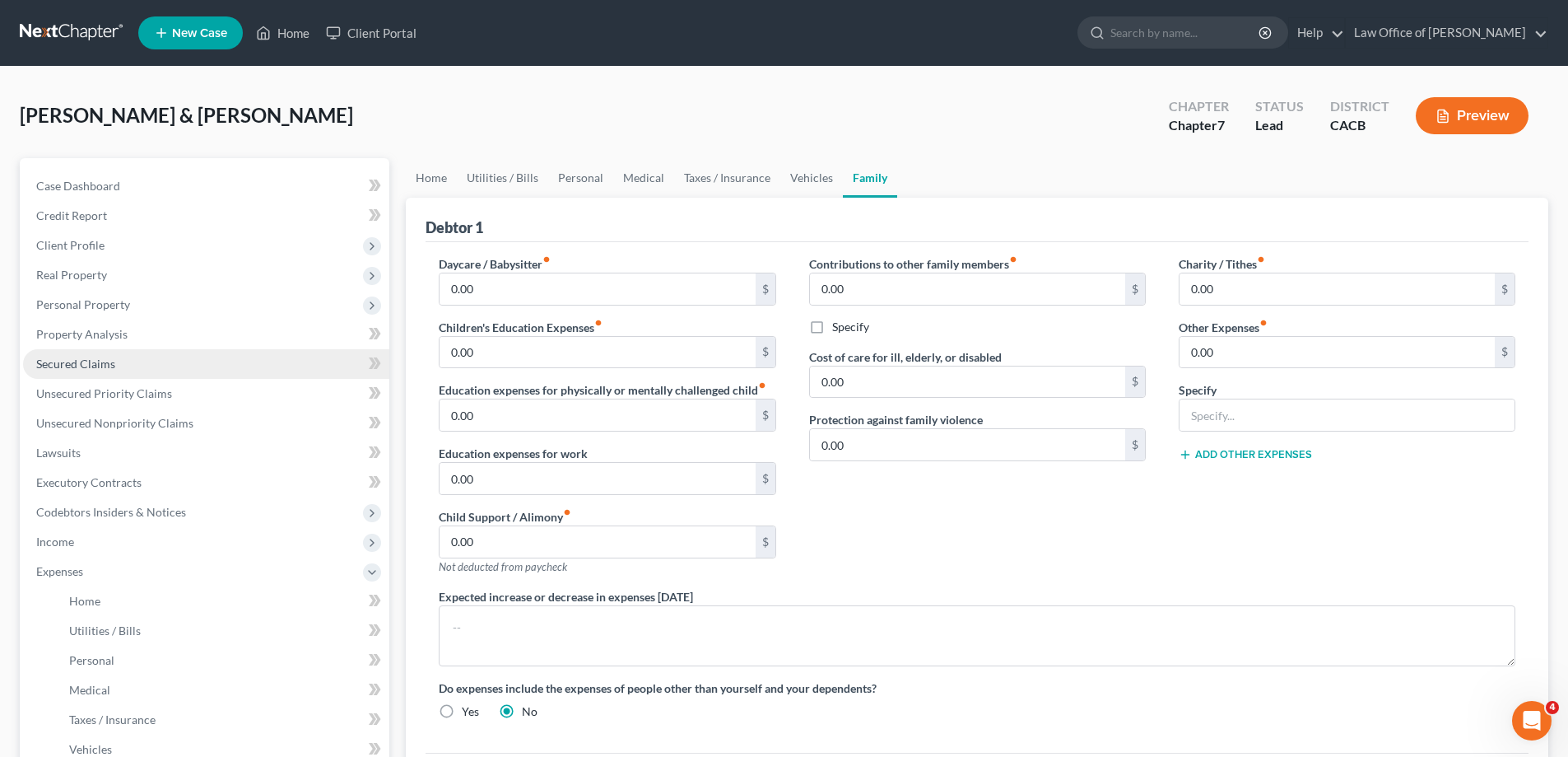
click at [93, 365] on span "Secured Claims" at bounding box center [75, 364] width 79 height 14
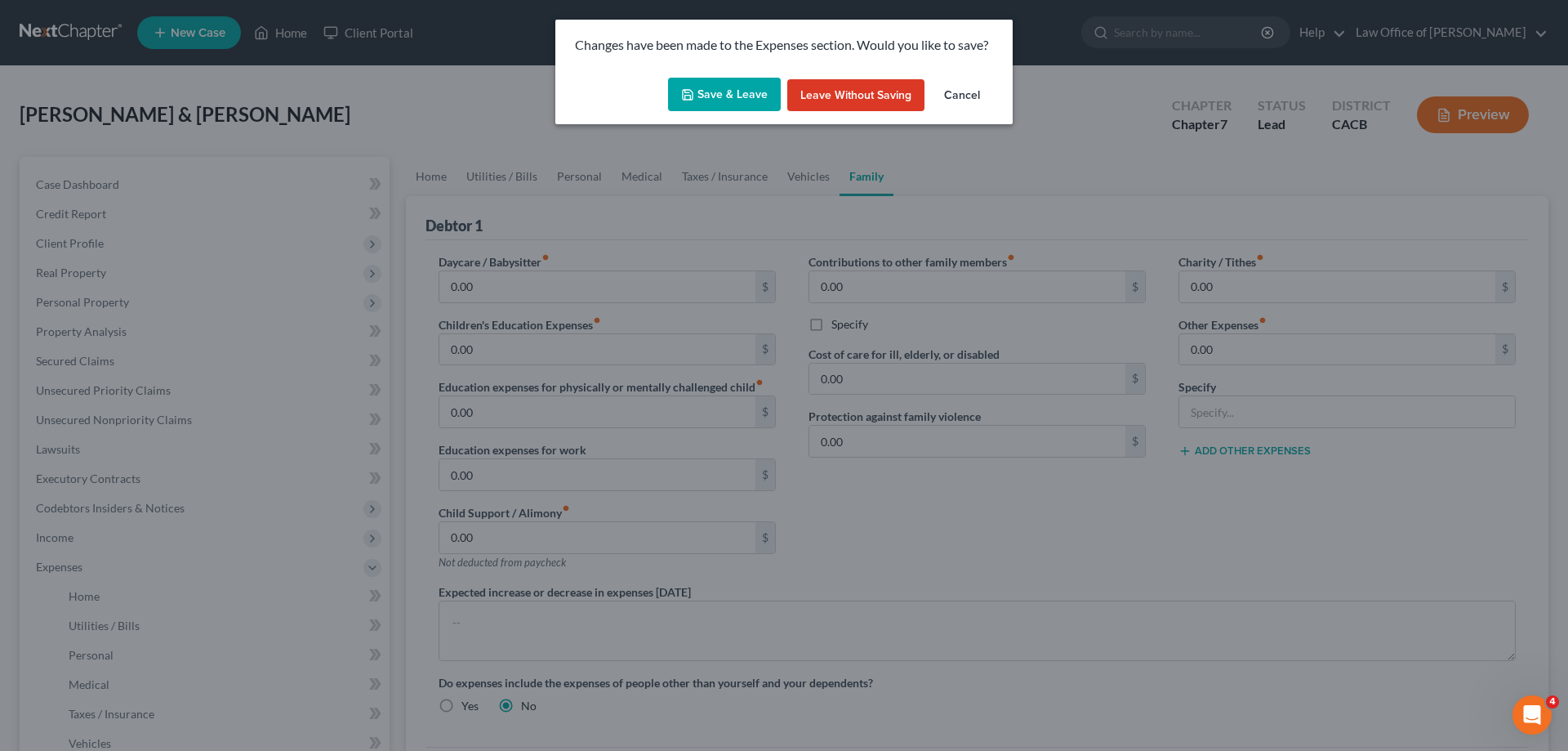
click at [741, 92] on button "Save & Leave" at bounding box center [724, 94] width 112 height 34
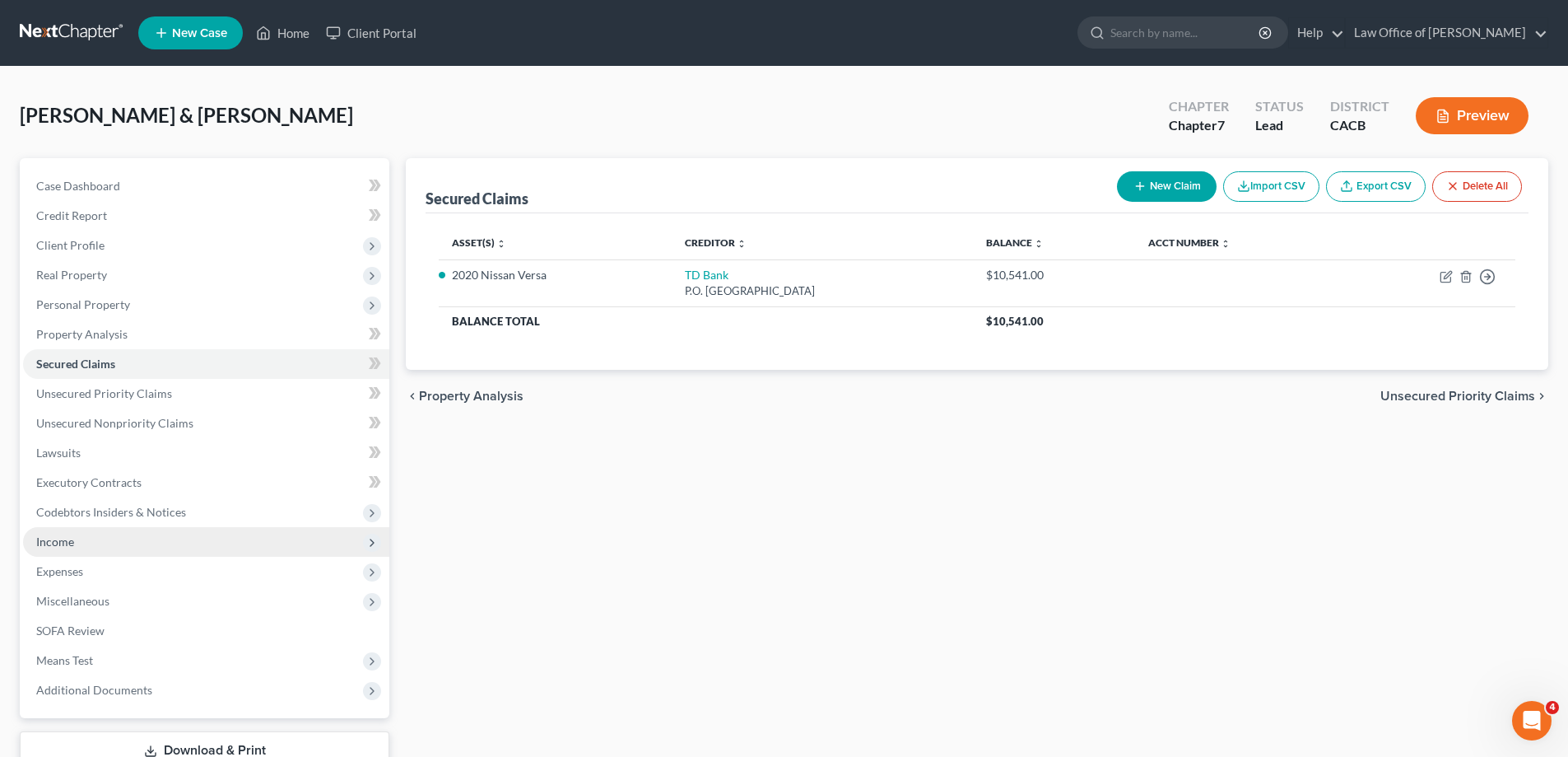
scroll to position [119, 0]
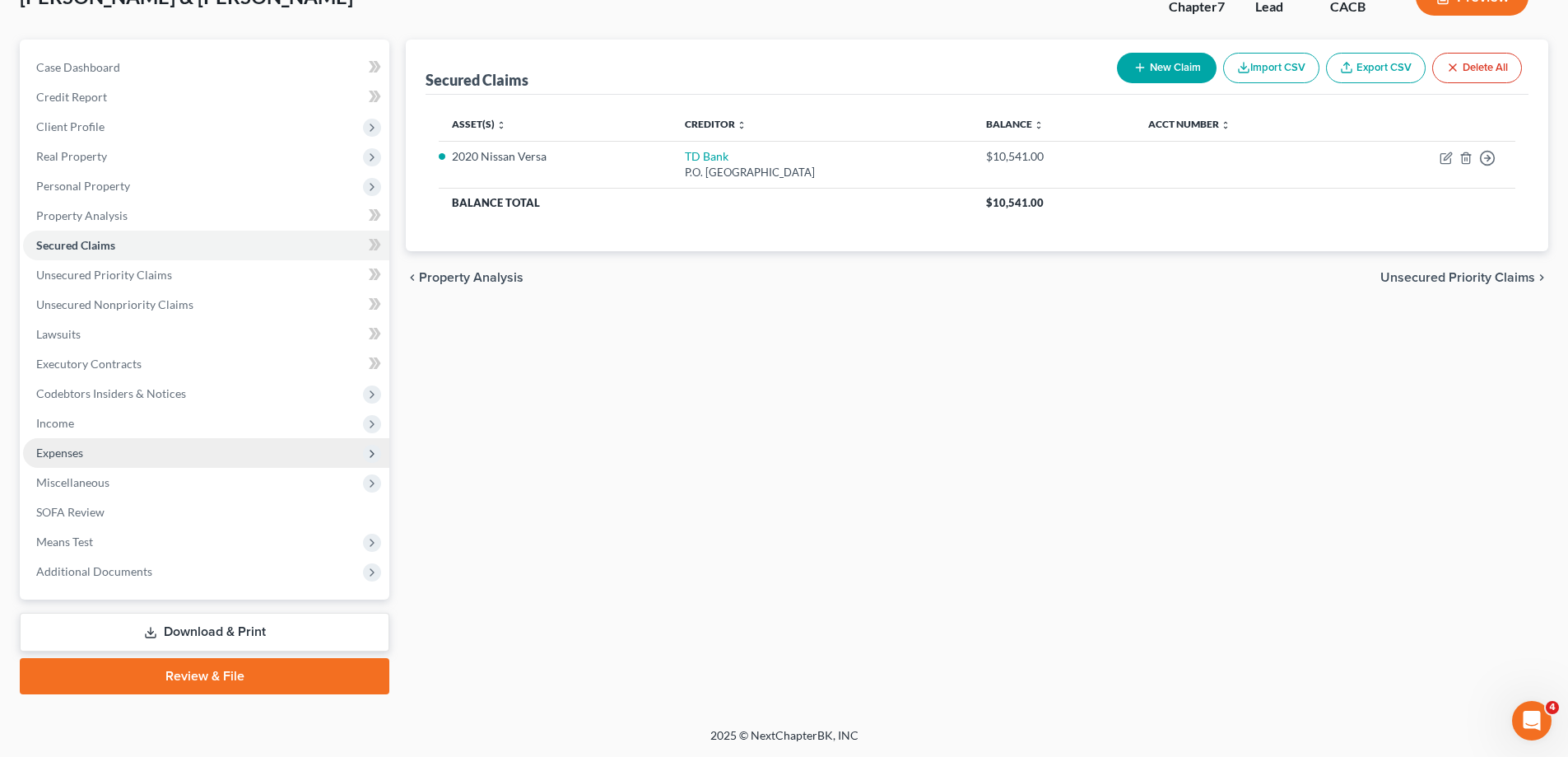
click at [72, 453] on span "Expenses" at bounding box center [59, 453] width 47 height 14
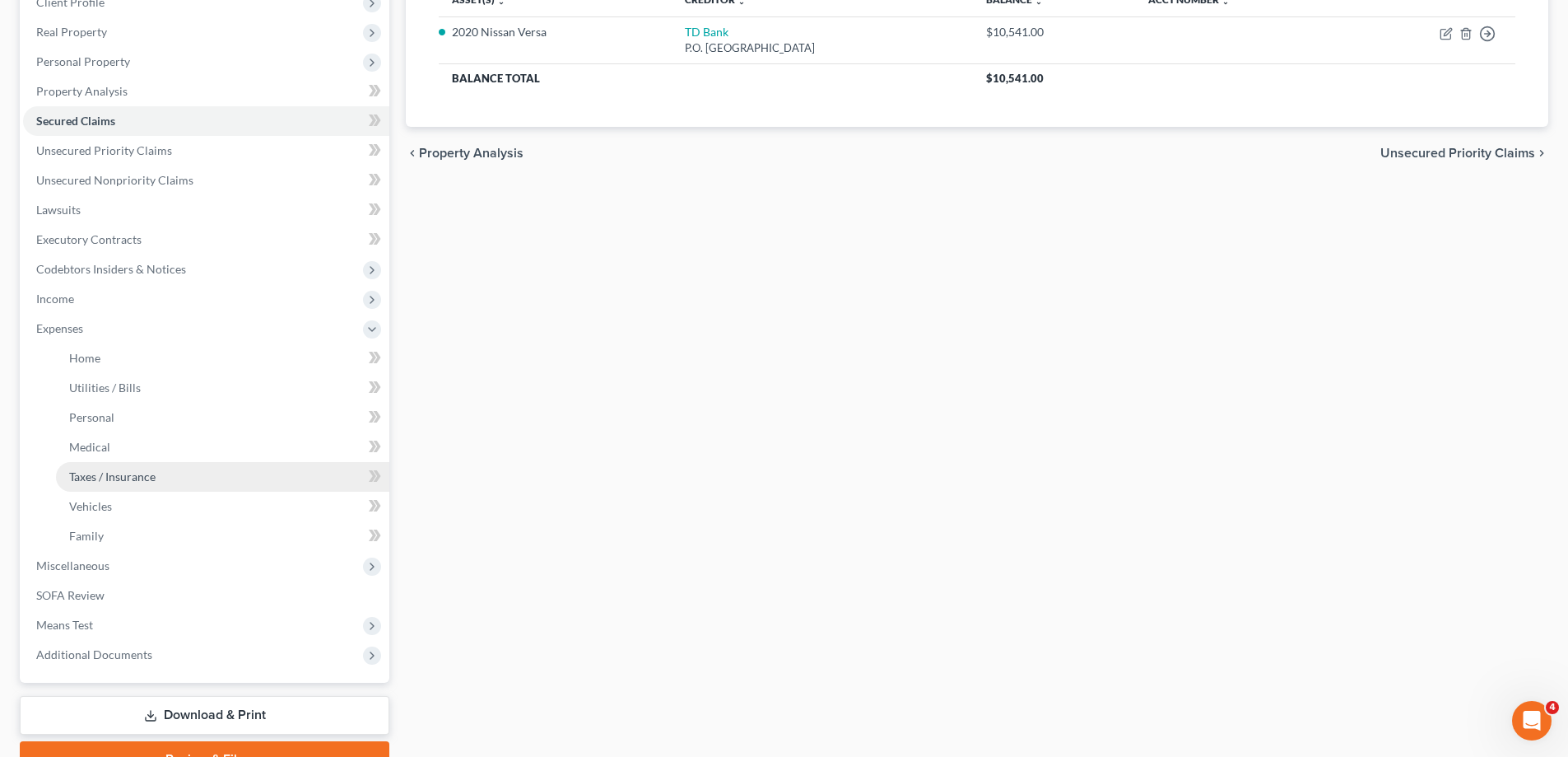
scroll to position [283, 0]
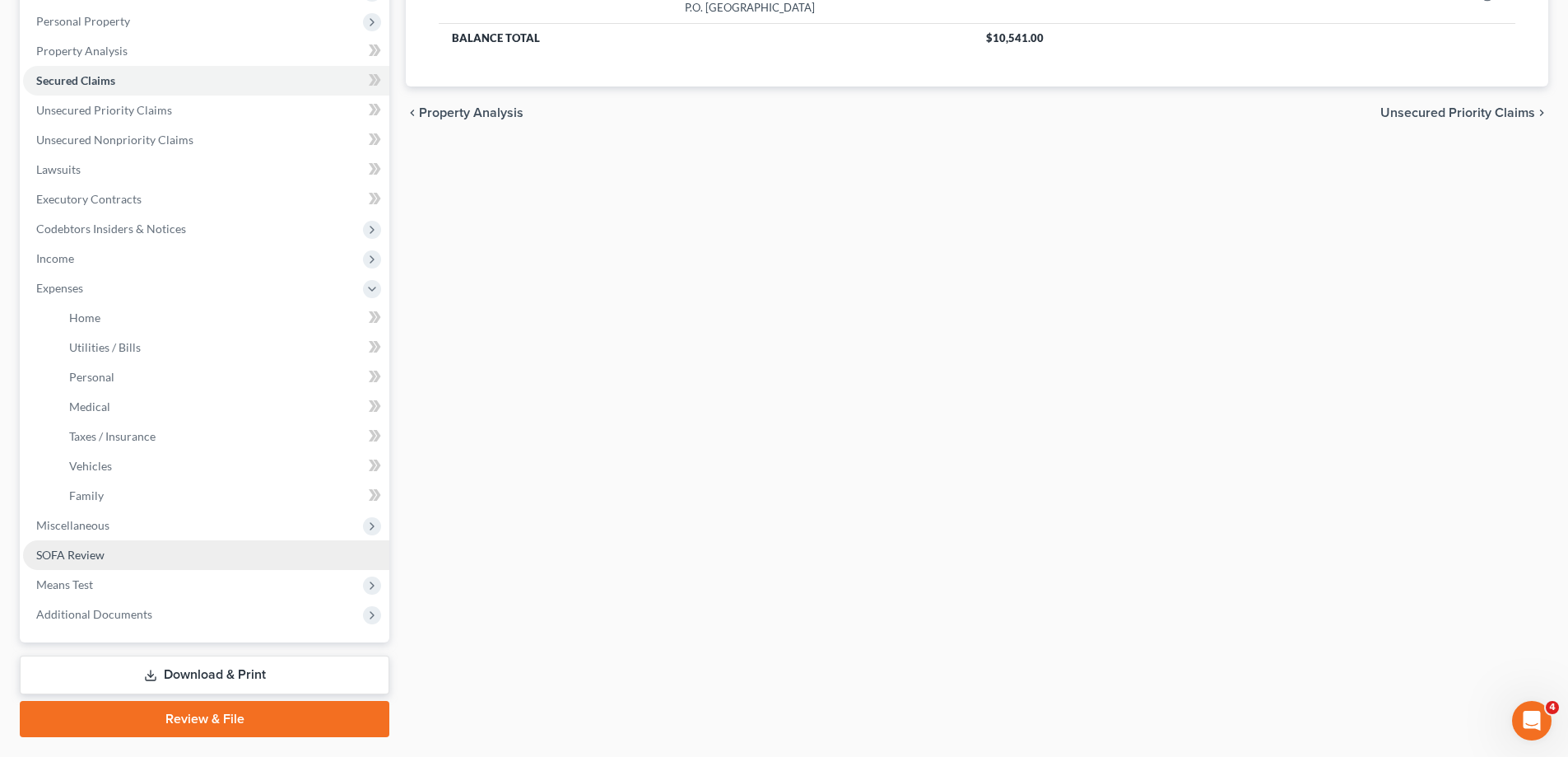
click at [67, 553] on span "SOFA Review" at bounding box center [70, 554] width 68 height 14
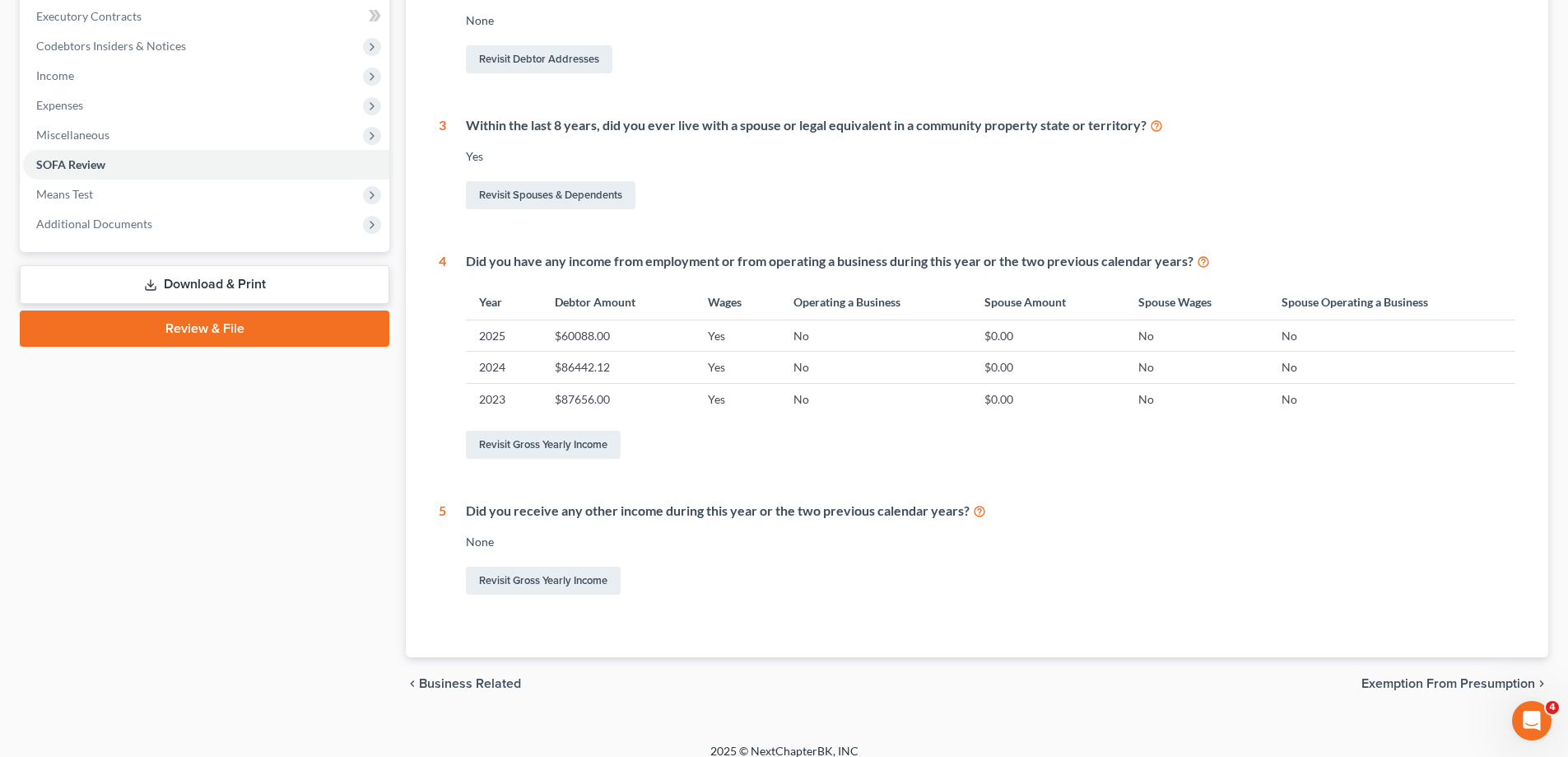
scroll to position [482, 0]
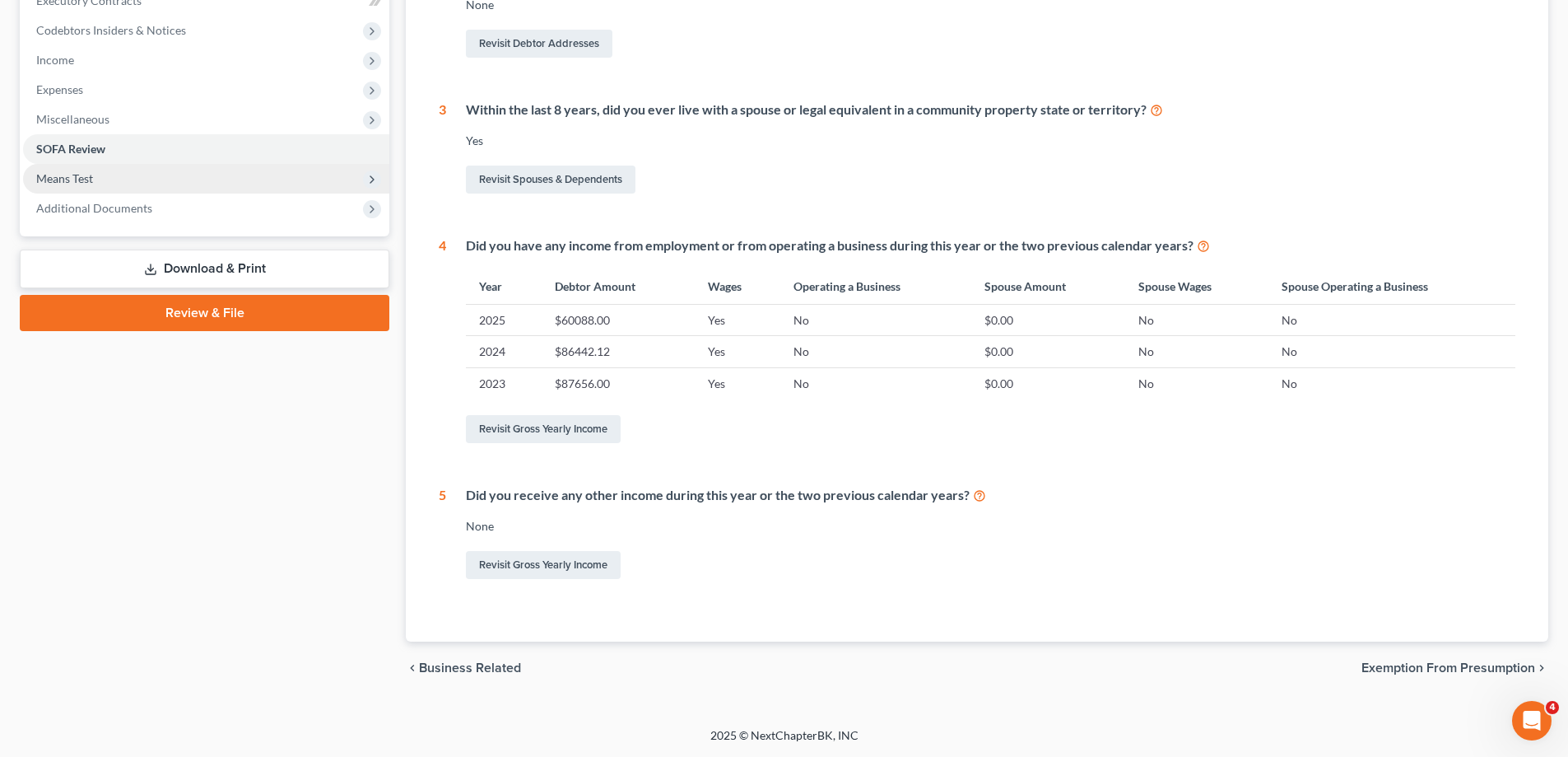
click at [45, 175] on span "Means Test" at bounding box center [64, 179] width 57 height 14
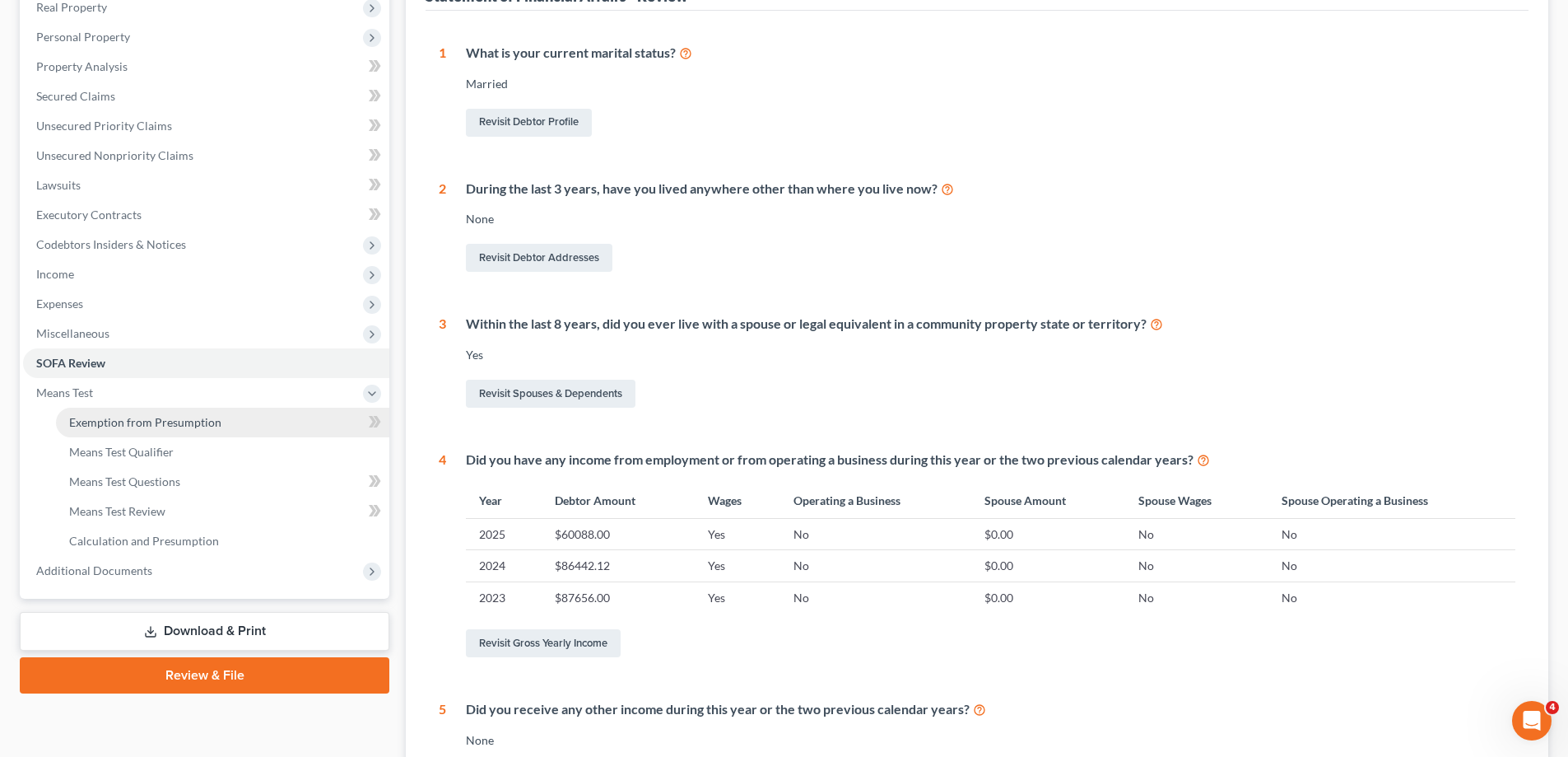
scroll to position [235, 0]
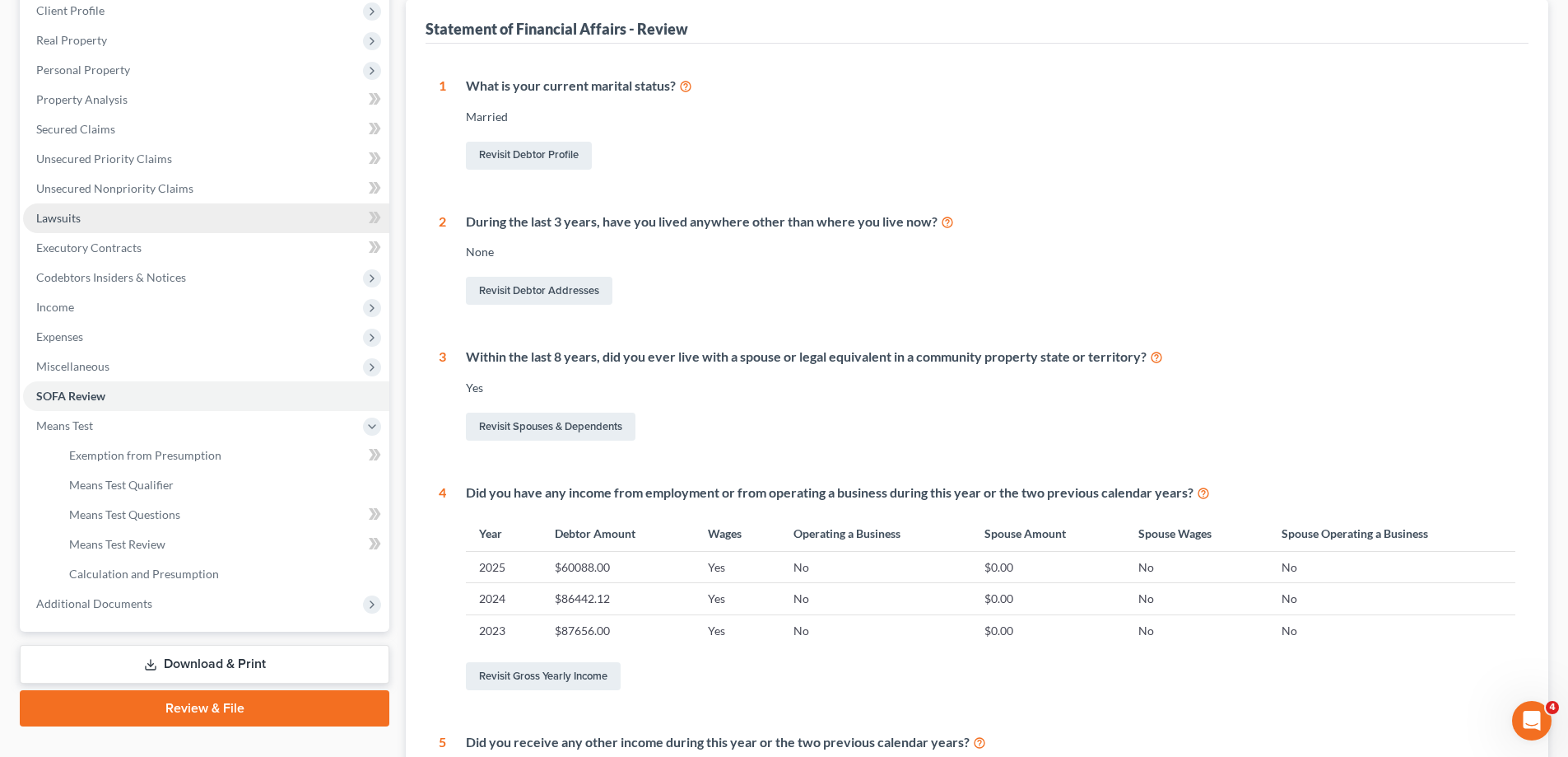
click at [60, 219] on span "Lawsuits" at bounding box center [59, 218] width 45 height 14
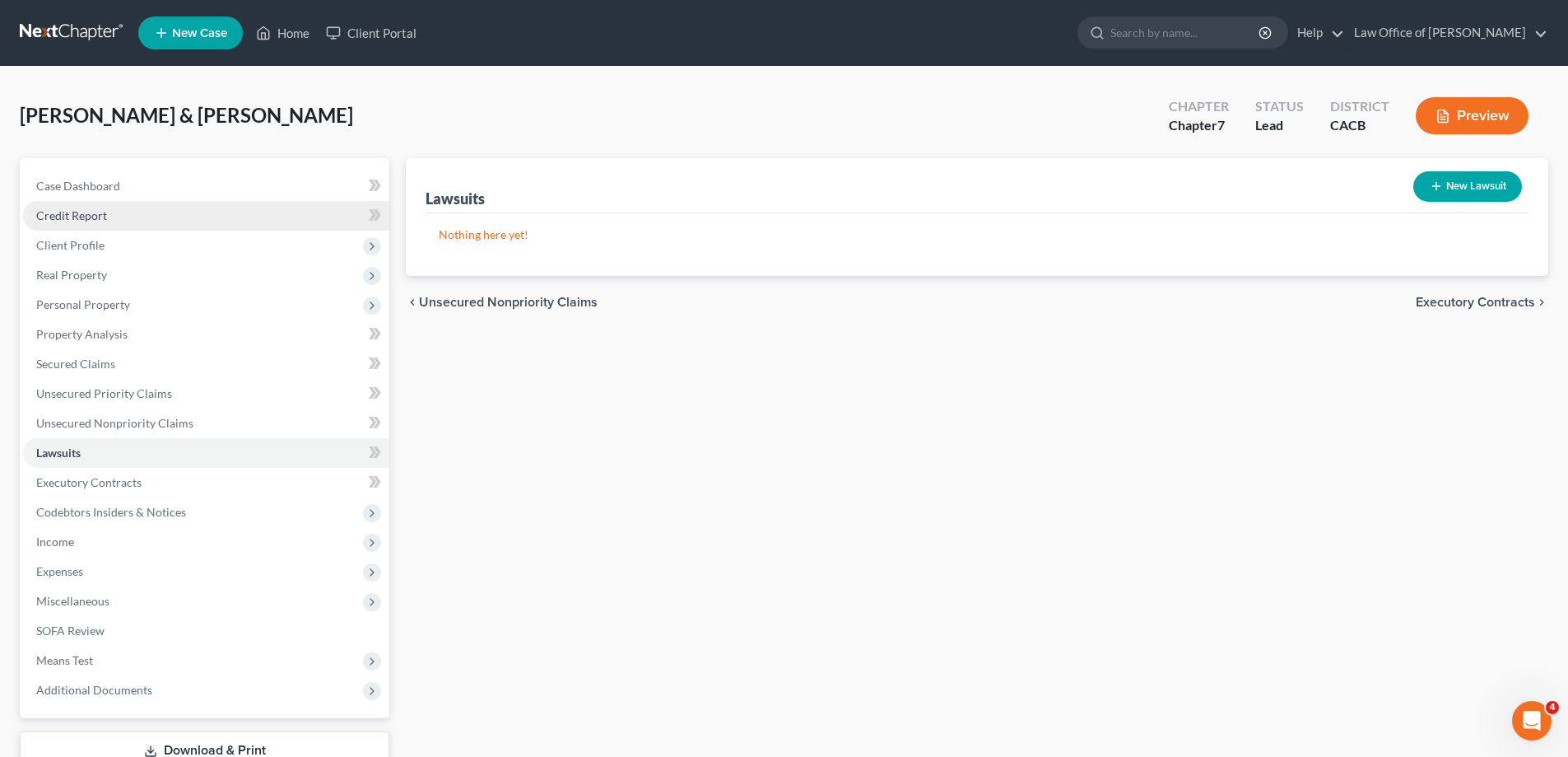
click at [69, 217] on span "Credit Report" at bounding box center [71, 216] width 71 height 14
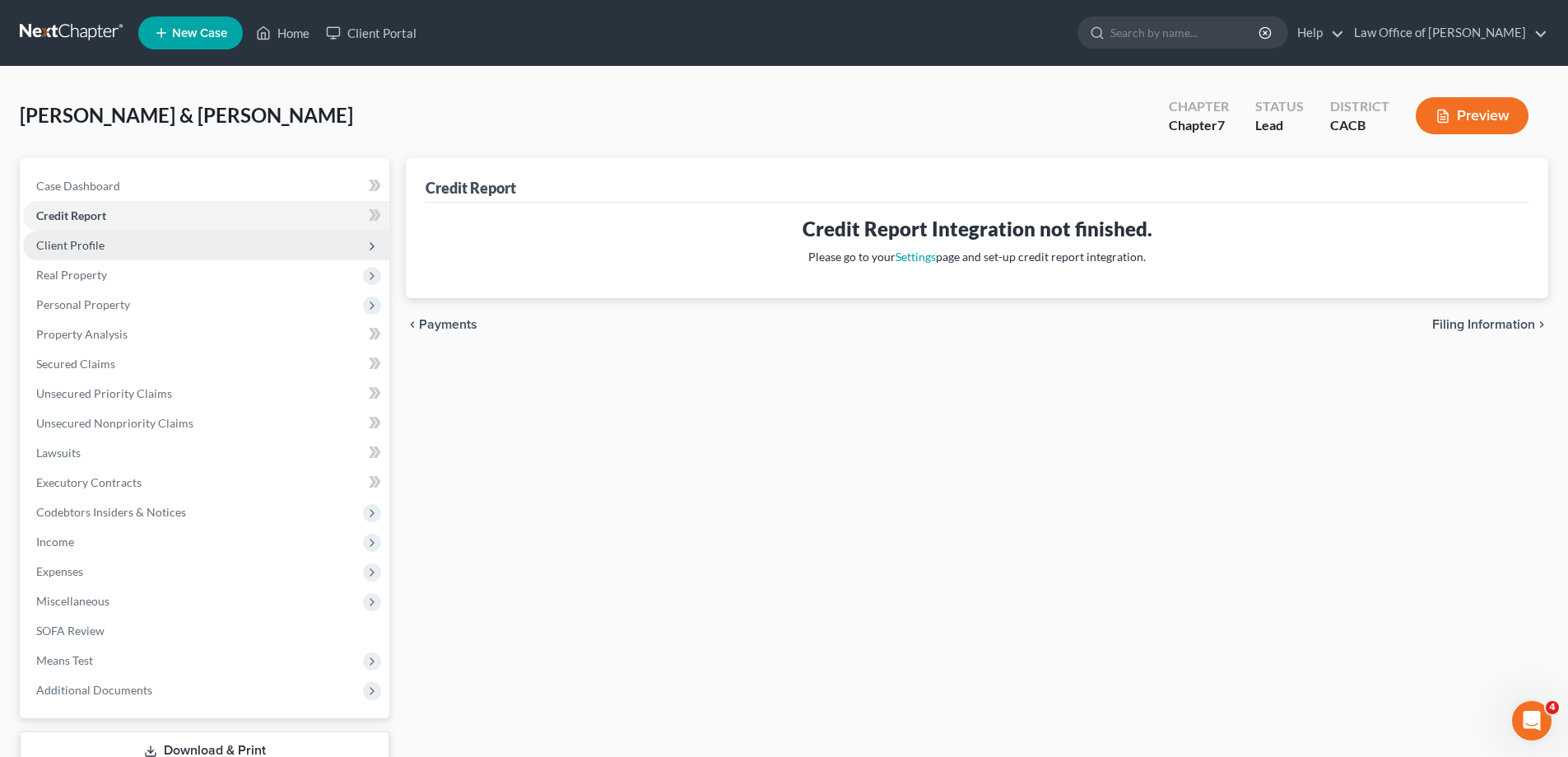
click at [60, 248] on span "Client Profile" at bounding box center [70, 245] width 68 height 14
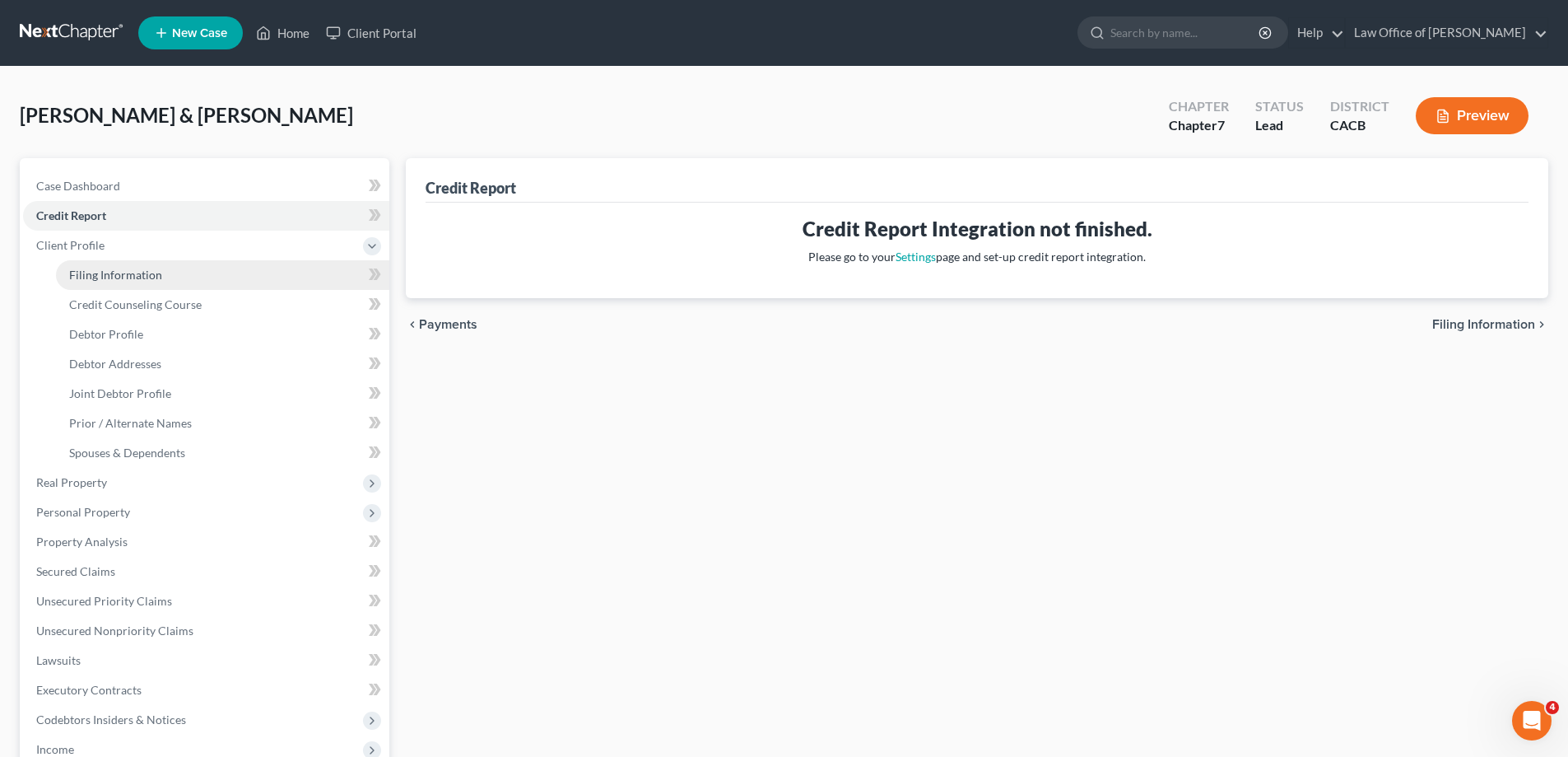
click at [124, 277] on span "Filing Information" at bounding box center [115, 274] width 93 height 14
select select "1"
select select "0"
select select "4"
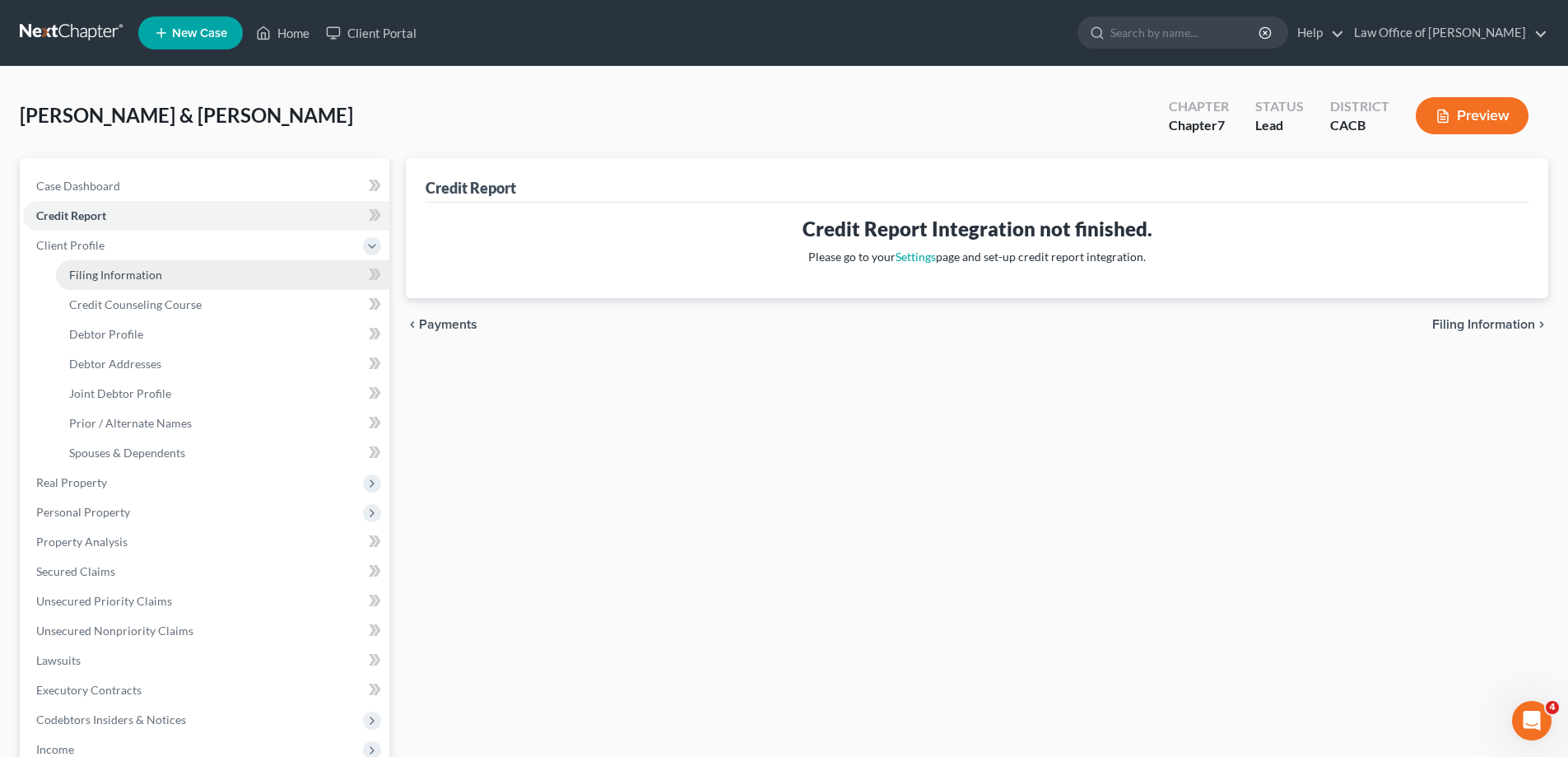
select select "0"
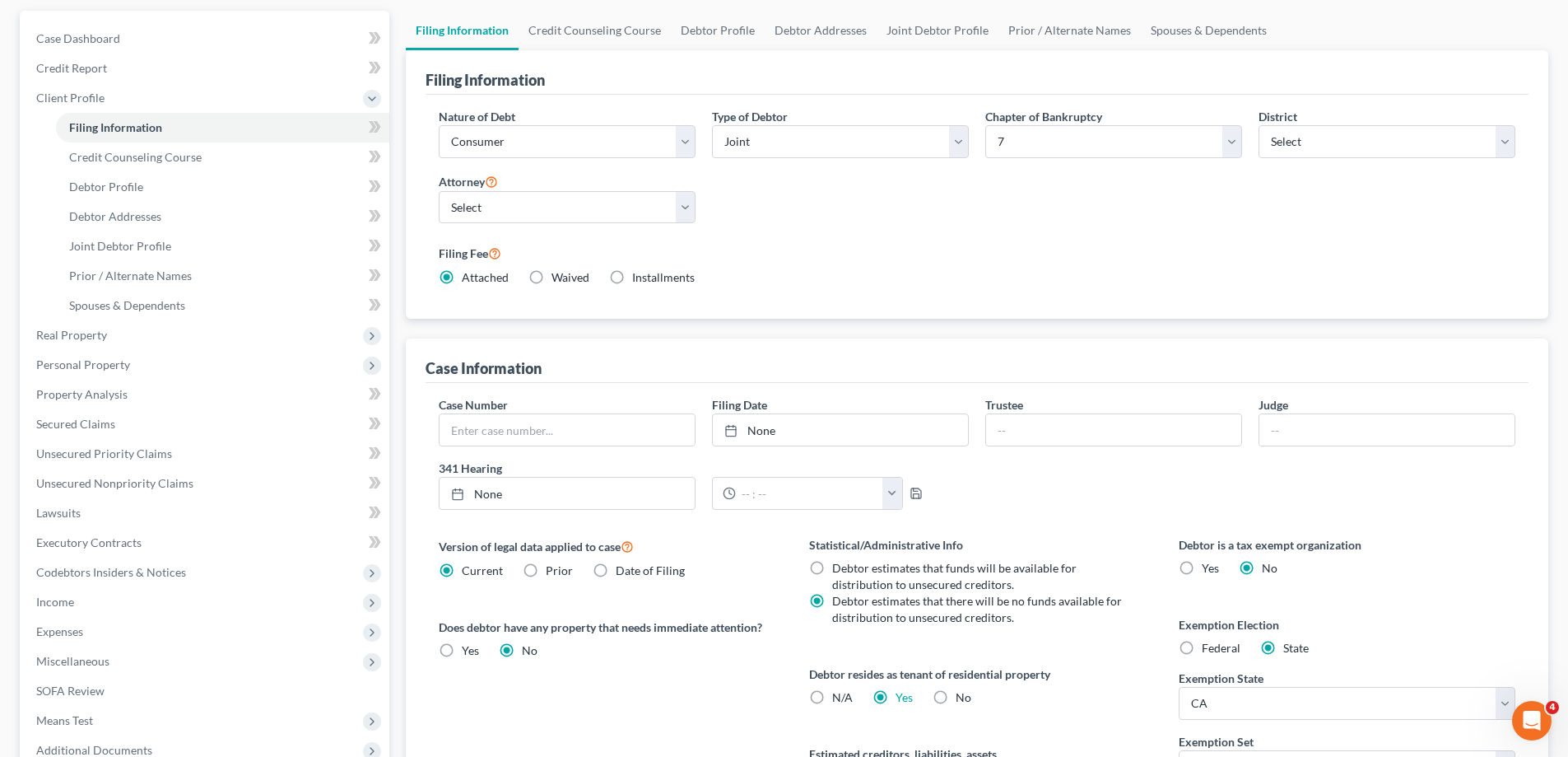
scroll to position [331, 0]
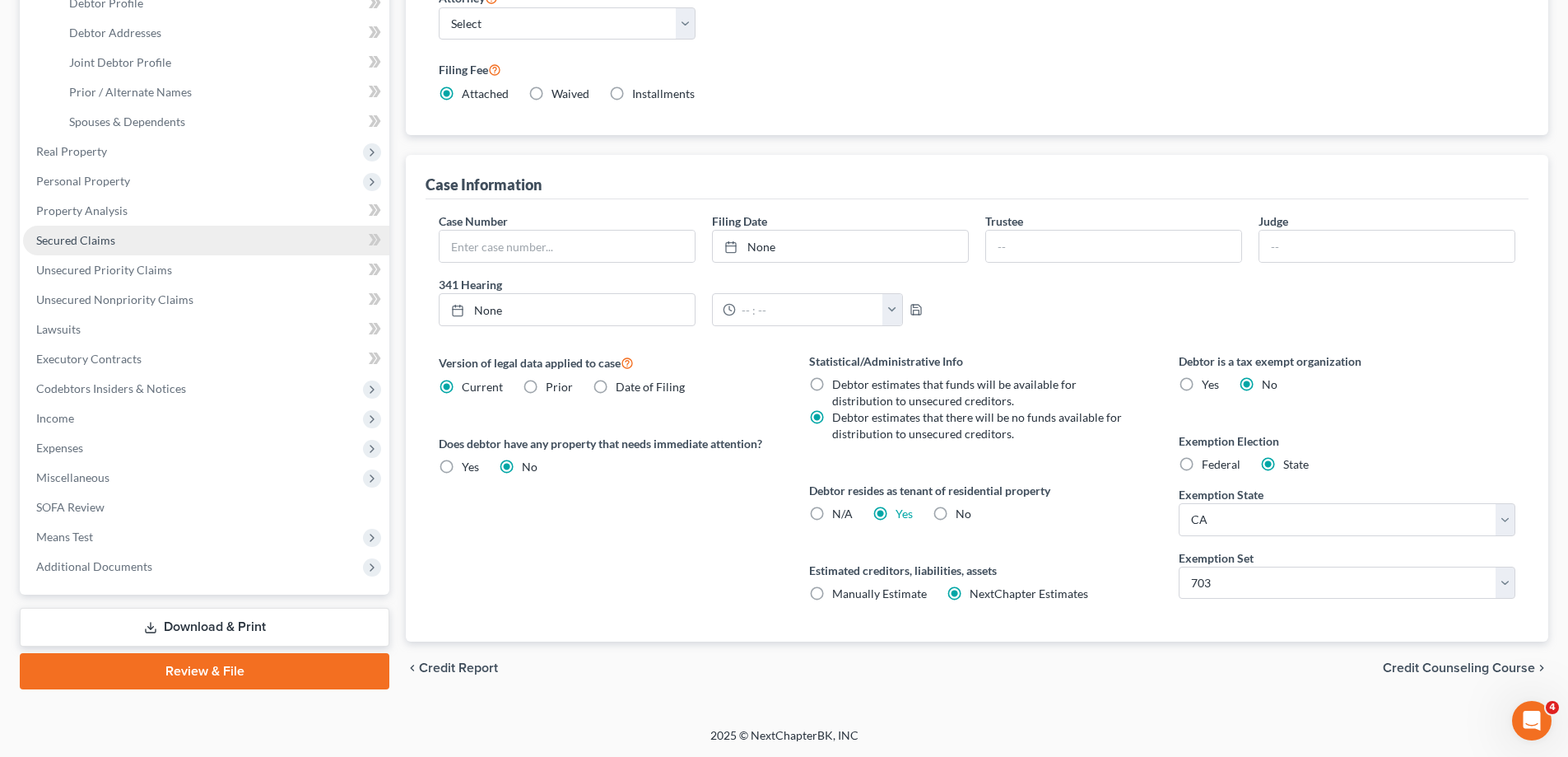
click at [91, 241] on span "Secured Claims" at bounding box center [75, 240] width 79 height 14
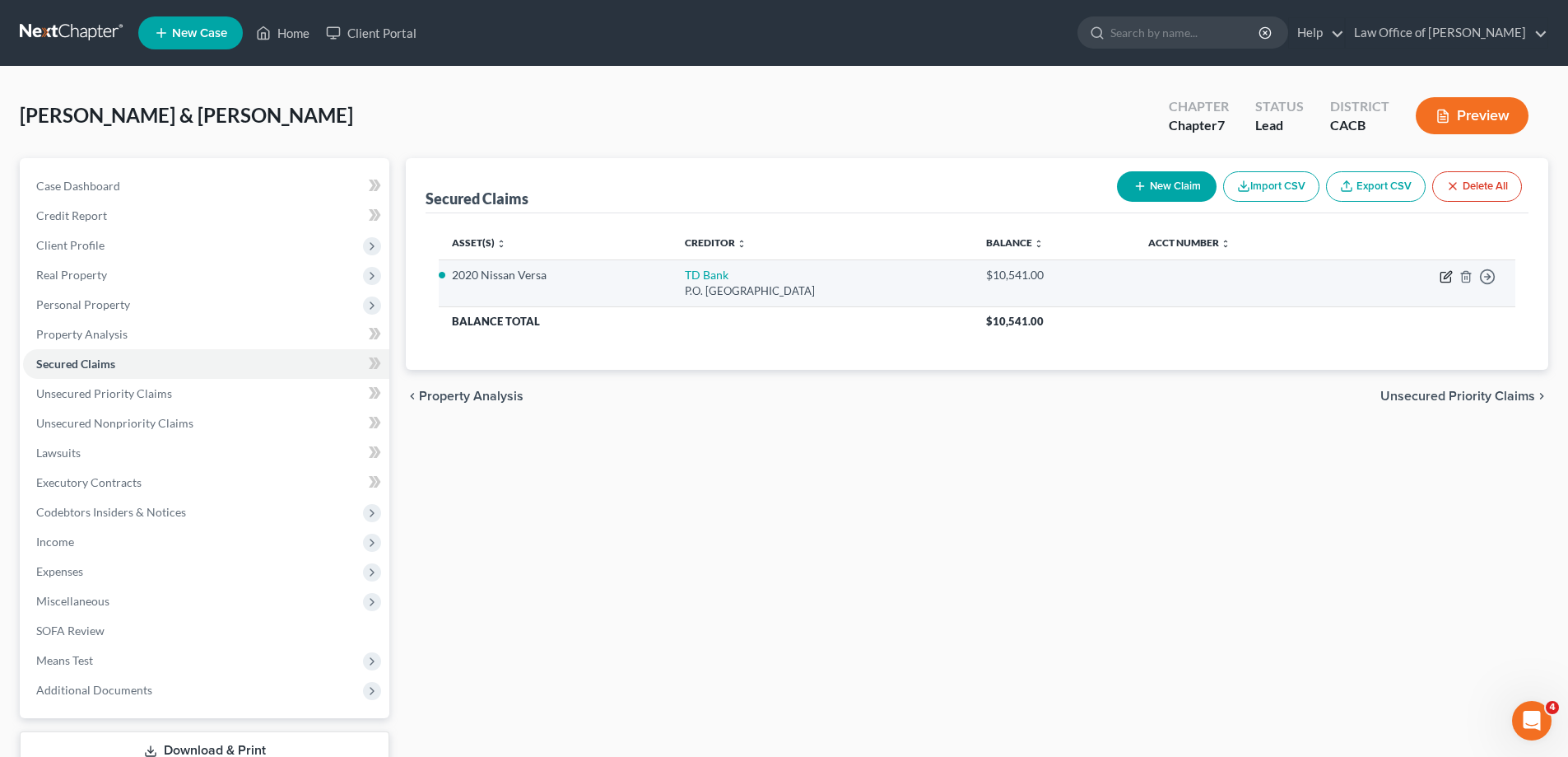
click at [1442, 276] on icon "button" at bounding box center [1446, 277] width 14 height 14
select select "42"
select select "2"
select select "0"
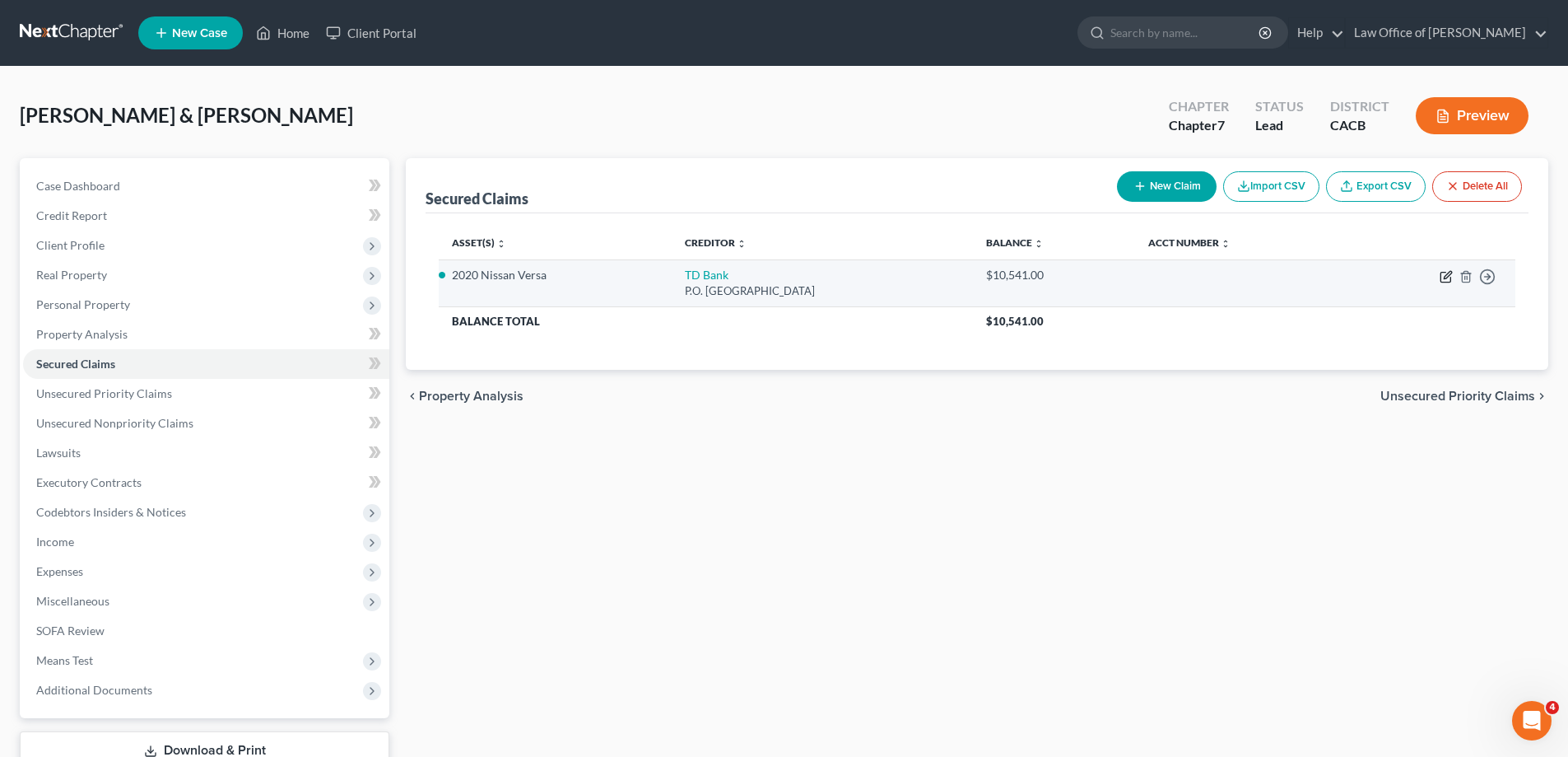
select select "0"
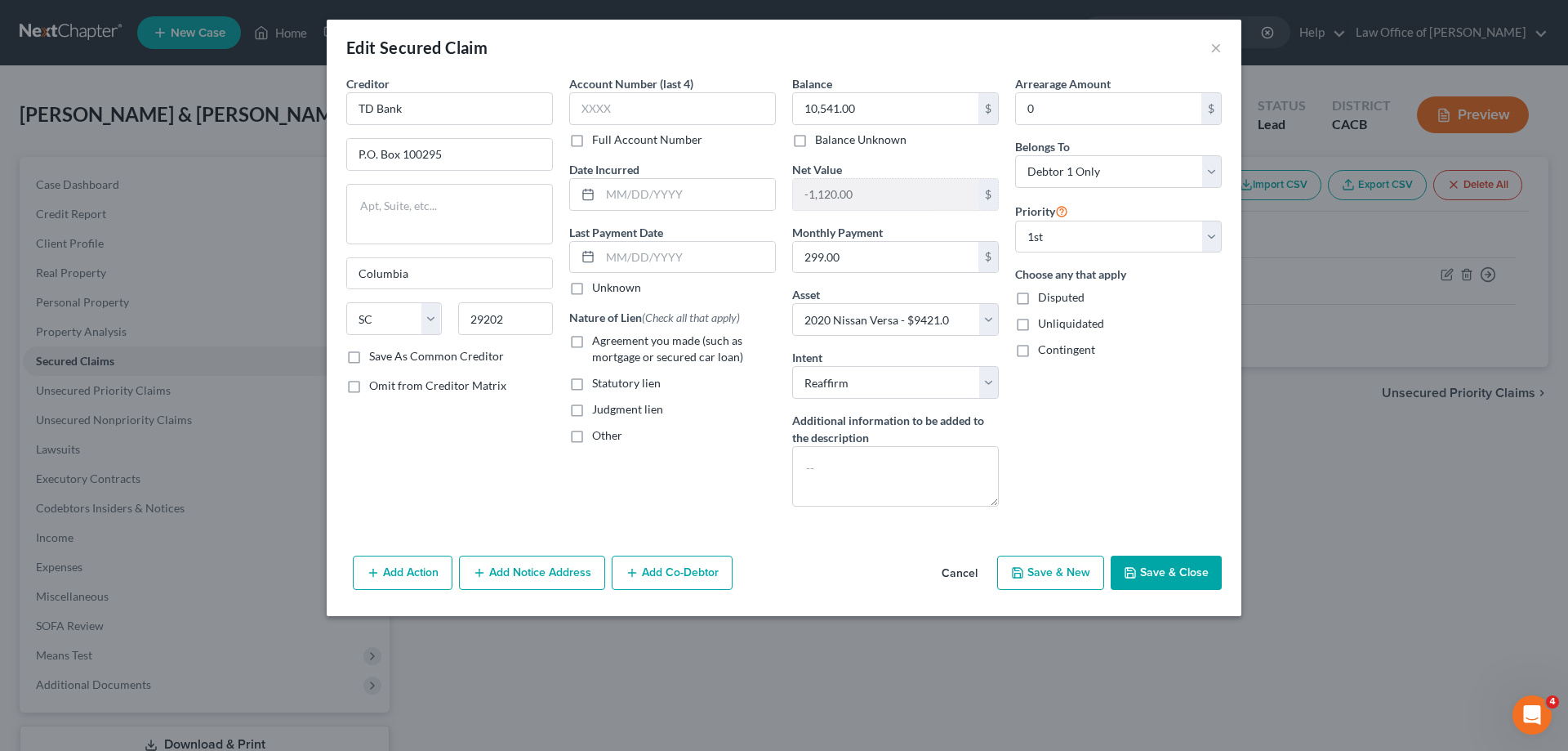
click at [403, 570] on button "Add Action" at bounding box center [402, 572] width 100 height 34
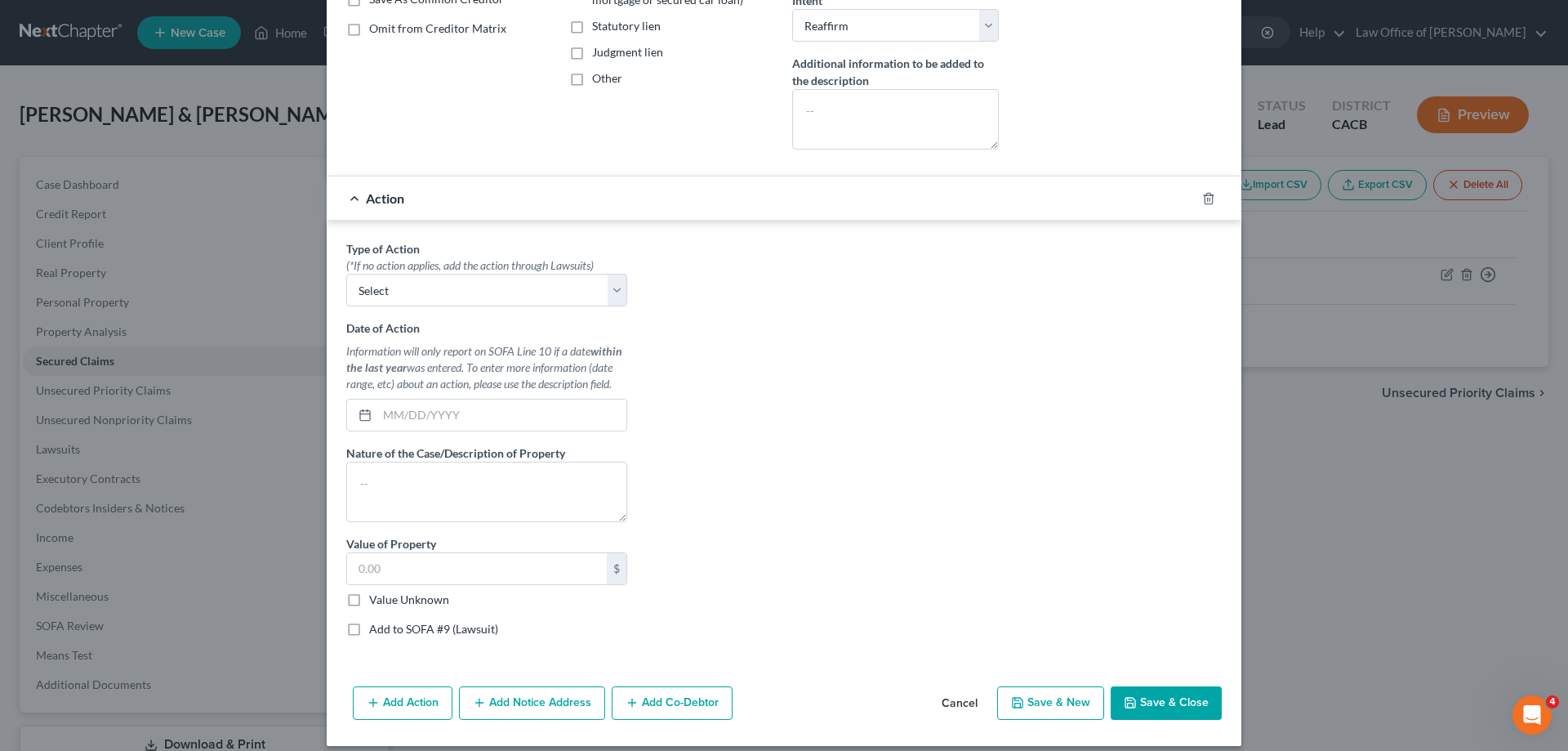
scroll to position [372, 0]
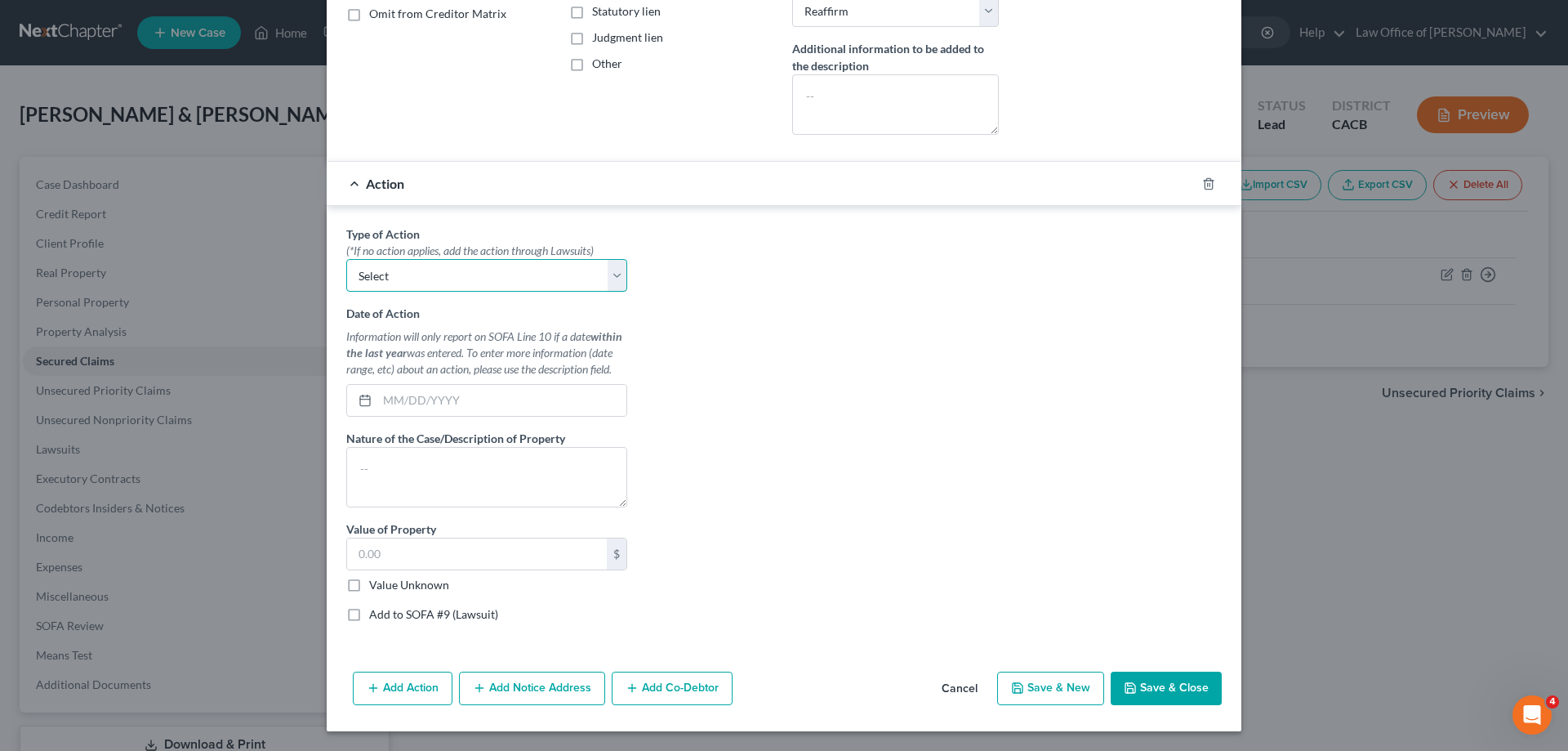
click at [615, 276] on select "Select Repossession Garnishment Foreclosure Personal Injury Attached, Seized, O…" at bounding box center [487, 276] width 281 height 33
select select "0"
click at [346, 259] on select "Select Repossession Garnishment Foreclosure Personal Injury Attached, Seized, O…" at bounding box center [487, 276] width 281 height 33
click at [463, 408] on input "text" at bounding box center [501, 401] width 249 height 31
type input "2"
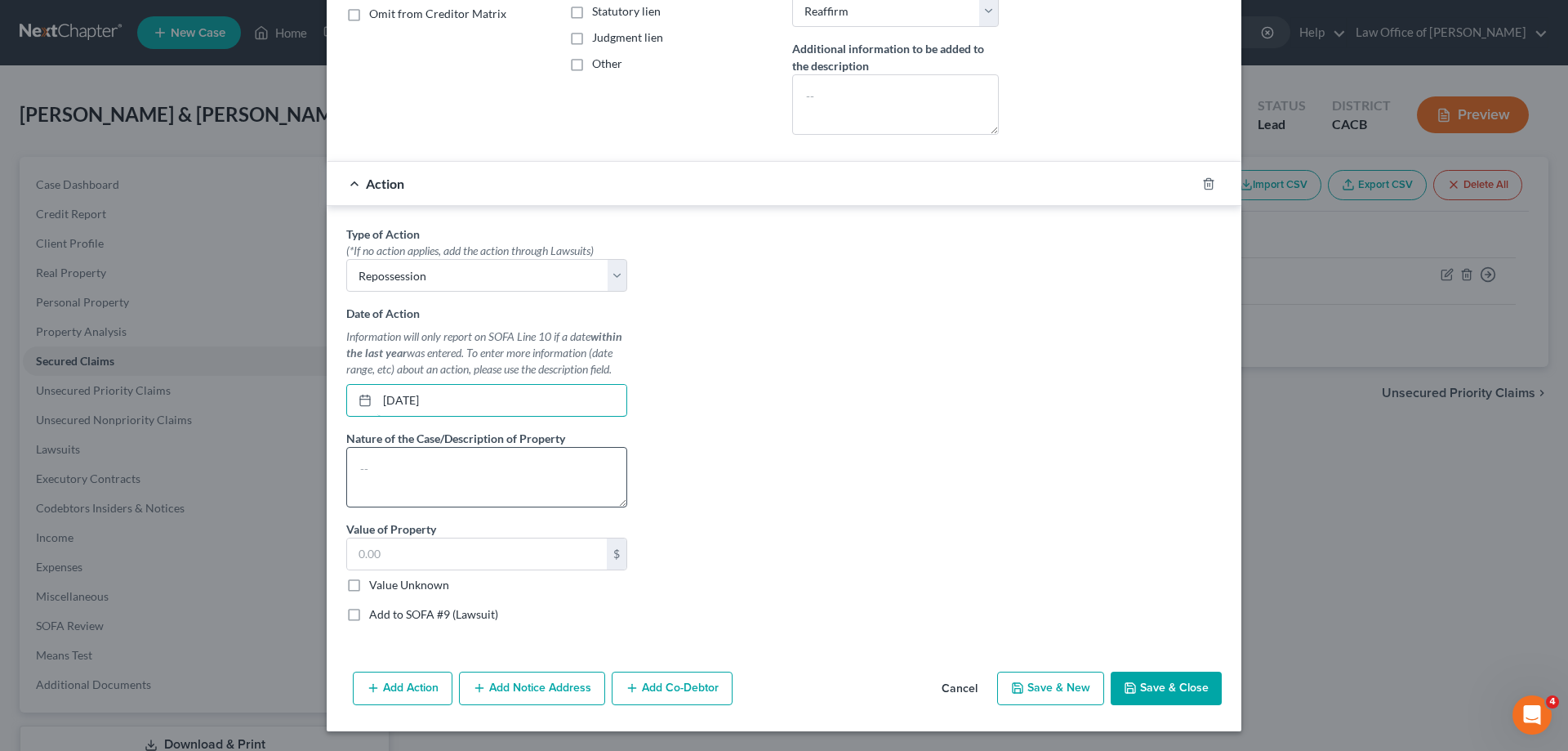
type input "[DATE]"
click at [365, 464] on textarea at bounding box center [487, 477] width 281 height 60
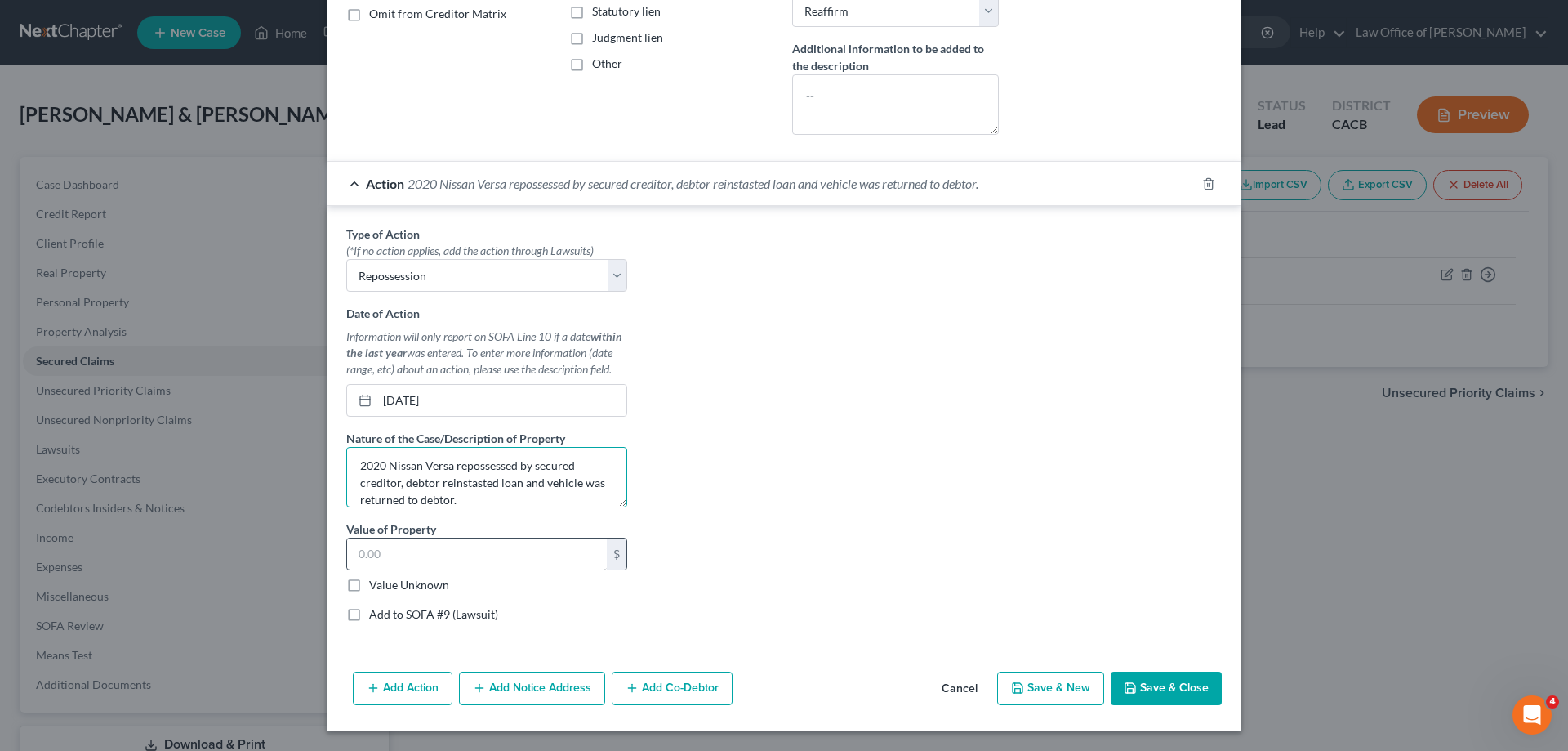
type textarea "2020 Nissan Versa repossessed by secured creditor, debtor reinstasted loan and …"
click at [448, 549] on input "text" at bounding box center [477, 554] width 259 height 31
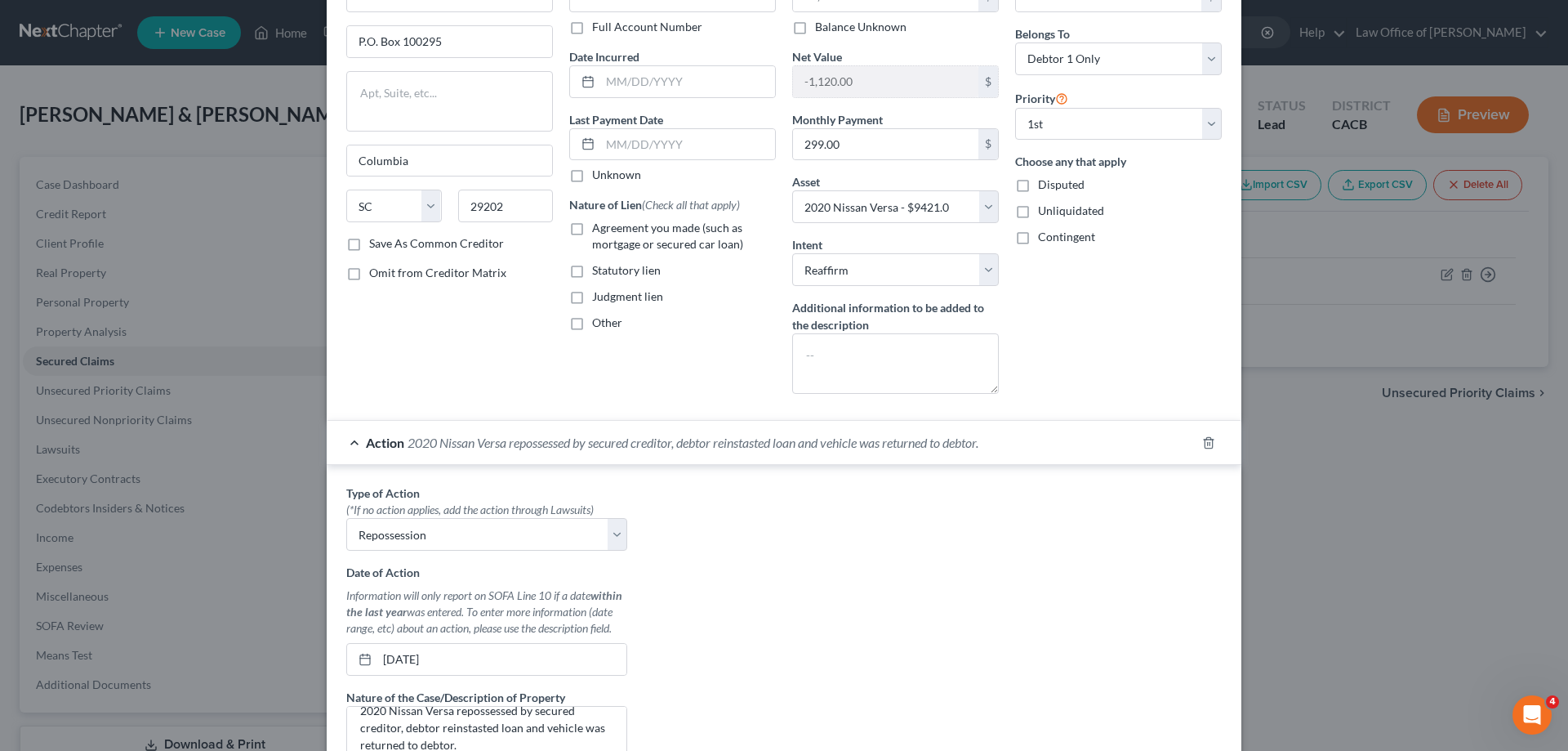
scroll to position [327, 0]
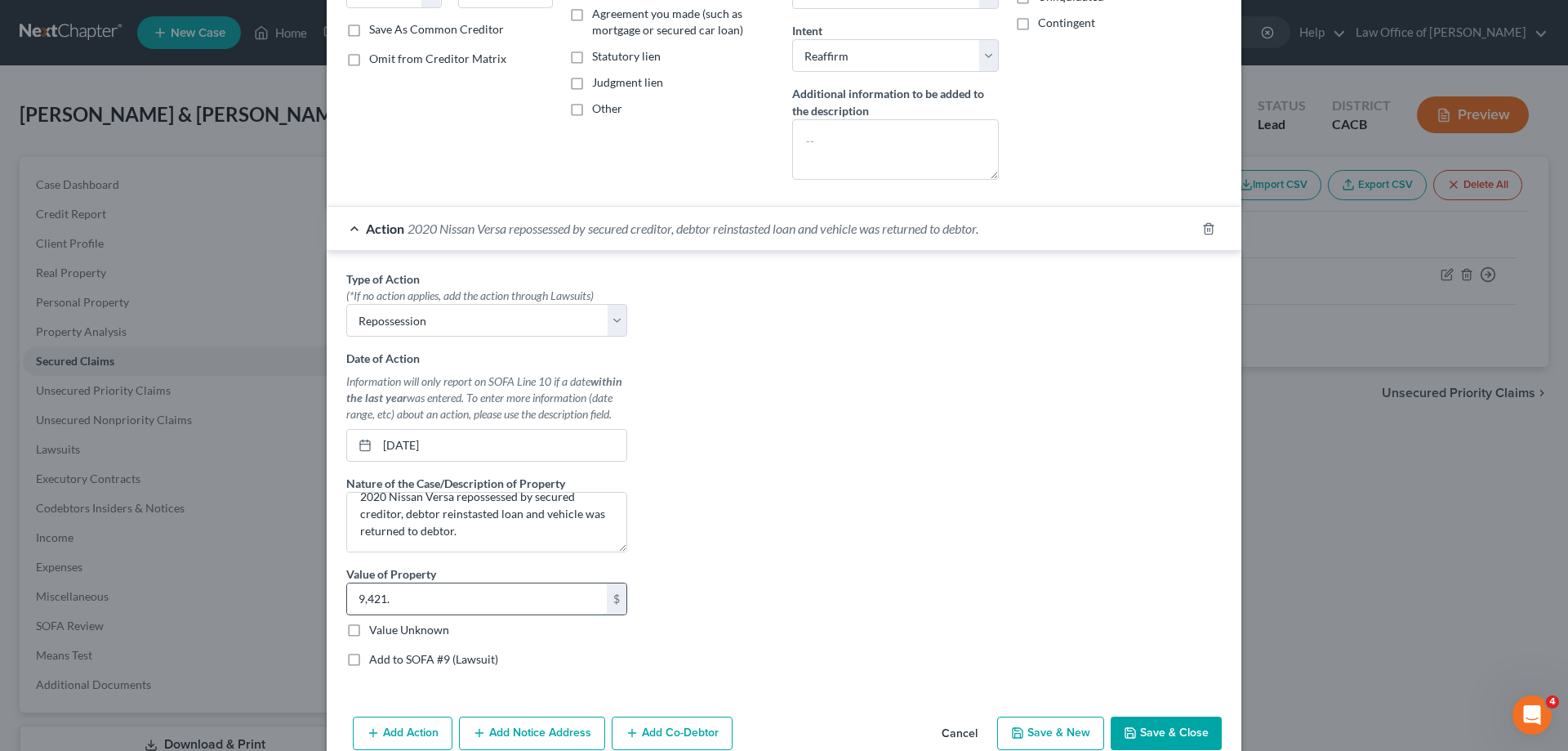
type input "9,421."
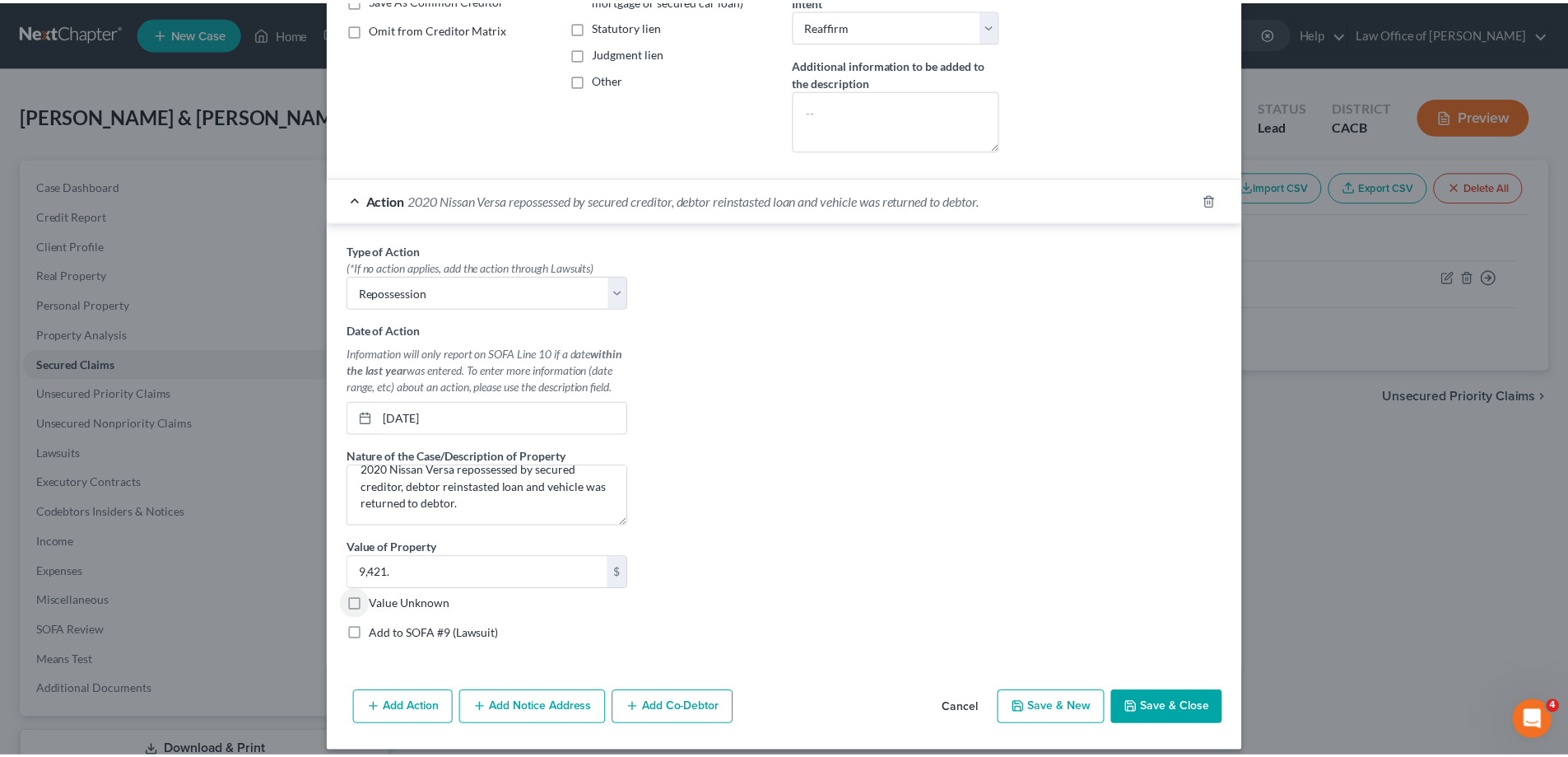
scroll to position [375, 0]
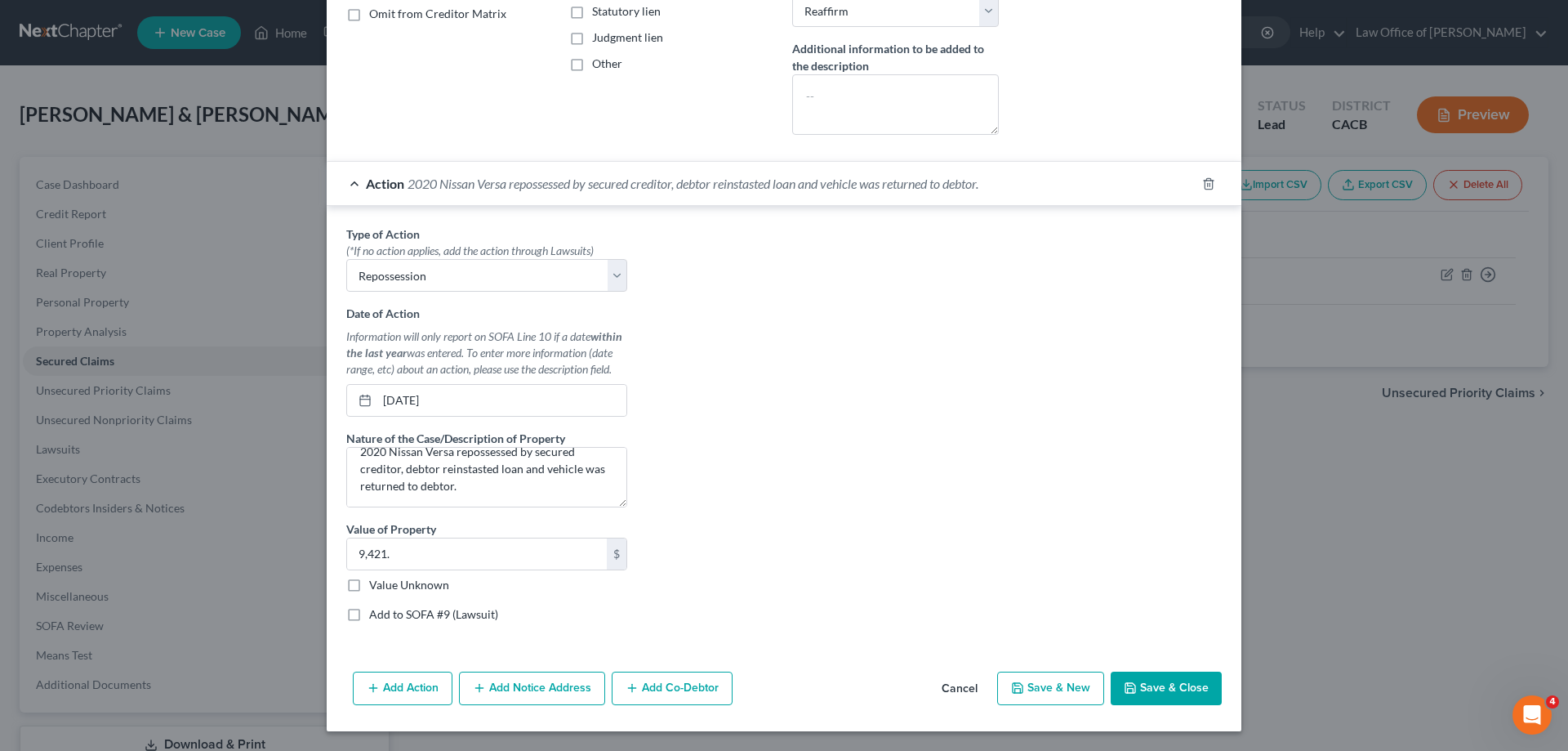
click at [1154, 687] on button "Save & Close" at bounding box center [1166, 688] width 111 height 34
